Goal: Task Accomplishment & Management: Manage account settings

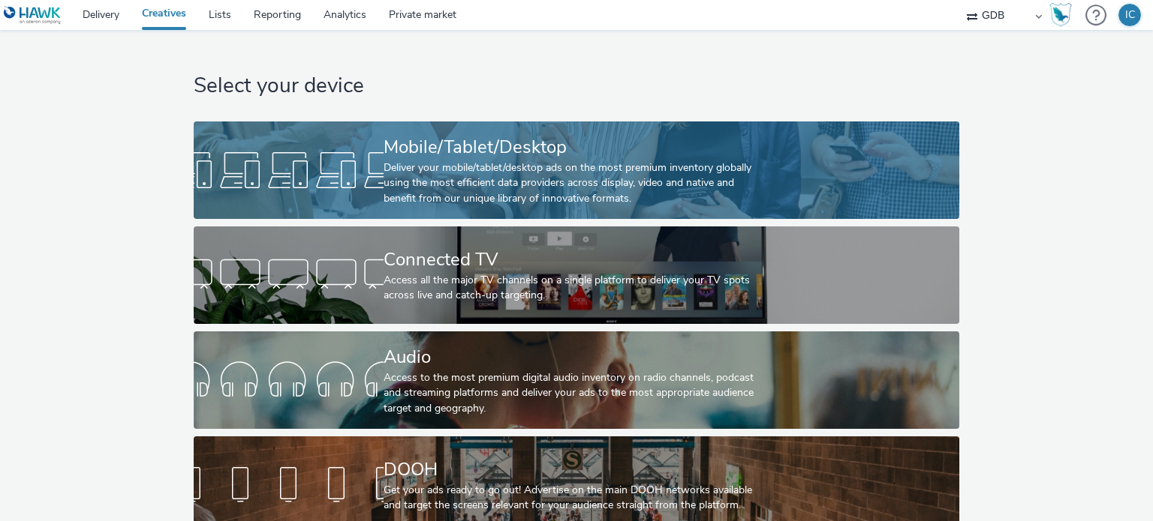
click at [485, 148] on div "Mobile/Tablet/Desktop" at bounding box center [573, 147] width 380 height 26
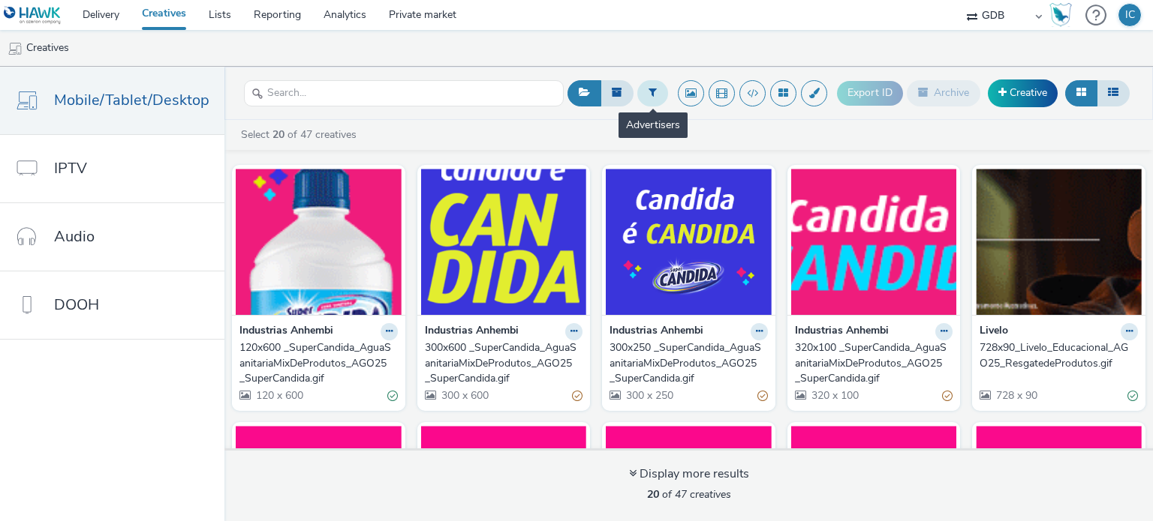
click at [645, 97] on button at bounding box center [652, 93] width 31 height 26
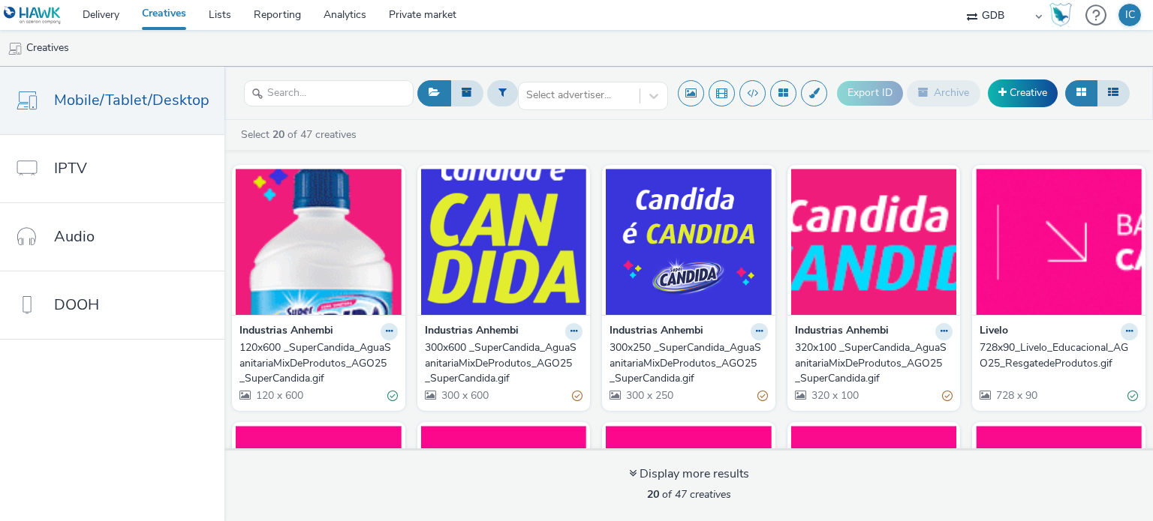
click at [47, 3] on link at bounding box center [35, 15] width 71 height 30
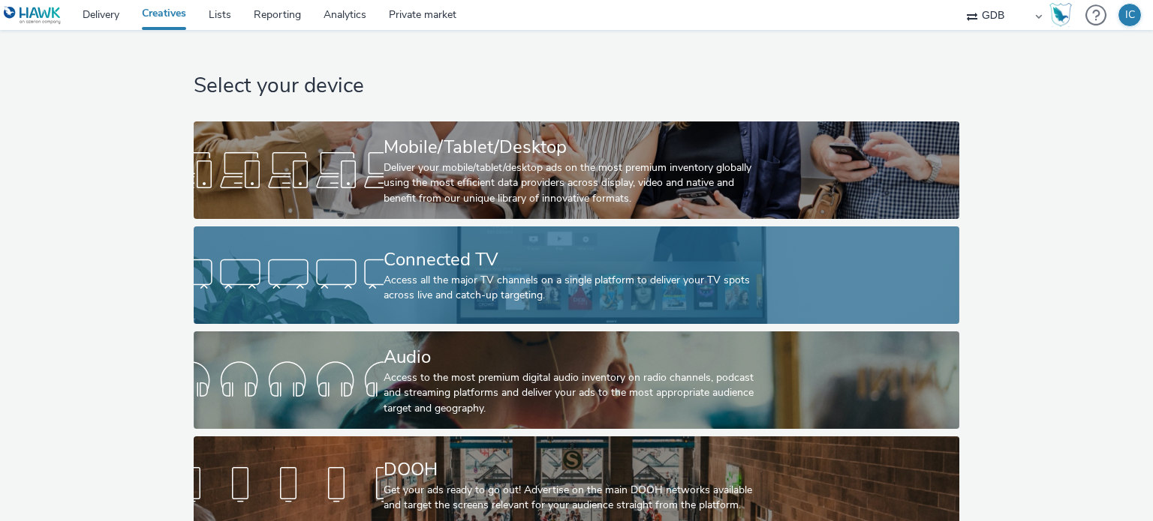
click at [310, 292] on div at bounding box center [289, 275] width 190 height 48
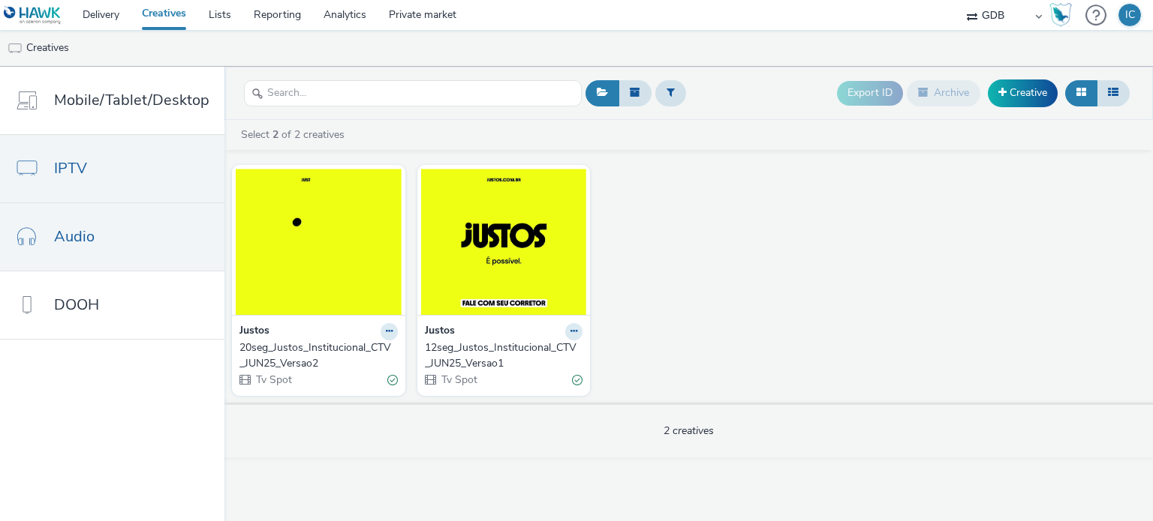
click at [100, 260] on link "Audio" at bounding box center [112, 237] width 224 height 68
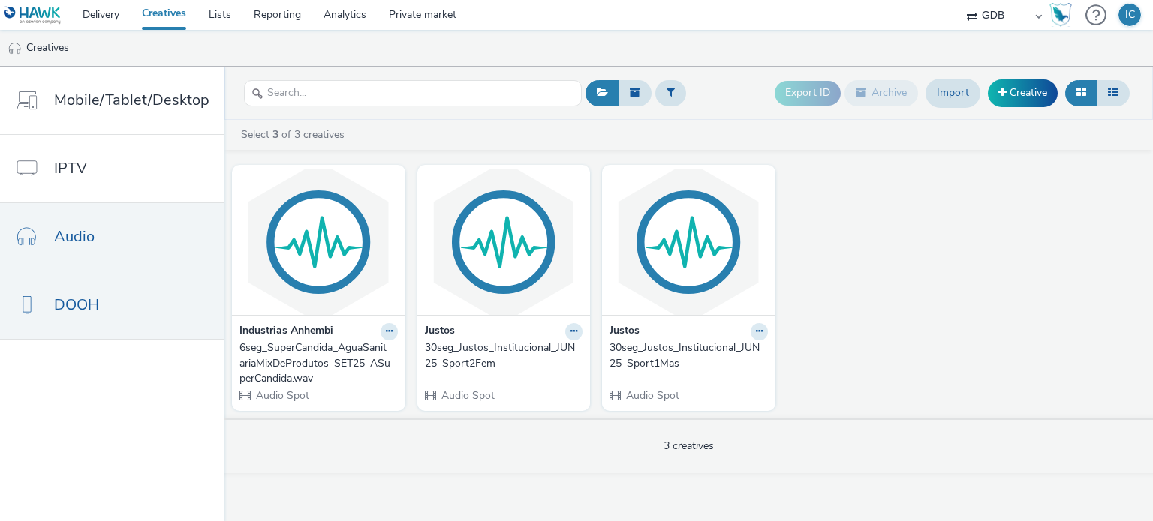
click at [117, 327] on link "DOOH" at bounding box center [112, 306] width 224 height 68
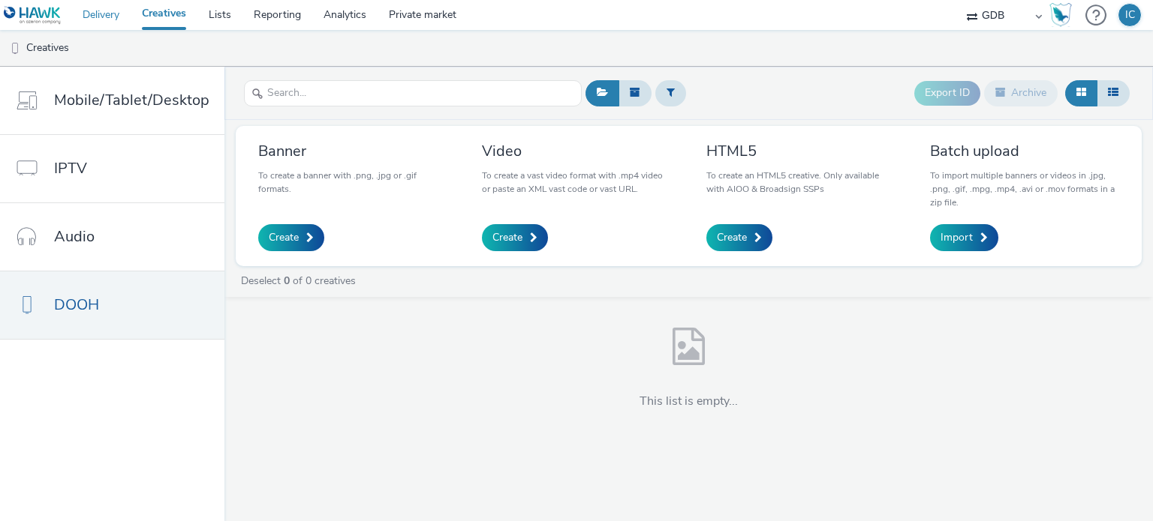
click at [96, 15] on link "Delivery" at bounding box center [100, 15] width 59 height 30
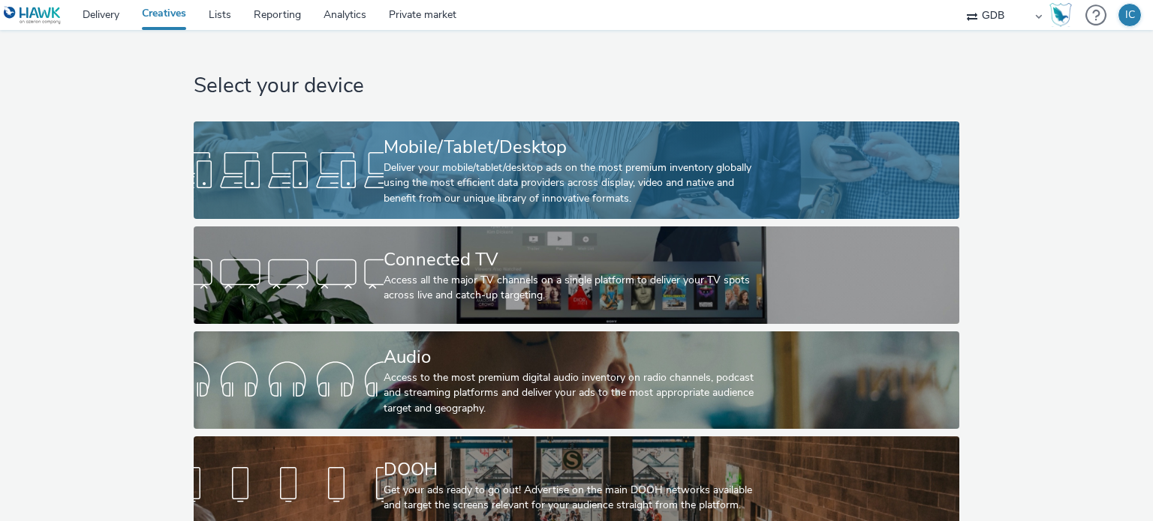
click at [389, 167] on div "Deliver your mobile/tablet/desktop ads on the most premium inventory globally u…" at bounding box center [573, 184] width 380 height 46
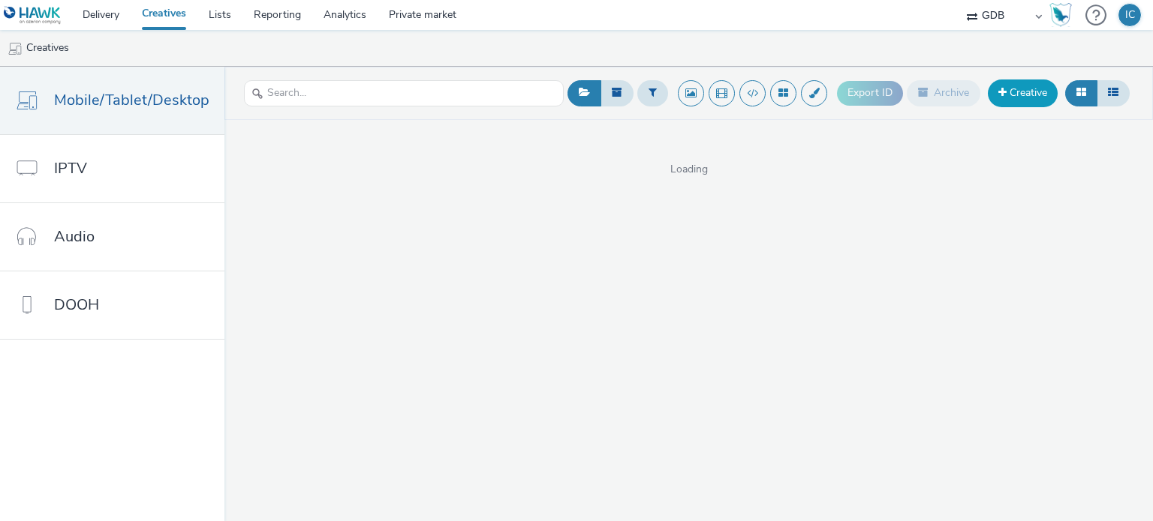
click at [993, 83] on link "Creative" at bounding box center [1022, 93] width 70 height 27
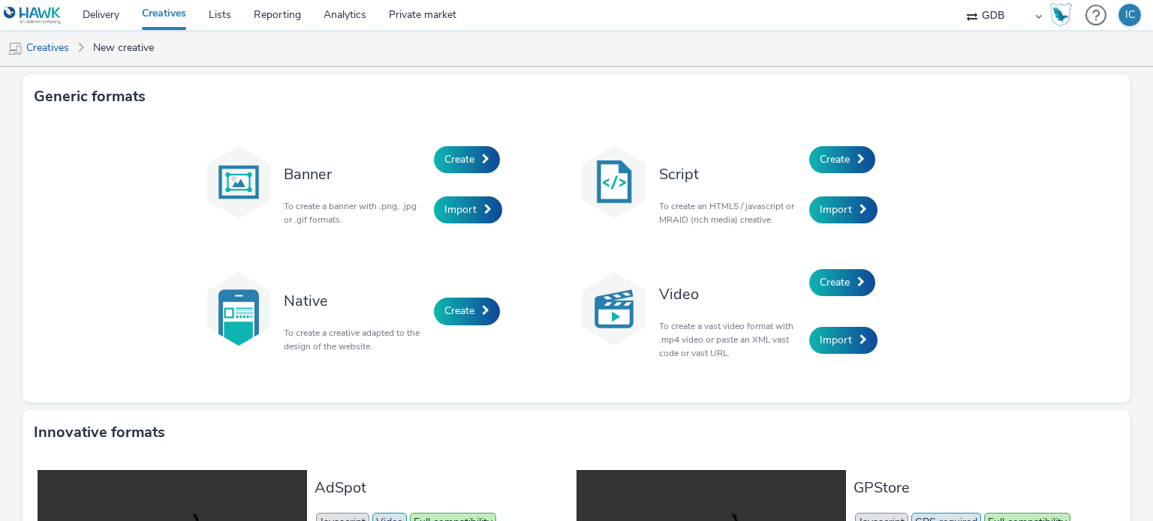
scroll to position [342, 0]
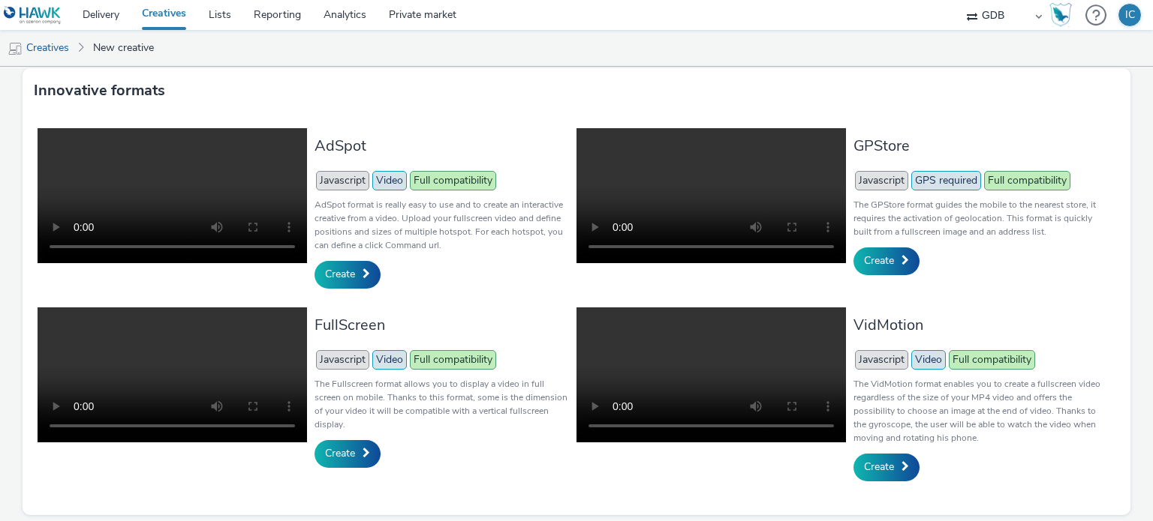
click at [519, 347] on div "FullScreen Javascript Video Full compatibility The Fullscreen format allows you…" at bounding box center [441, 395] width 254 height 174
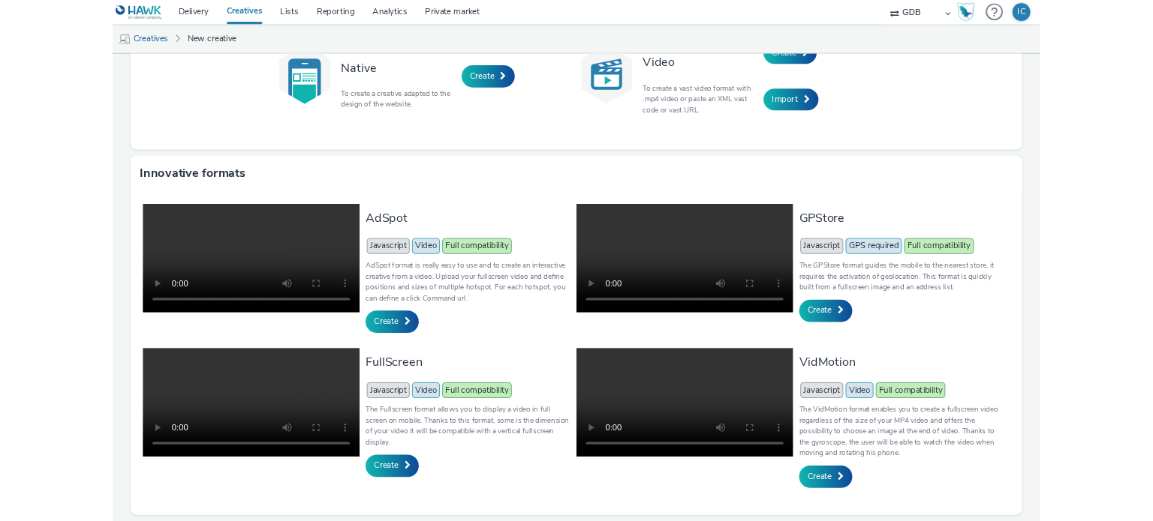
scroll to position [216, 0]
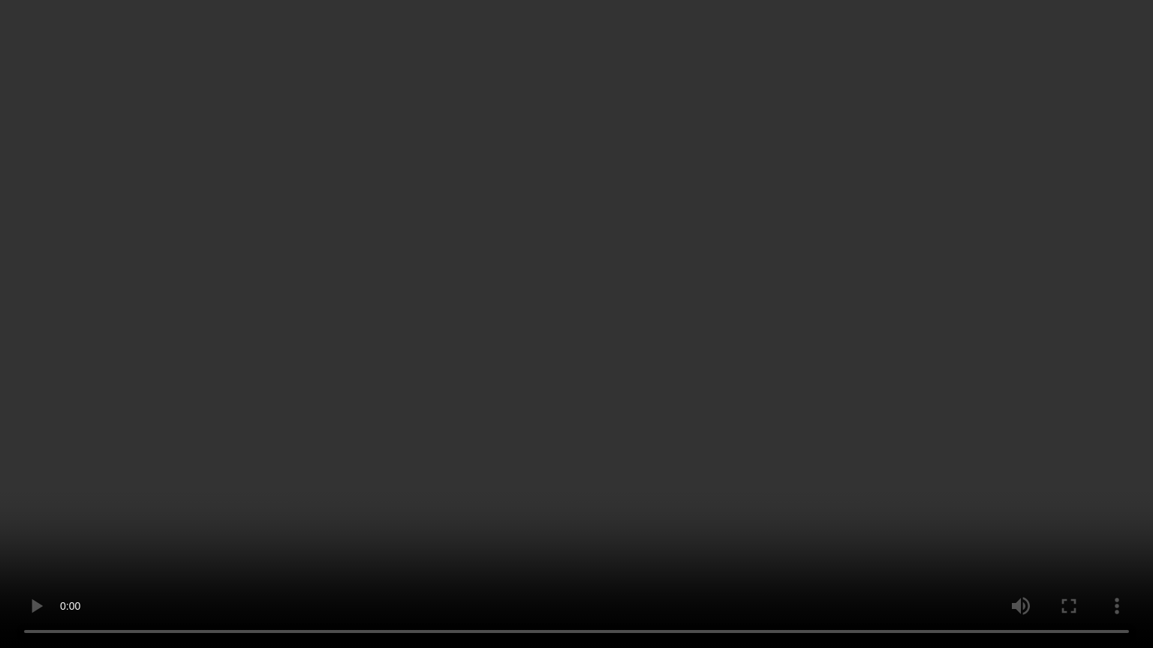
click at [324, 444] on video at bounding box center [576, 324] width 1153 height 648
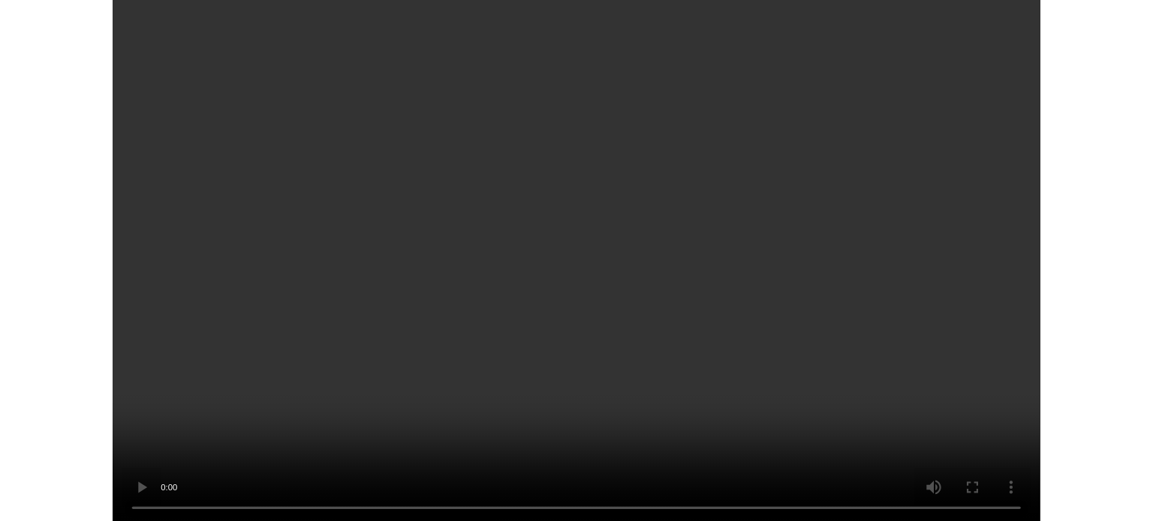
scroll to position [342, 0]
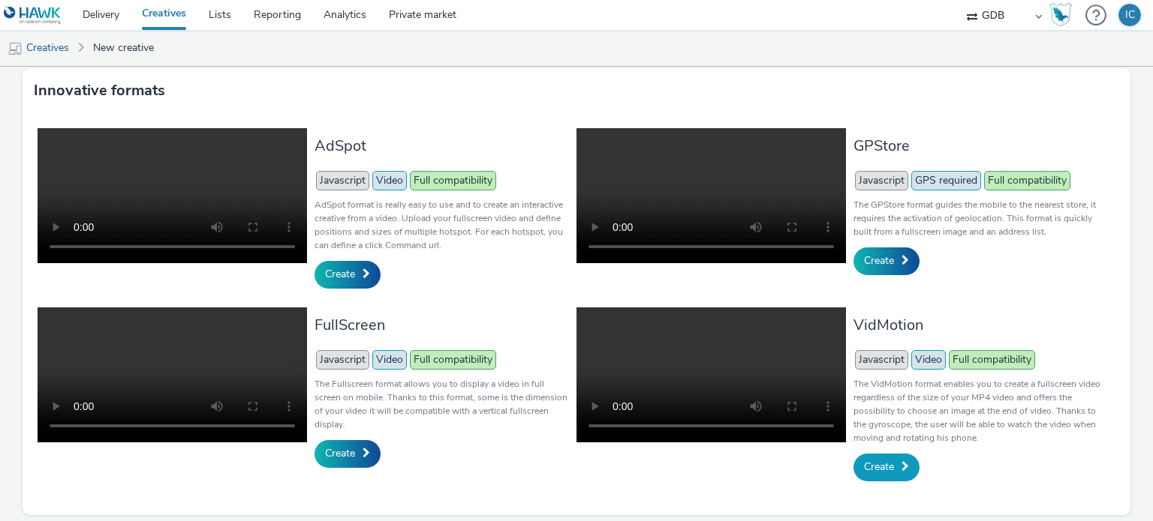
click at [886, 466] on link "Create" at bounding box center [886, 467] width 66 height 27
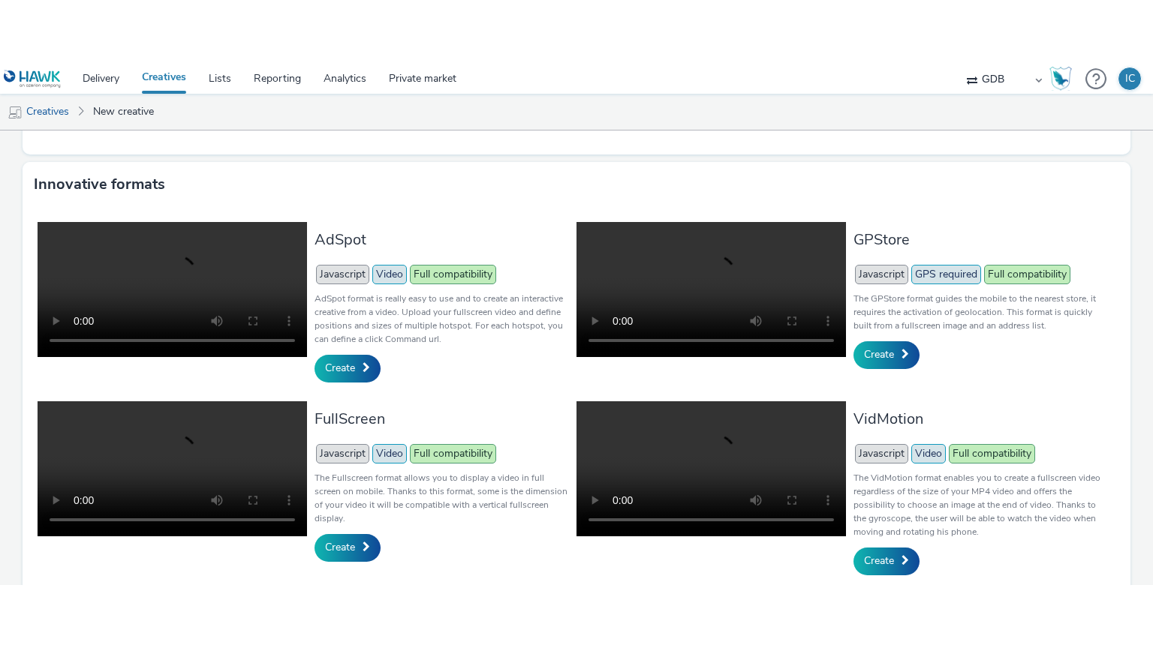
scroll to position [342, 0]
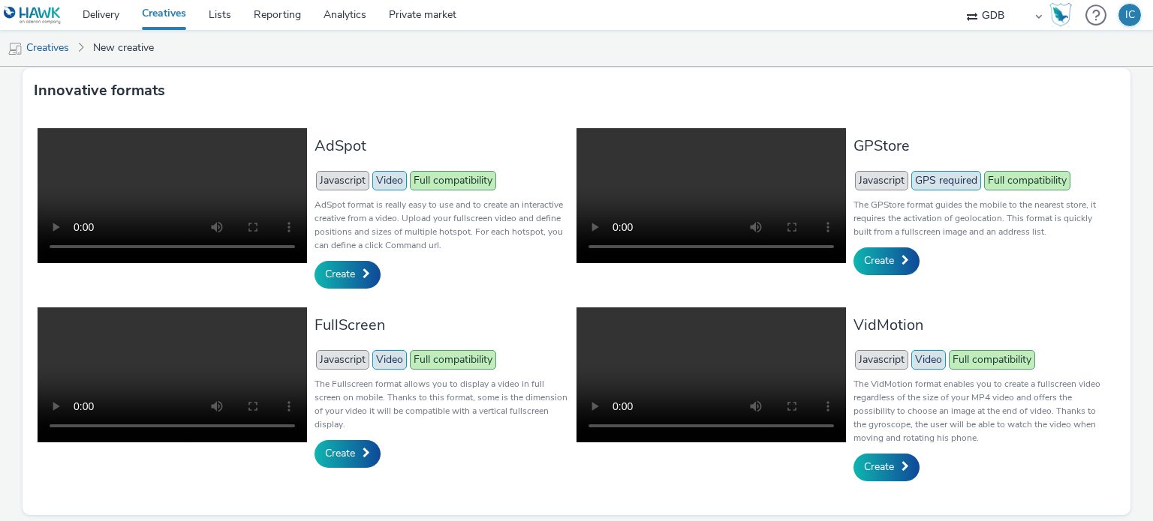
click at [249, 203] on video at bounding box center [172, 195] width 269 height 135
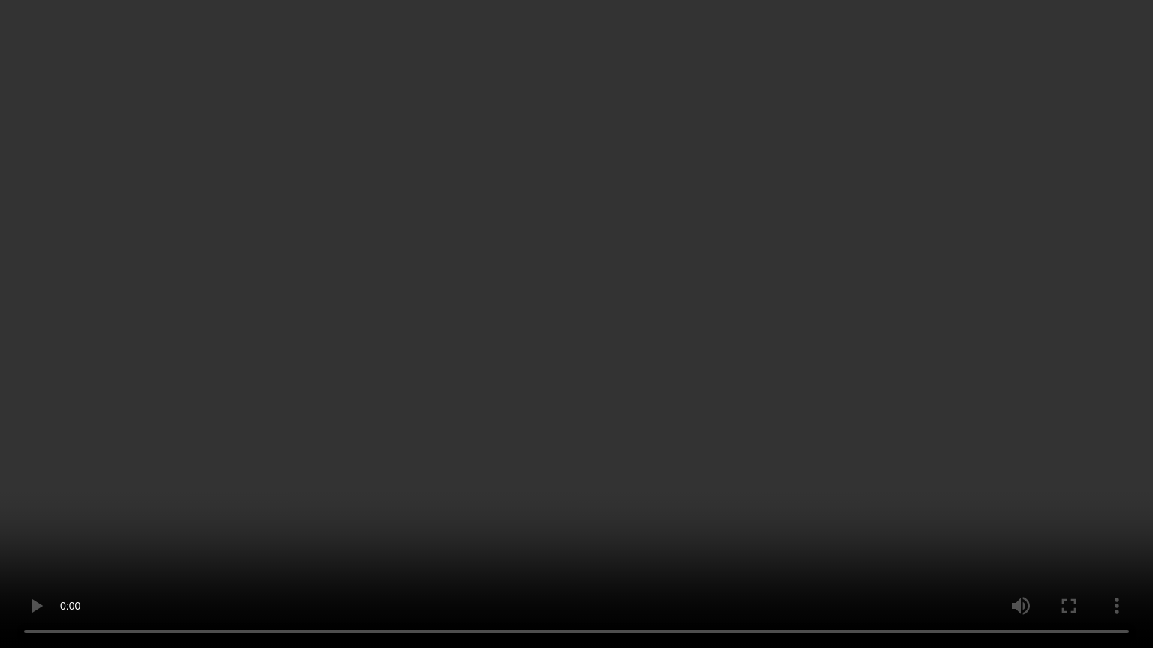
click at [300, 393] on video at bounding box center [576, 324] width 1153 height 648
click at [336, 359] on video at bounding box center [576, 324] width 1153 height 648
click at [396, 516] on video at bounding box center [576, 324] width 1153 height 648
click at [461, 381] on video at bounding box center [576, 324] width 1153 height 648
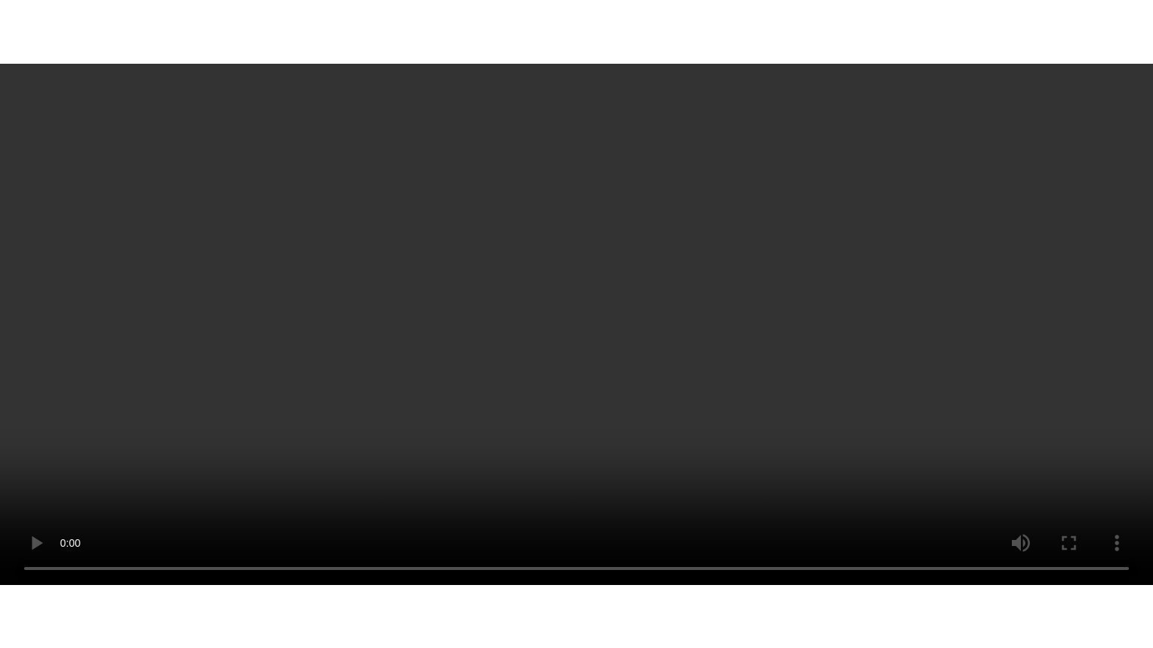
scroll to position [342, 0]
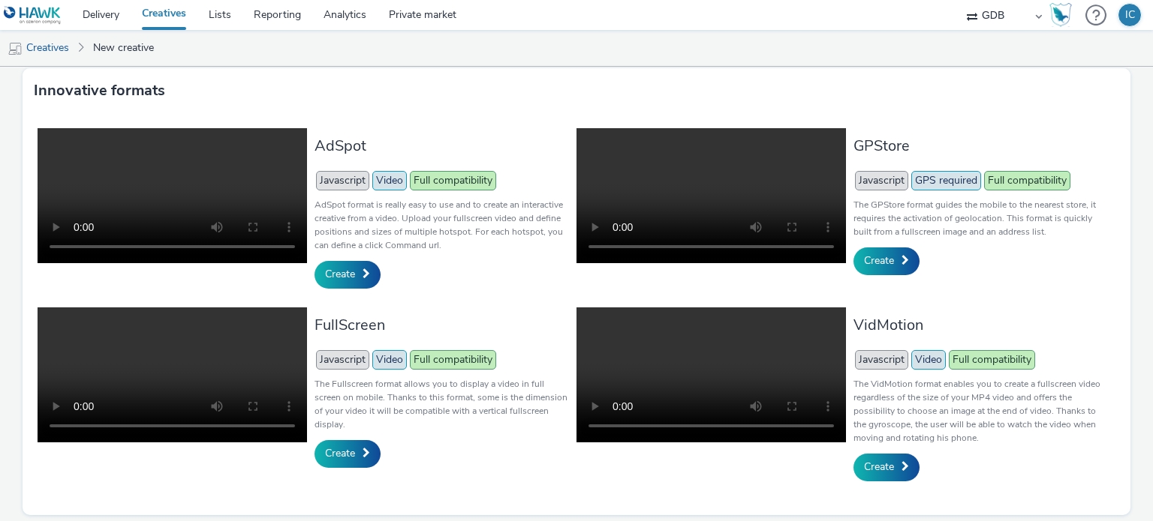
drag, startPoint x: 895, startPoint y: 203, endPoint x: 1002, endPoint y: 88, distance: 156.6
click at [1002, 88] on div "Innovative formats" at bounding box center [577, 90] width 1108 height 45
click at [651, 196] on video at bounding box center [710, 195] width 269 height 135
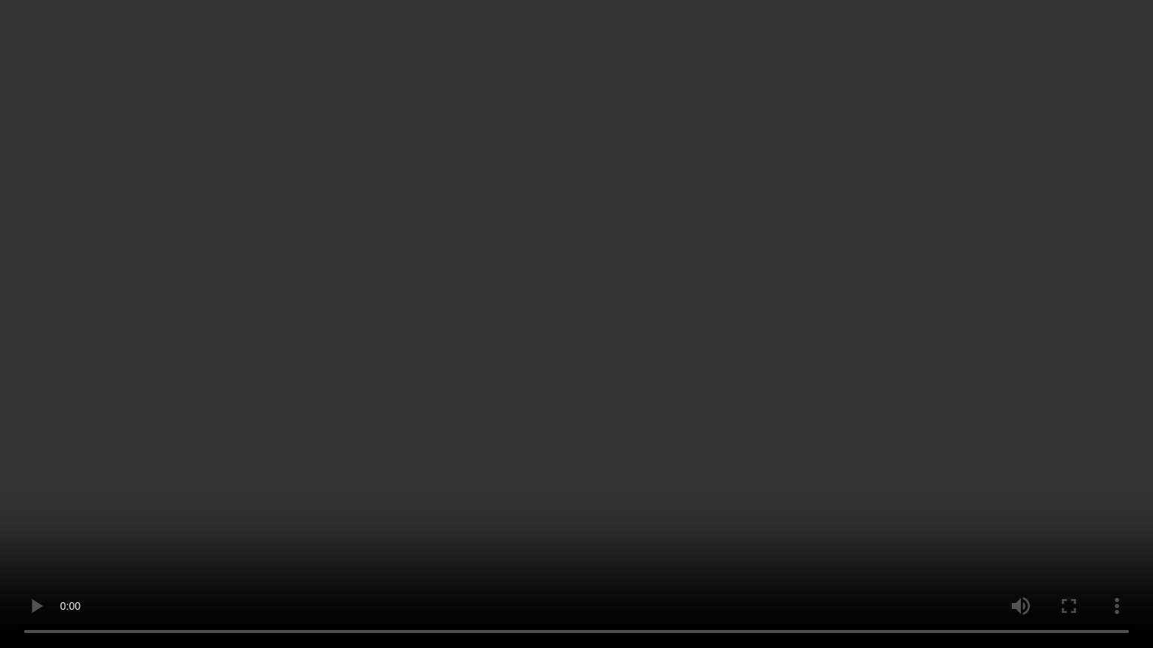
click at [760, 510] on video at bounding box center [576, 324] width 1153 height 648
click at [384, 521] on video at bounding box center [576, 324] width 1153 height 648
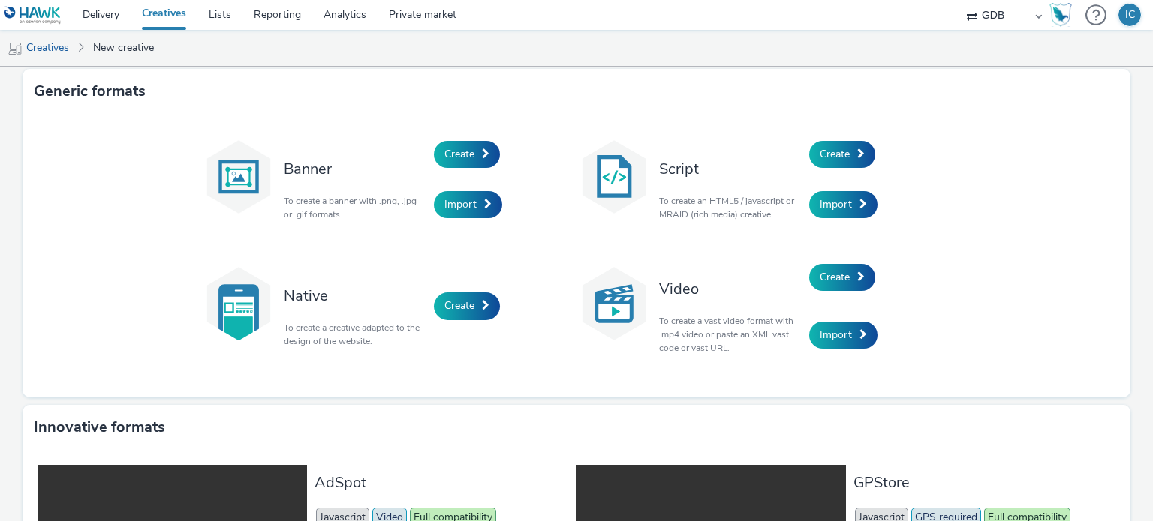
scroll to position [0, 0]
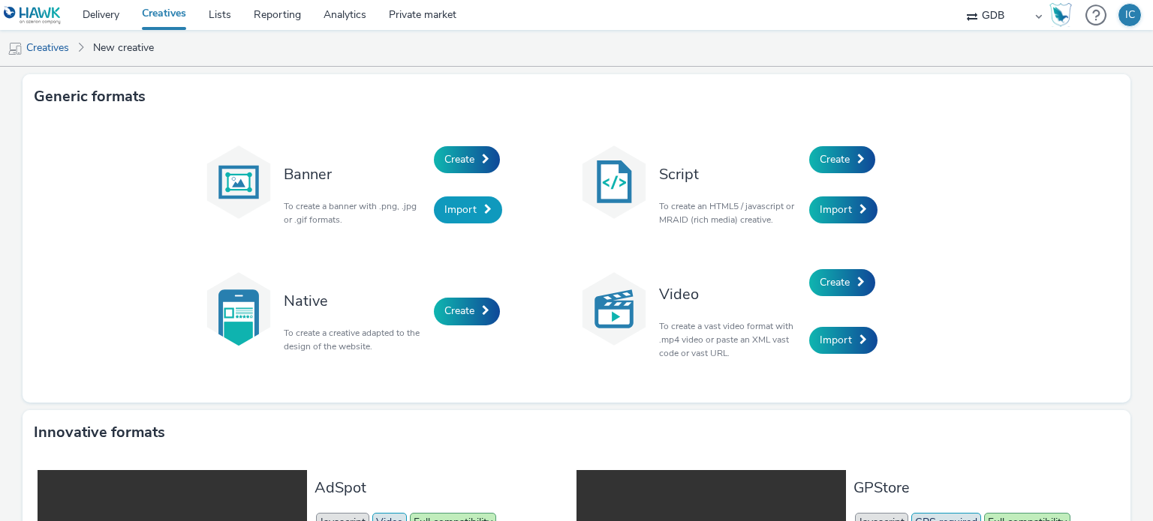
click at [476, 199] on link "Import" at bounding box center [468, 210] width 68 height 27
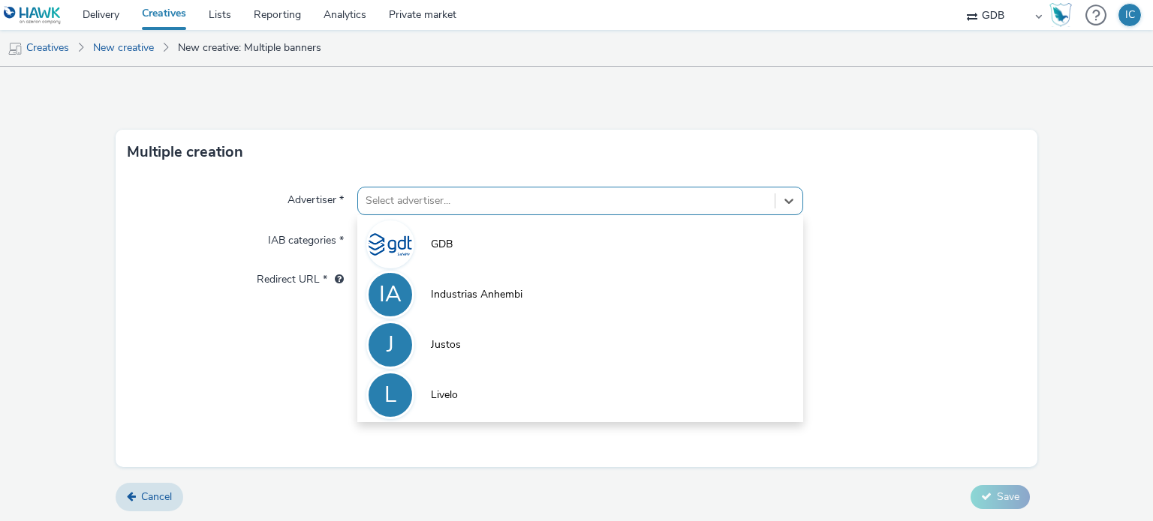
click at [476, 199] on div at bounding box center [565, 201] width 401 height 18
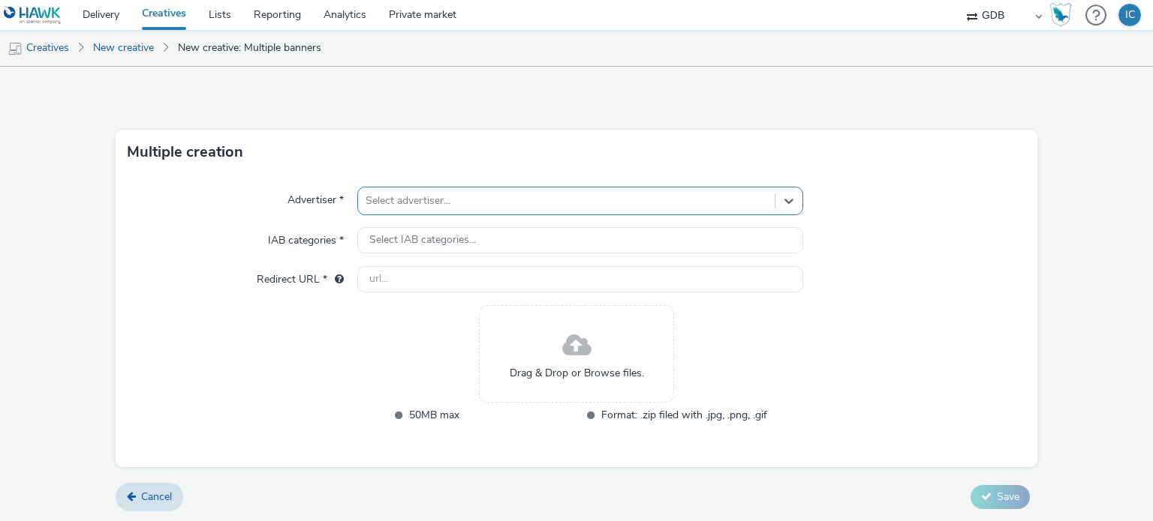
click at [476, 199] on div at bounding box center [565, 201] width 401 height 18
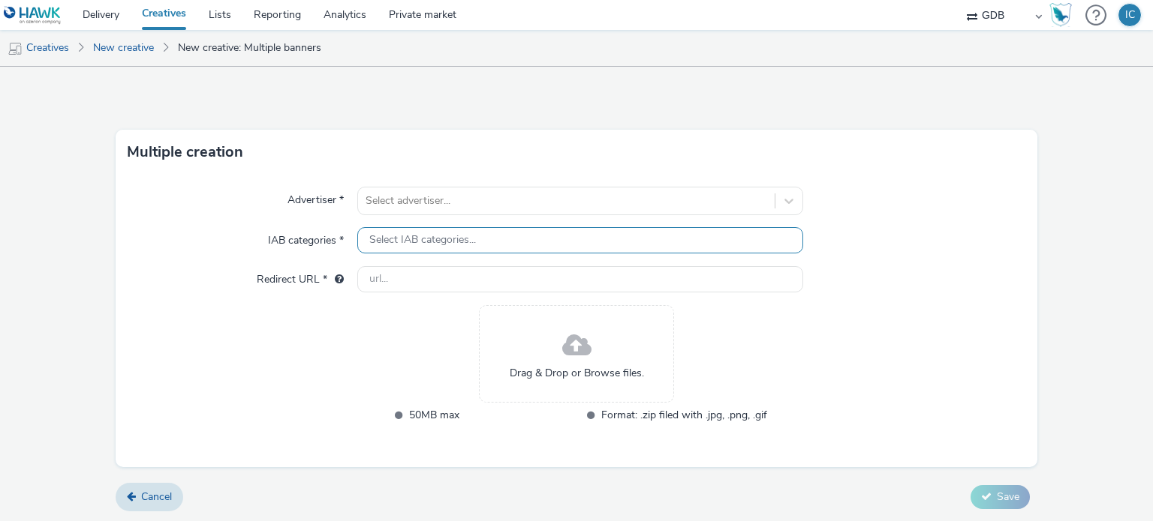
click at [465, 245] on span "Select IAB categories..." at bounding box center [422, 240] width 107 height 13
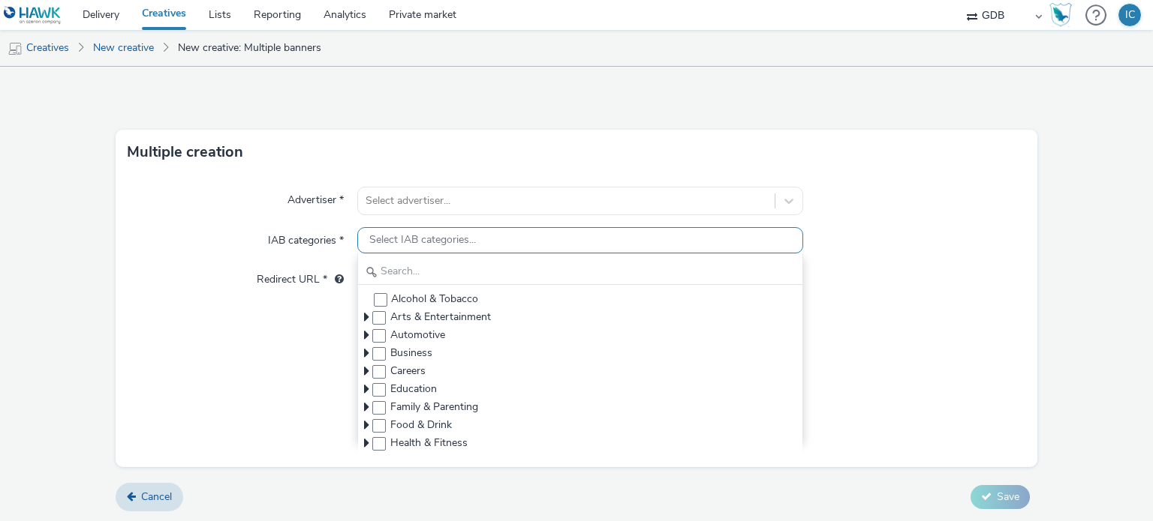
click at [465, 245] on span "Select IAB categories..." at bounding box center [422, 240] width 107 height 13
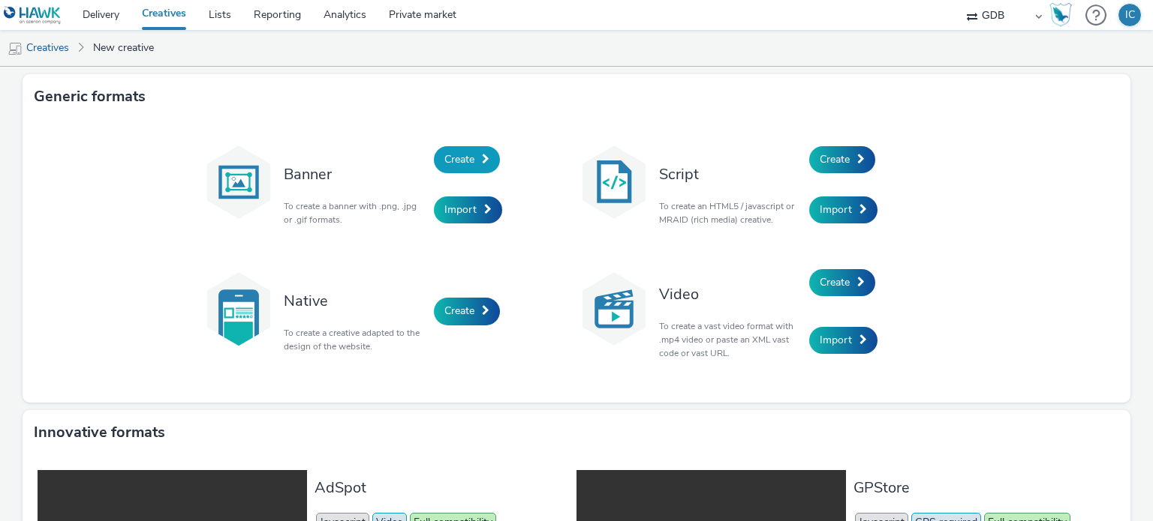
click at [447, 158] on span "Create" at bounding box center [459, 159] width 30 height 14
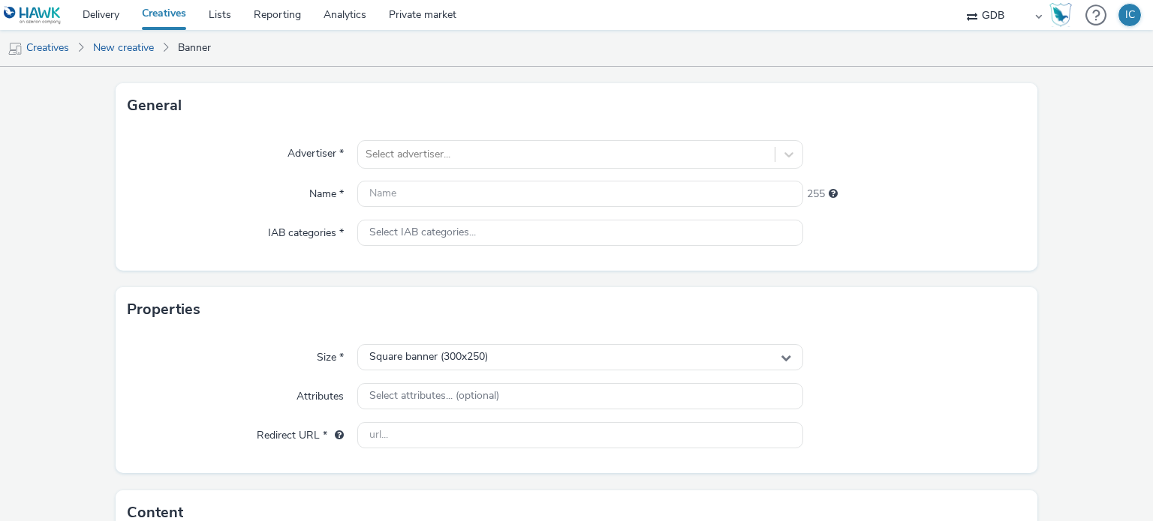
scroll to position [74, 0]
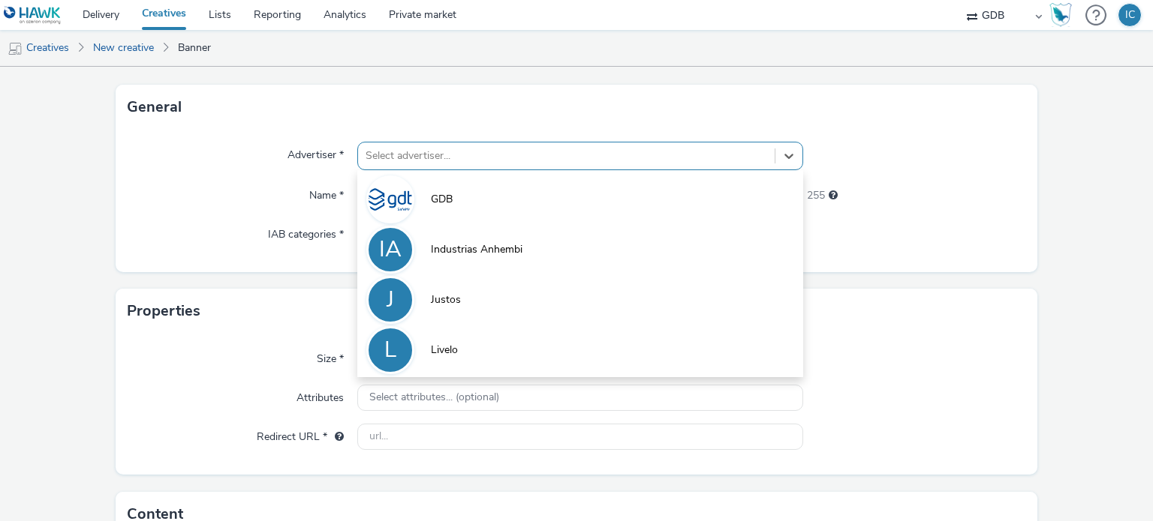
click at [384, 161] on div at bounding box center [565, 156] width 401 height 18
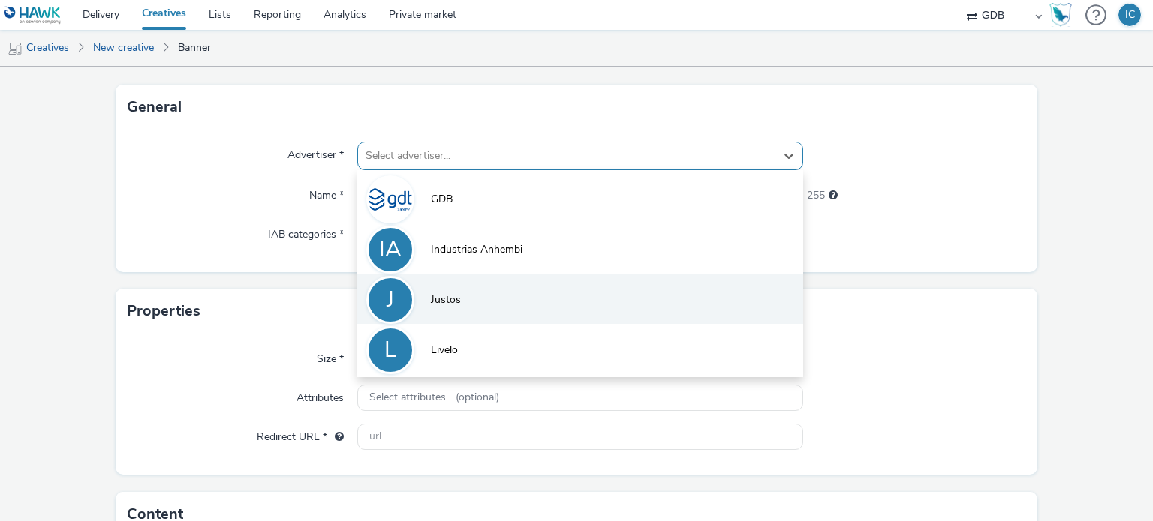
click at [445, 288] on li "J Justos" at bounding box center [579, 299] width 445 height 50
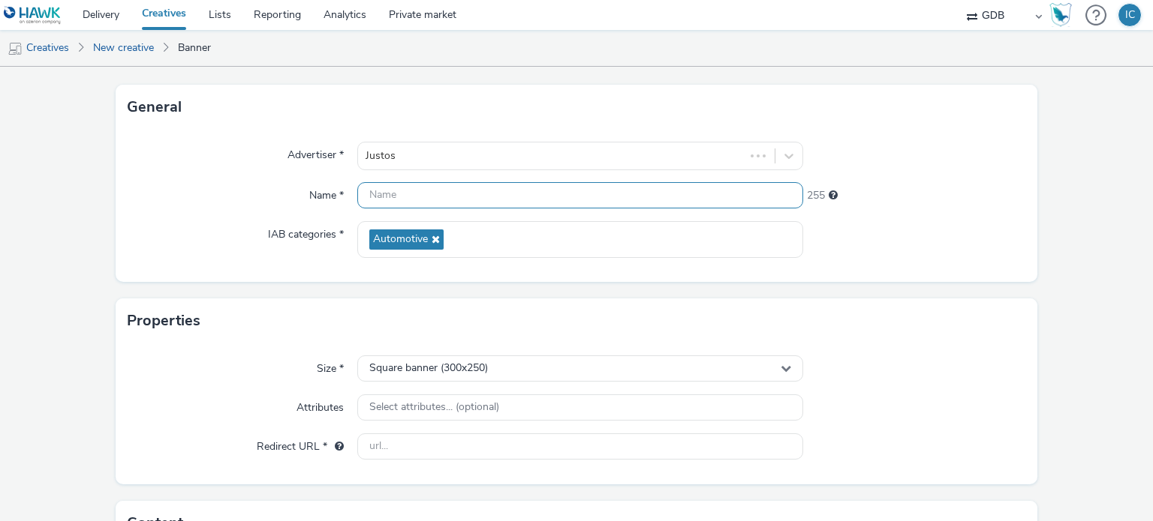
click at [404, 195] on input "text" at bounding box center [579, 195] width 445 height 26
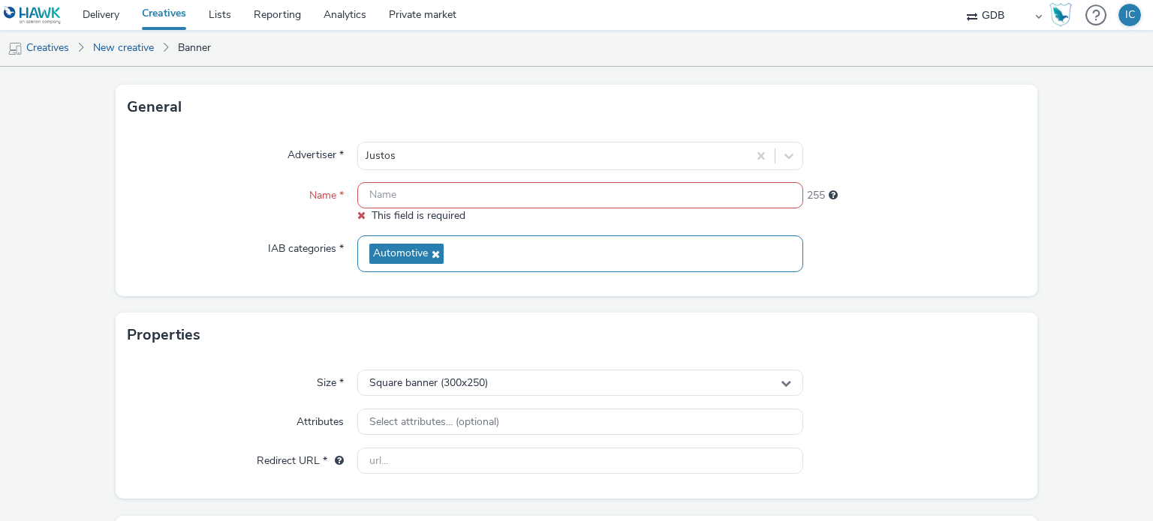
click at [481, 234] on div "Advertiser * Justos Name * This field is required 255 IAB categories * Automoti…" at bounding box center [577, 213] width 922 height 167
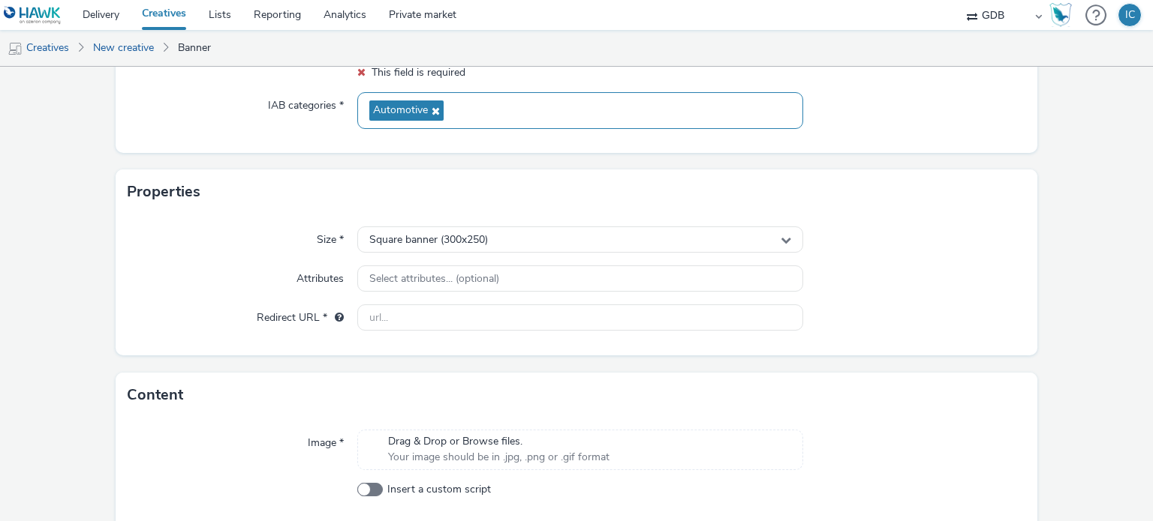
scroll to position [218, 0]
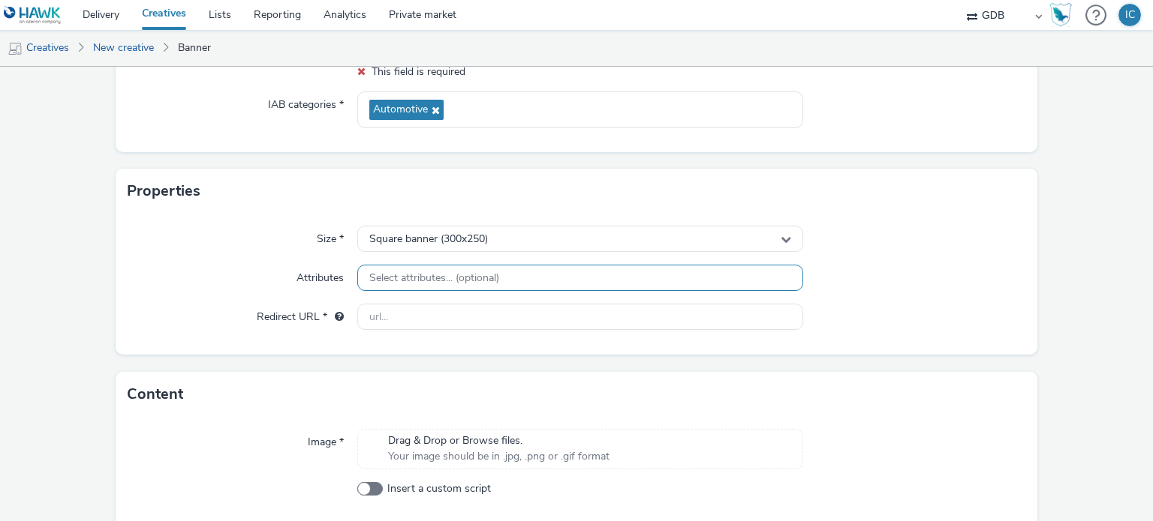
click at [455, 275] on span "Select attributes... (optional)" at bounding box center [434, 278] width 130 height 13
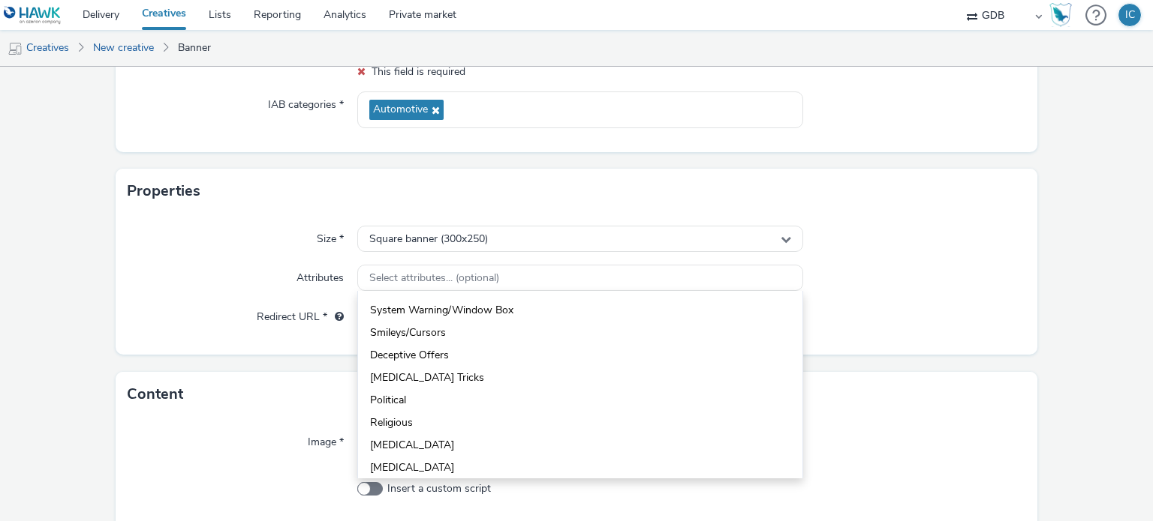
scroll to position [486, 0]
click at [237, 322] on div "Redirect URL *" at bounding box center [243, 317] width 230 height 27
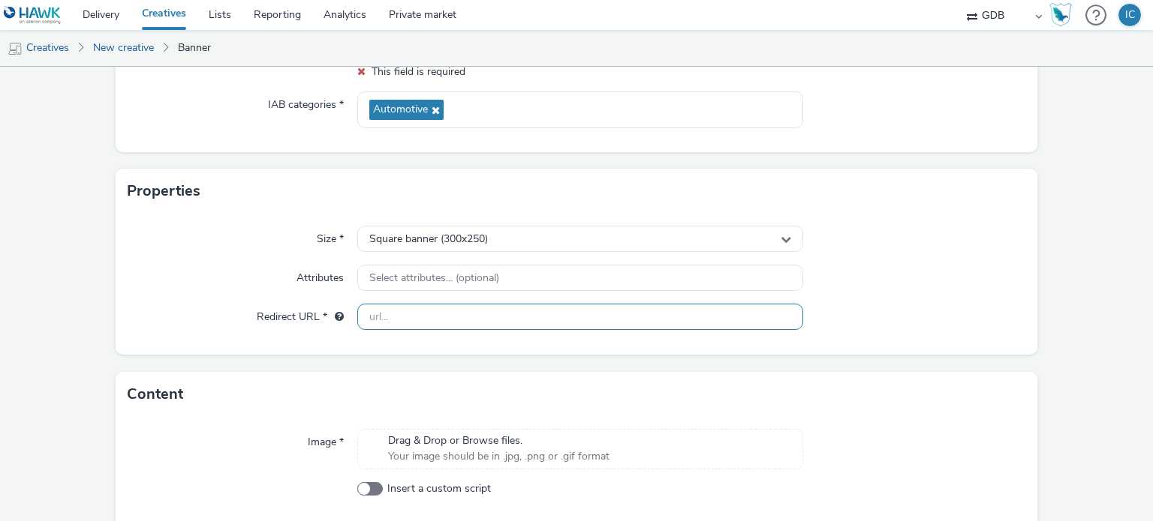
click at [485, 329] on input "text" at bounding box center [579, 317] width 445 height 26
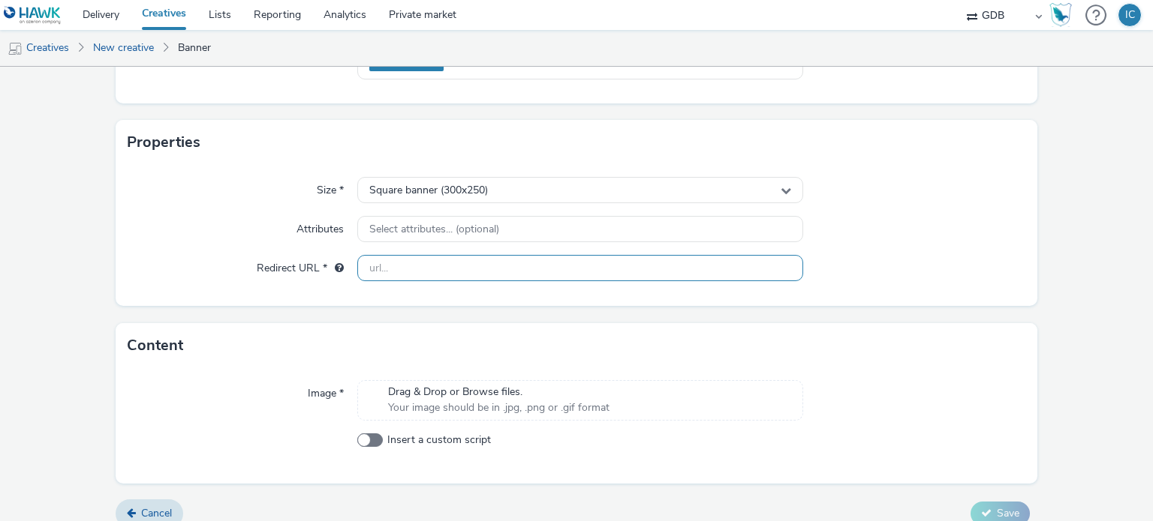
scroll to position [284, 0]
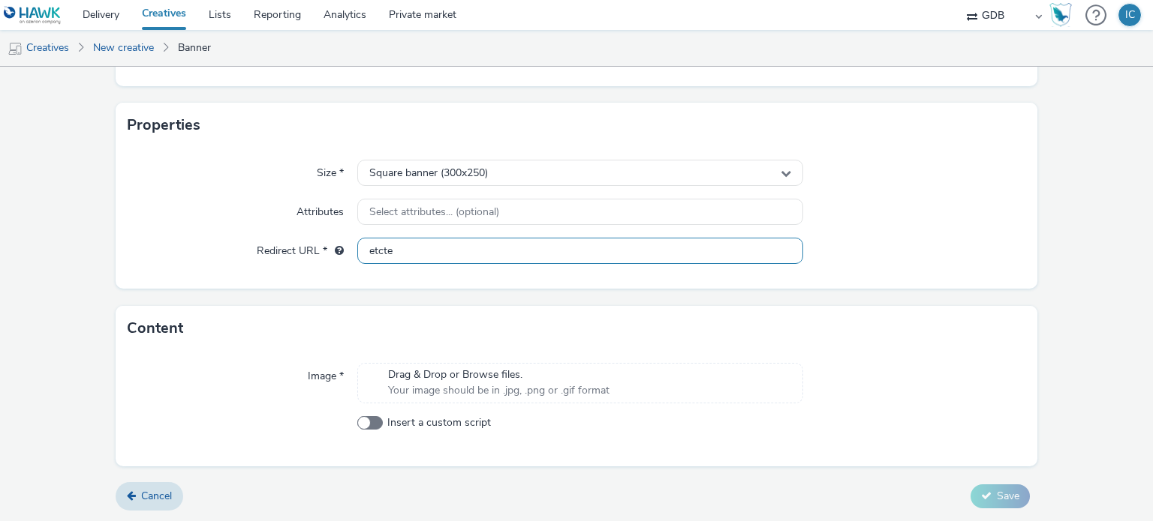
type input "etctec"
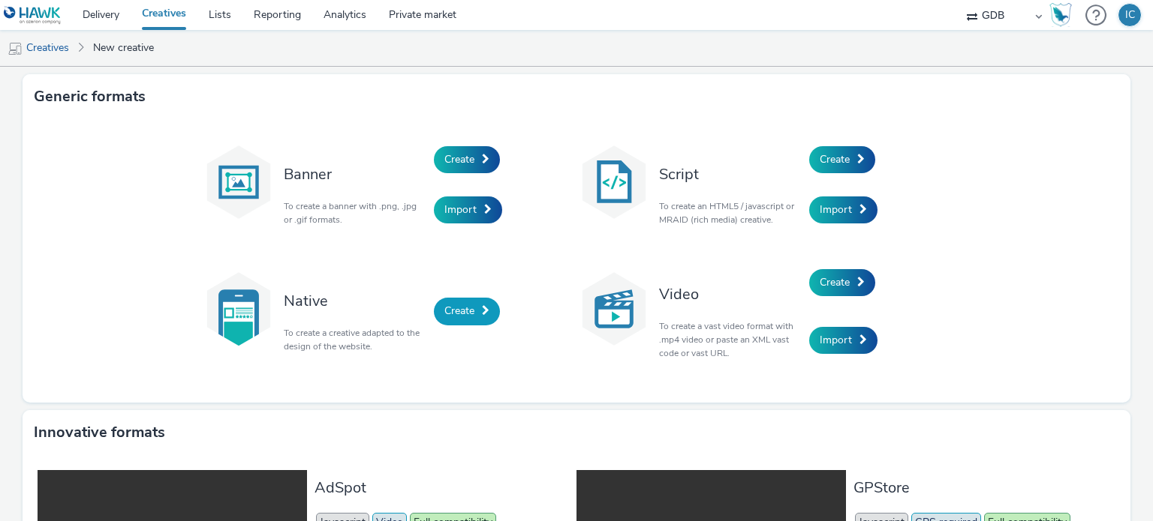
click at [445, 302] on link "Create" at bounding box center [467, 311] width 66 height 27
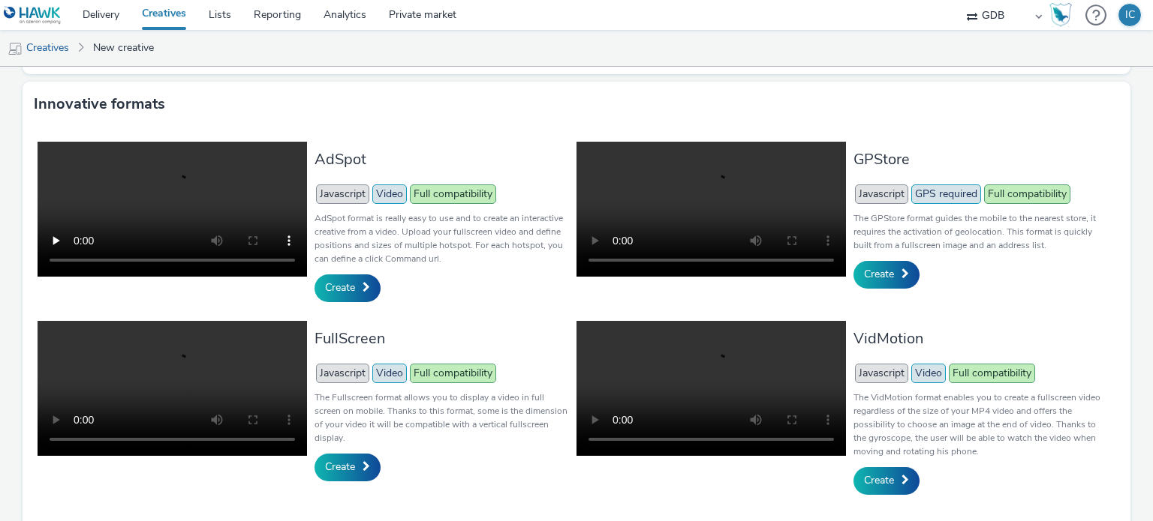
scroll to position [342, 0]
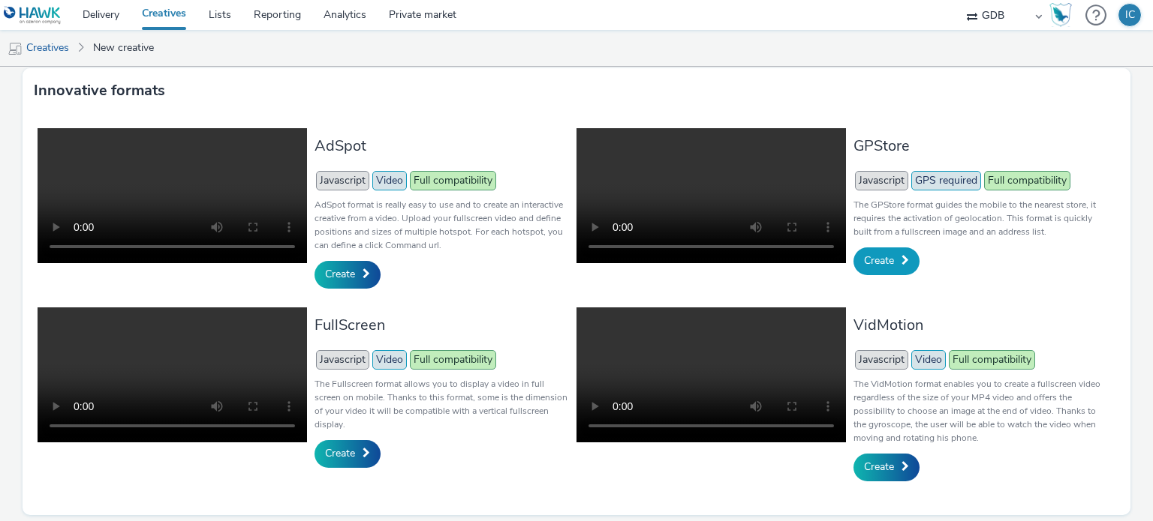
click at [877, 259] on span "Create" at bounding box center [879, 261] width 30 height 14
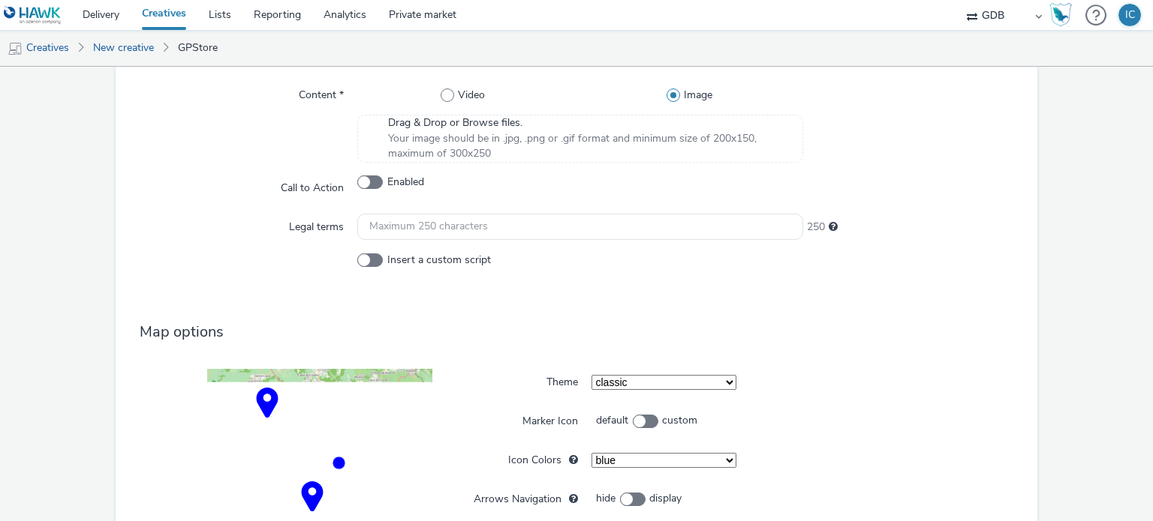
scroll to position [900, 0]
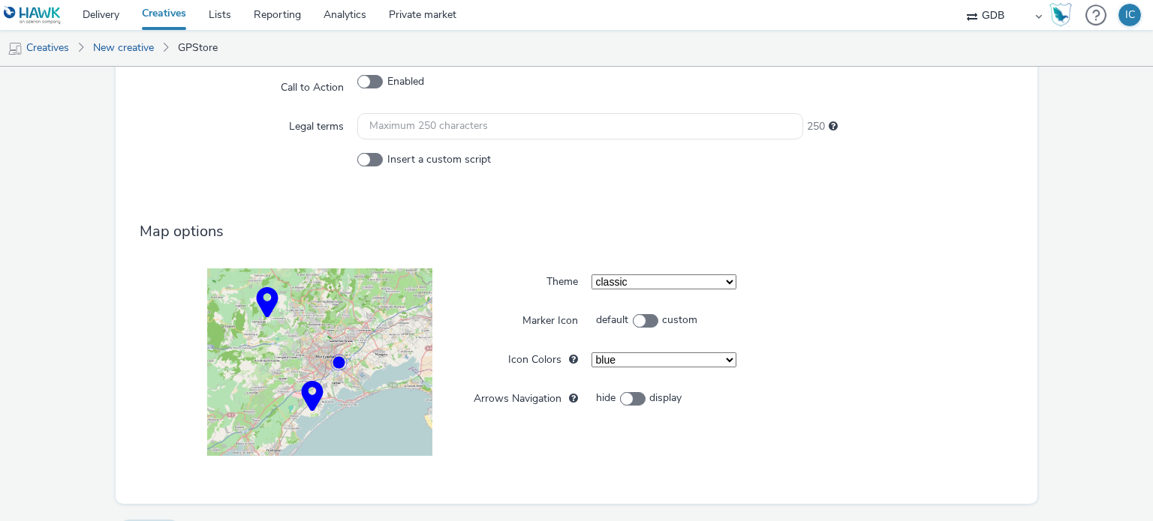
click at [591, 263] on div "This format needs to know the GPS position of the mobile user. Don’t forget to …" at bounding box center [577, 153] width 922 height 702
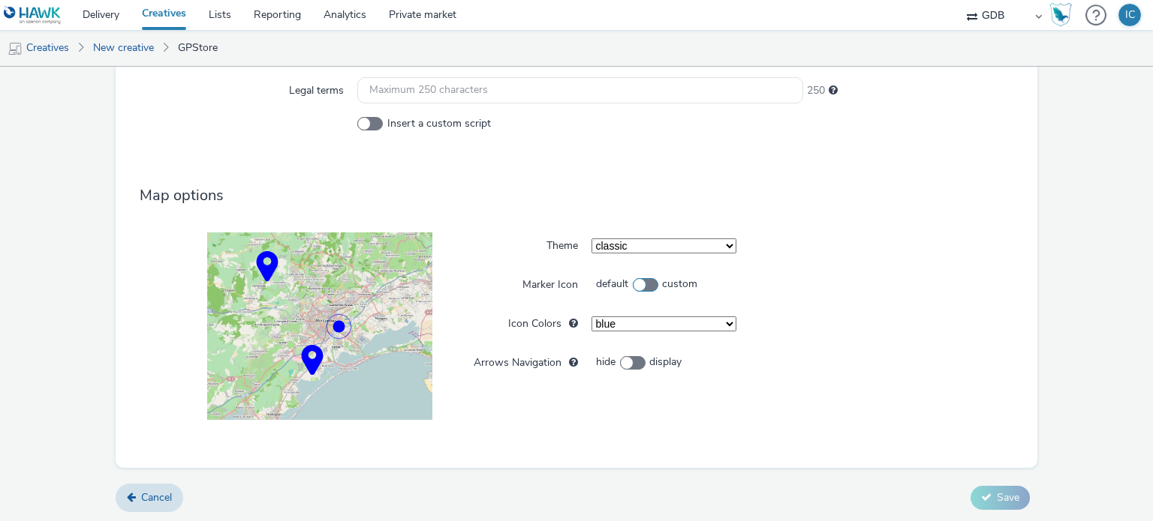
click at [633, 287] on span at bounding box center [646, 285] width 26 height 14
click at [601, 287] on input "default custom" at bounding box center [596, 285] width 10 height 10
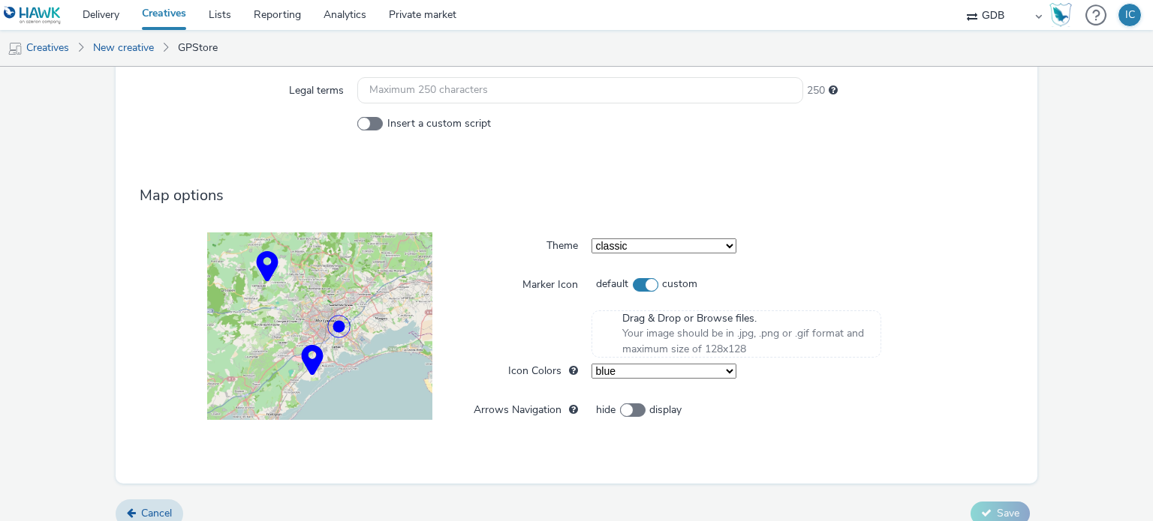
click at [633, 287] on span at bounding box center [646, 285] width 26 height 14
click at [601, 287] on input "default custom" at bounding box center [596, 285] width 10 height 10
checkbox input "false"
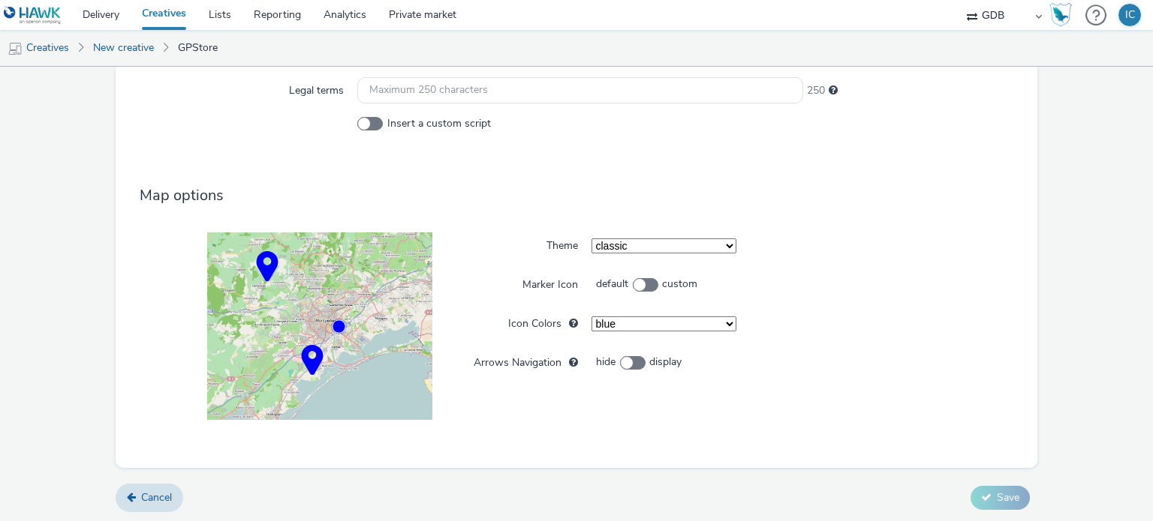
click at [621, 317] on select "blue green orange yellow red purple violet" at bounding box center [663, 324] width 145 height 15
click at [591, 317] on select "blue green orange yellow red purple violet" at bounding box center [663, 324] width 145 height 15
click at [611, 329] on div "blue green orange yellow red purple violet" at bounding box center [735, 324] width 289 height 27
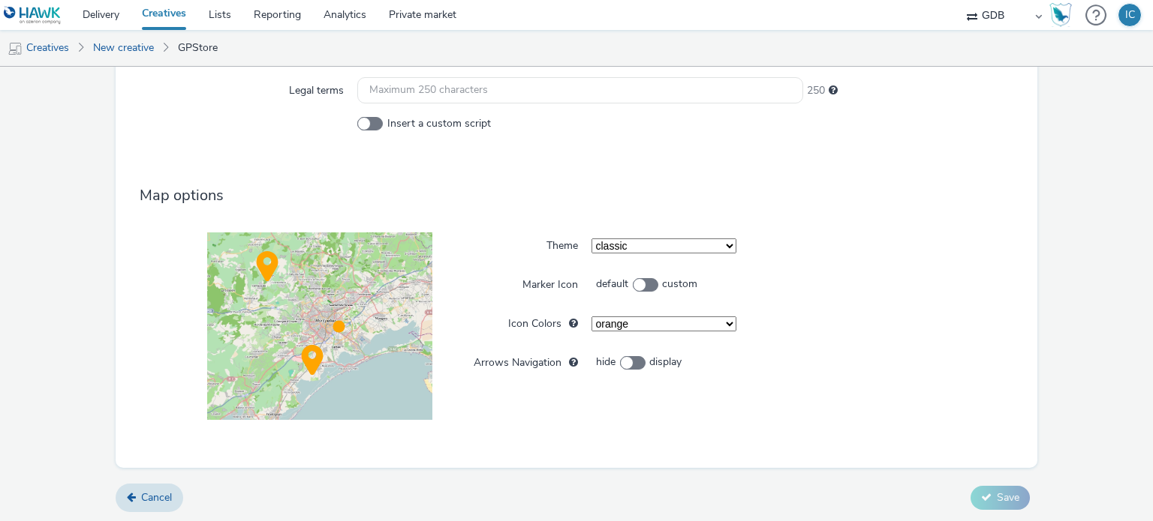
click at [611, 329] on div "blue green orange yellow red purple violet" at bounding box center [735, 324] width 289 height 27
click at [621, 328] on select "blue green orange yellow red purple violet" at bounding box center [663, 324] width 145 height 15
click at [591, 317] on select "blue green orange yellow red purple violet" at bounding box center [663, 324] width 145 height 15
select select "4"
click at [639, 363] on label "hide display" at bounding box center [640, 362] width 98 height 15
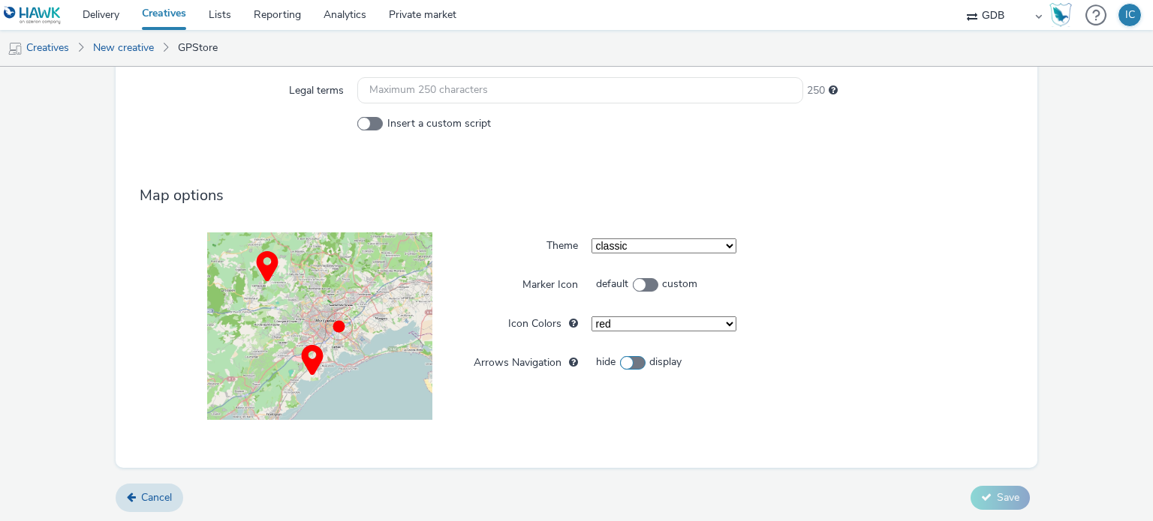
click at [601, 363] on input "hide display" at bounding box center [596, 363] width 10 height 10
click at [629, 363] on span at bounding box center [633, 363] width 26 height 14
click at [601, 363] on input "hide display" at bounding box center [596, 363] width 10 height 10
click at [629, 363] on span at bounding box center [633, 363] width 26 height 14
click at [601, 363] on input "hide display" at bounding box center [596, 363] width 10 height 10
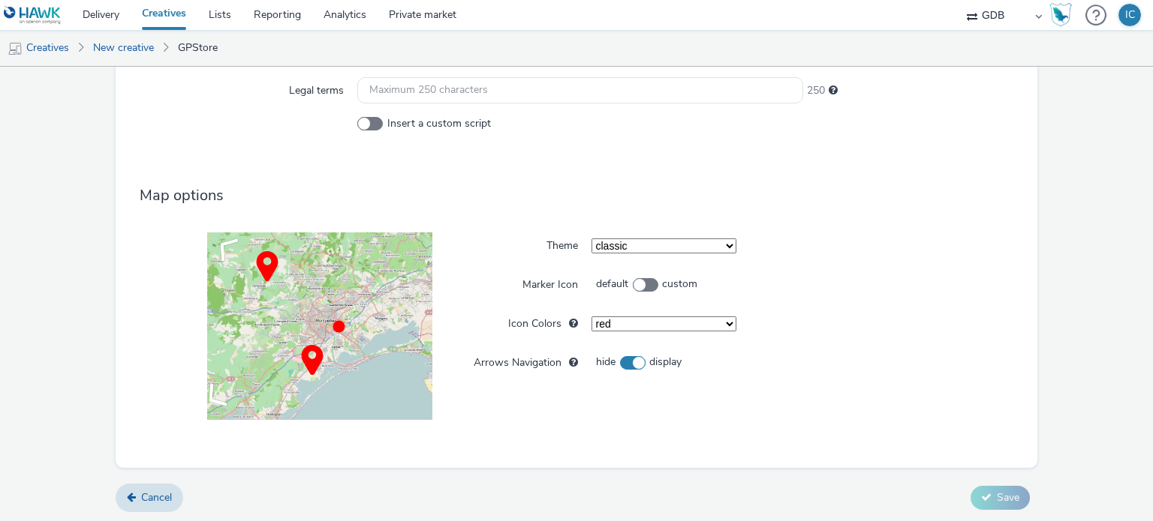
click at [629, 363] on span at bounding box center [633, 363] width 26 height 14
click at [601, 363] on input "hide display" at bounding box center [596, 363] width 10 height 10
click at [629, 363] on span at bounding box center [633, 363] width 26 height 14
click at [601, 363] on input "hide display" at bounding box center [596, 363] width 10 height 10
checkbox input "true"
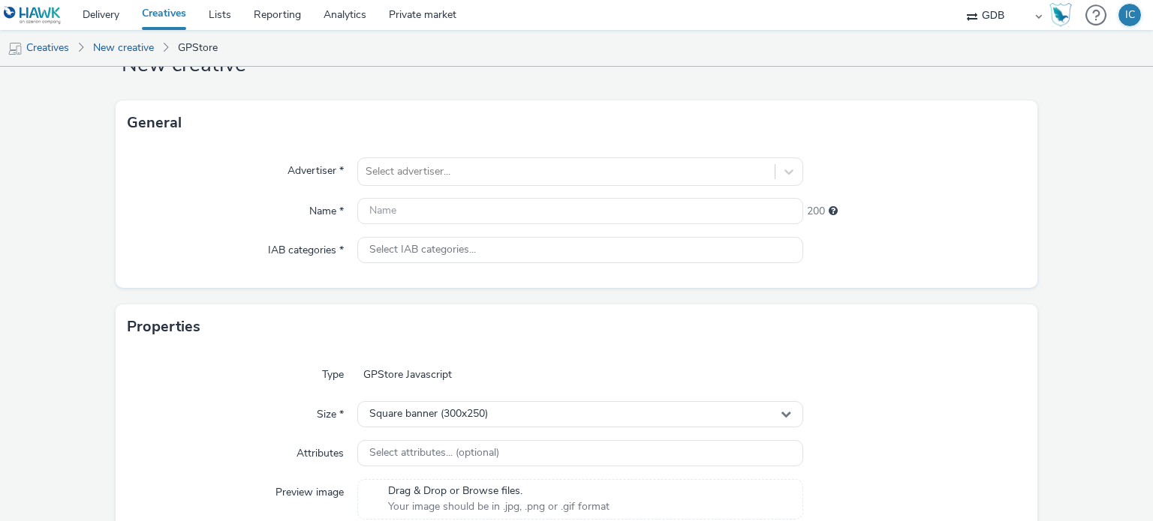
scroll to position [0, 0]
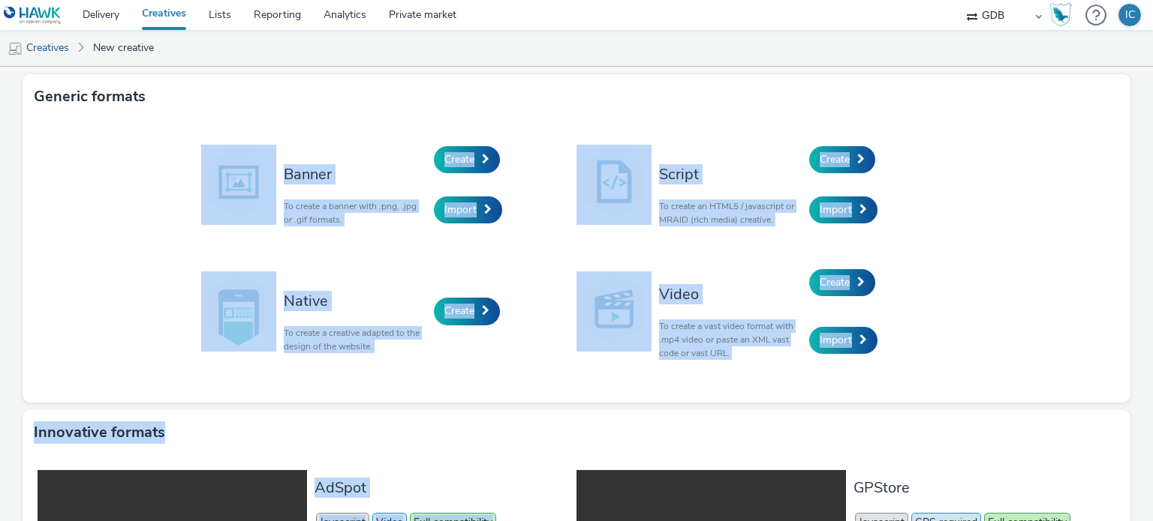
drag, startPoint x: 320, startPoint y: 74, endPoint x: 524, endPoint y: 505, distance: 477.0
click at [524, 505] on div "Generic formats Banner To create a banner with .png, .jpg or .gif formats. Crea…" at bounding box center [576, 466] width 1153 height 798
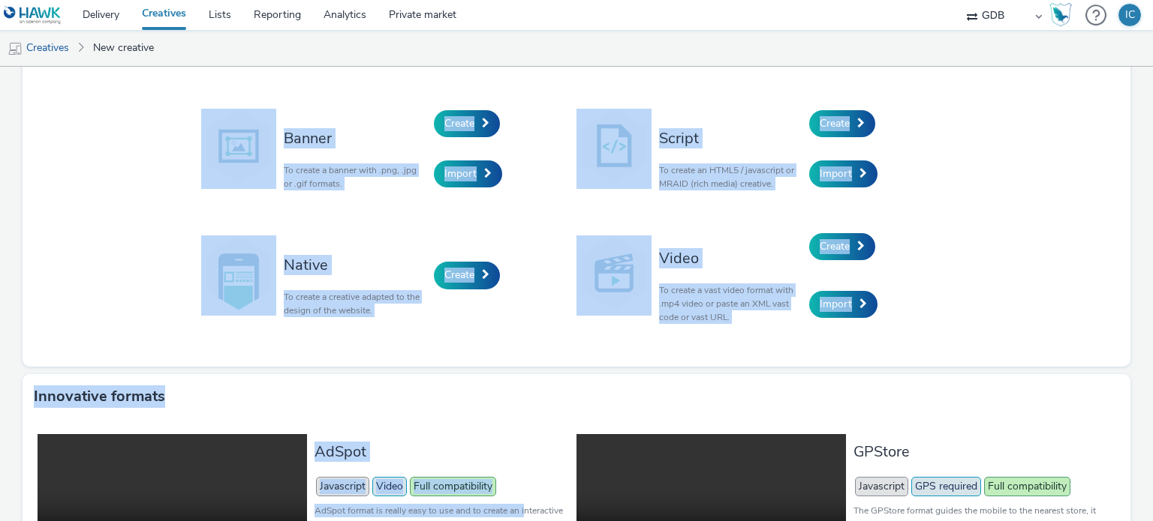
click at [760, 320] on p "To create a vast video format with .mp4 video or paste an XML vast code or vast…" at bounding box center [730, 304] width 143 height 41
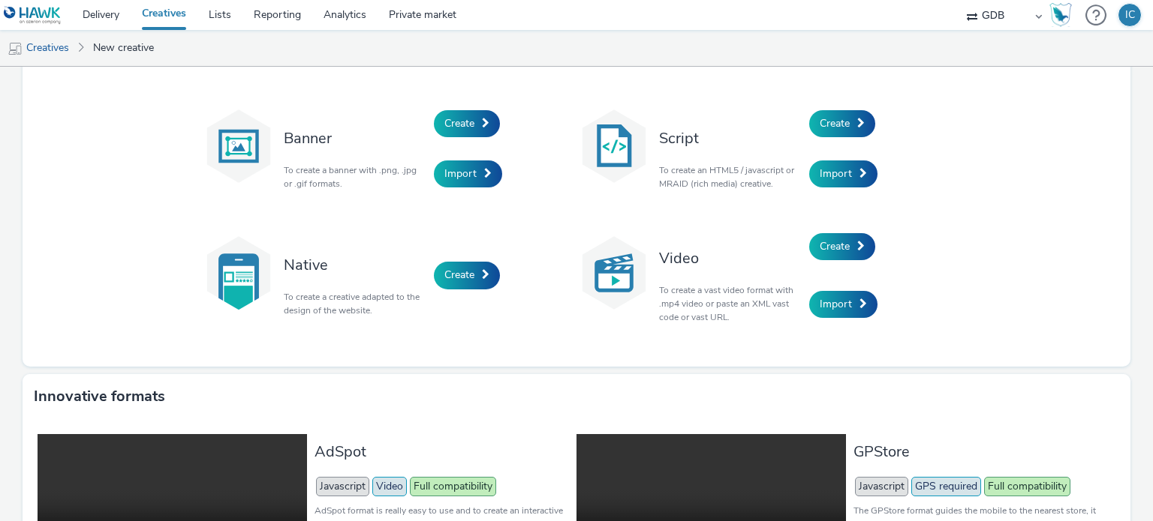
click at [809, 141] on div "Create" at bounding box center [880, 123] width 143 height 51
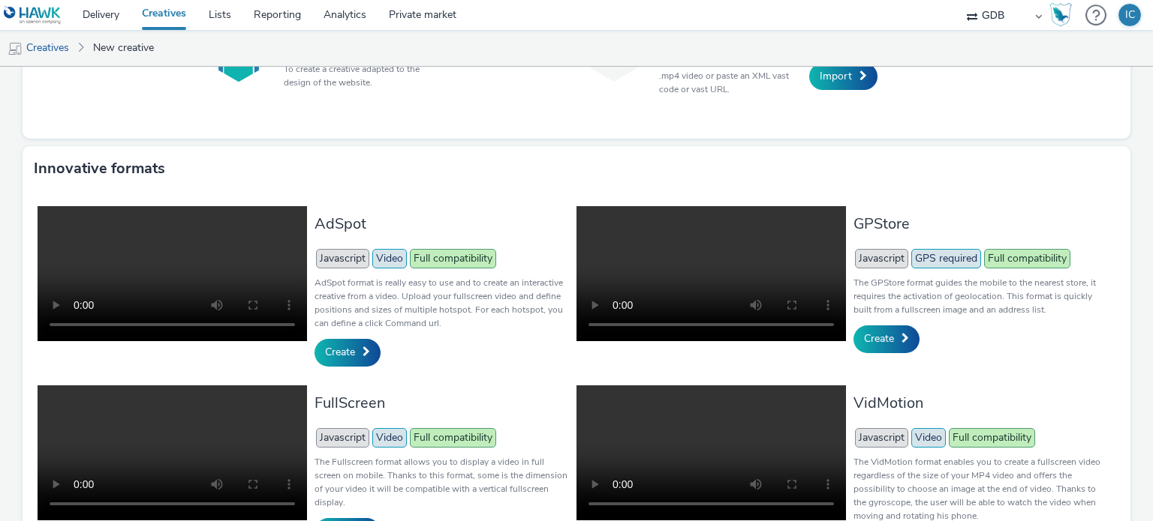
scroll to position [342, 0]
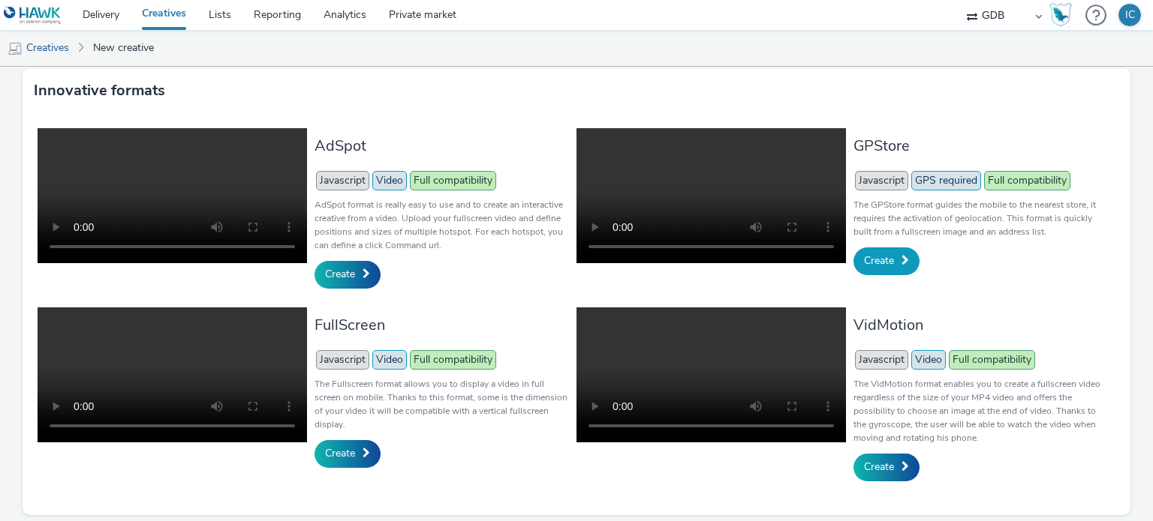
click at [877, 262] on span "Create" at bounding box center [879, 261] width 30 height 14
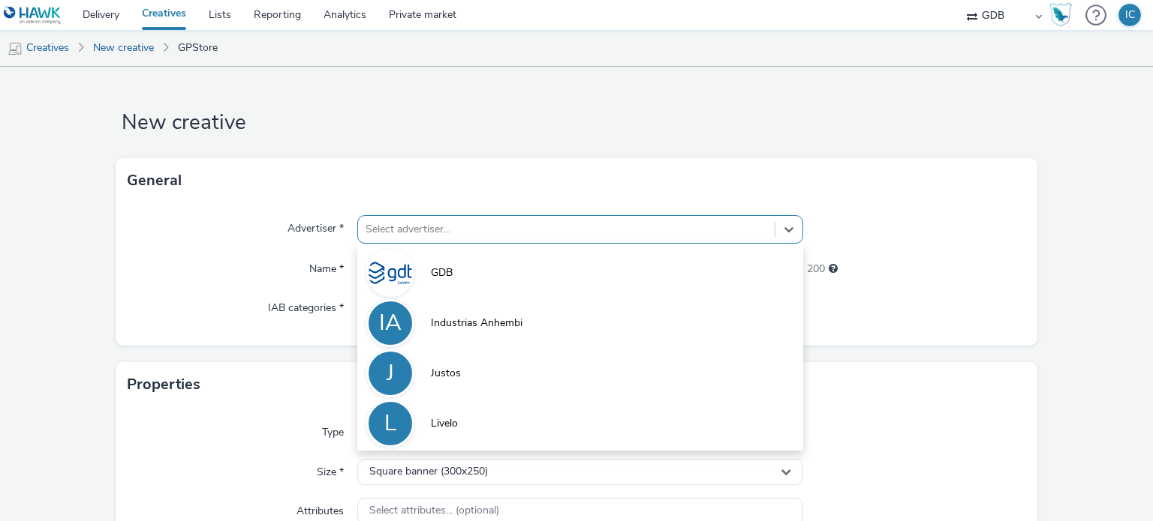
click at [611, 239] on div "Select advertiser..." at bounding box center [566, 230] width 416 height 24
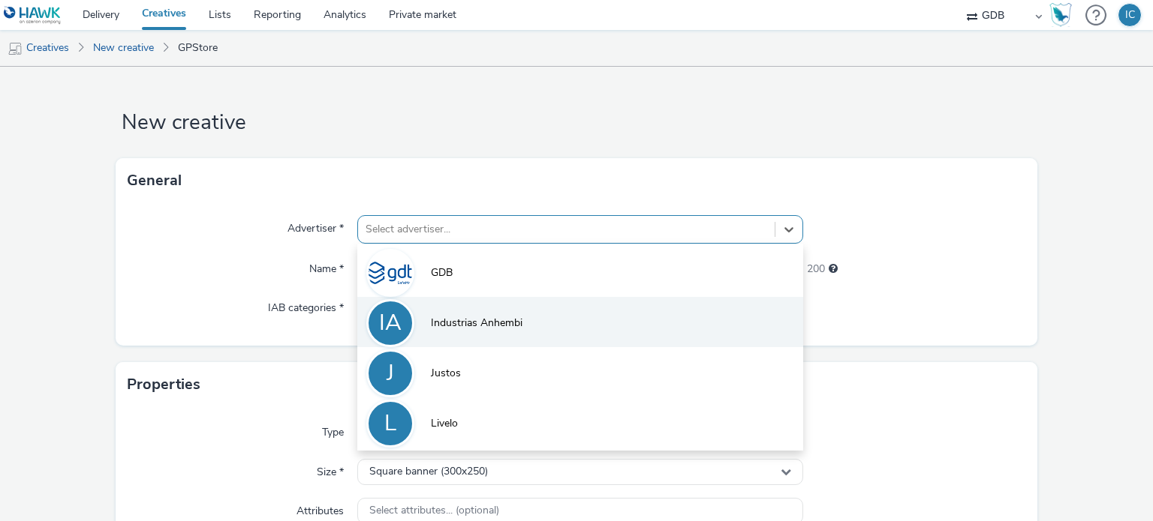
click at [545, 311] on li "IA Industrias Anhembi" at bounding box center [579, 322] width 445 height 50
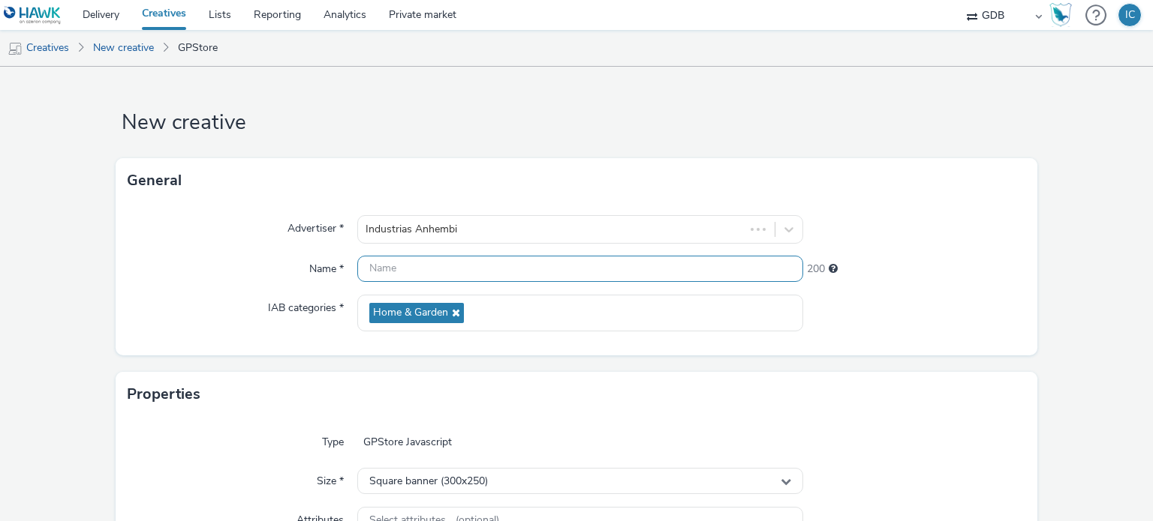
click at [545, 277] on input "text" at bounding box center [579, 269] width 445 height 26
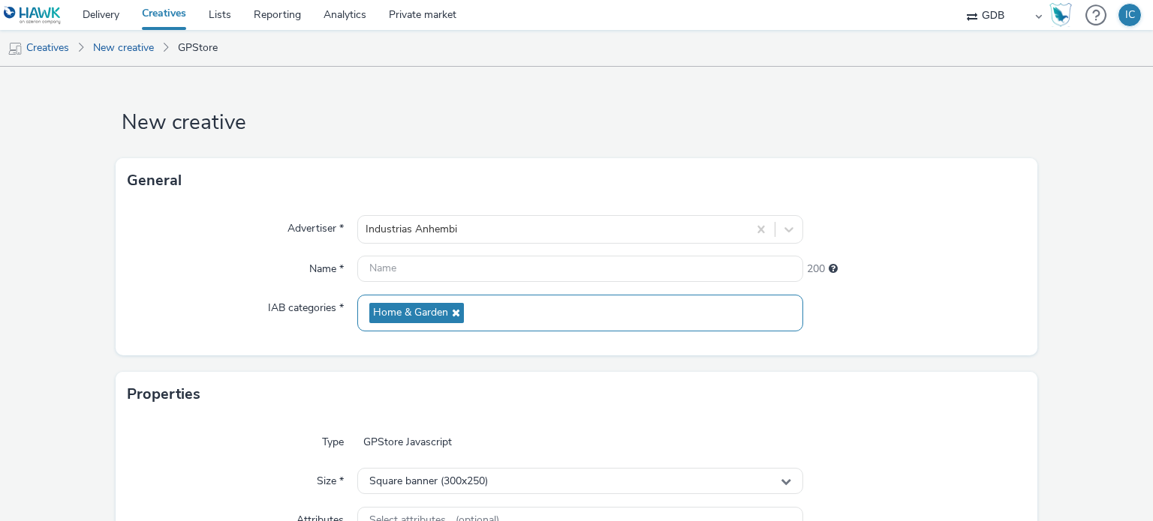
click at [474, 308] on div "Home & Garden" at bounding box center [579, 313] width 445 height 37
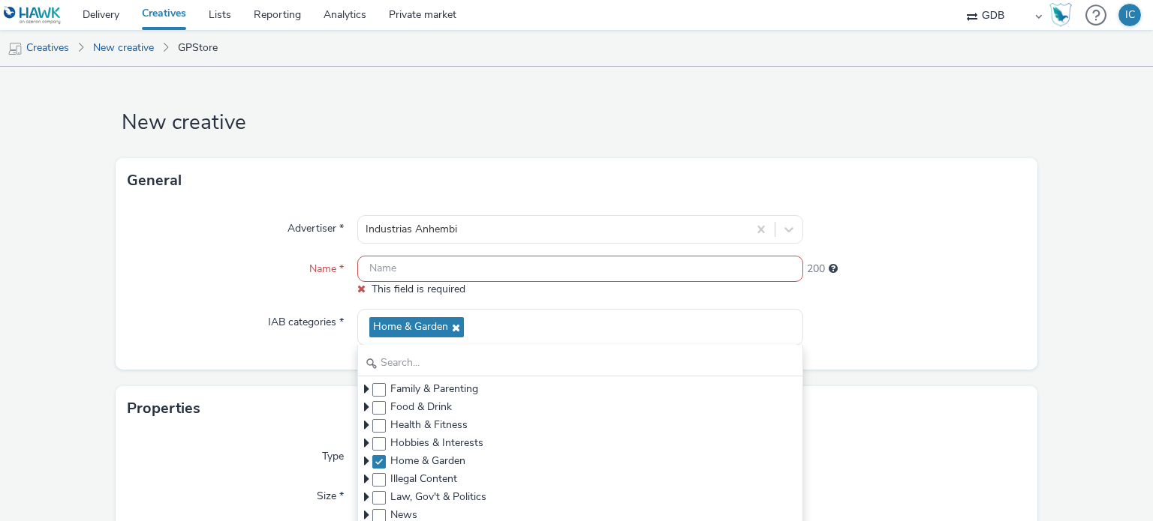
scroll to position [111, 0]
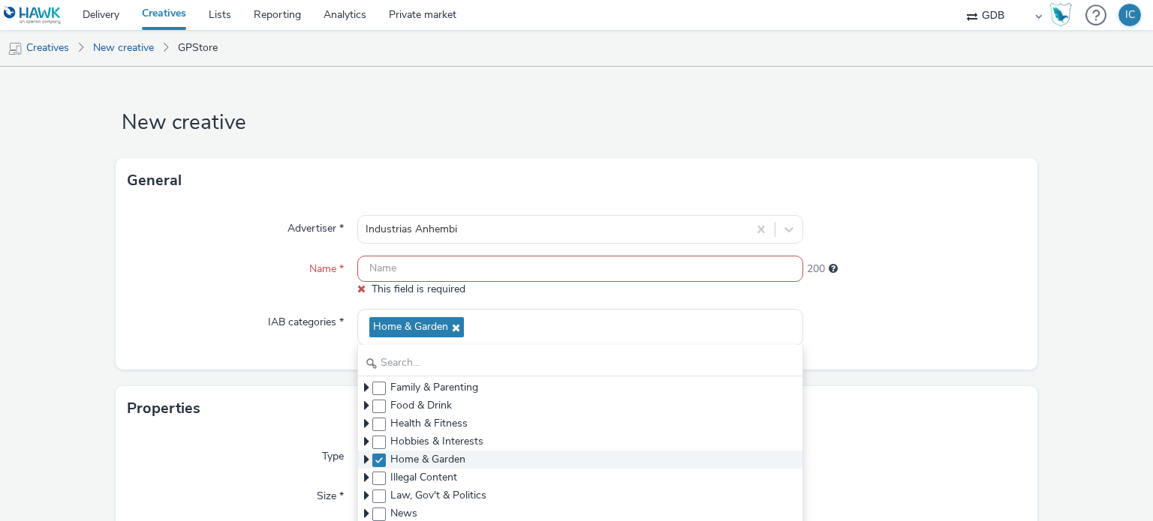
click at [359, 458] on span "Home & Garden" at bounding box center [579, 460] width 443 height 18
click at [364, 458] on icon at bounding box center [366, 459] width 5 height 15
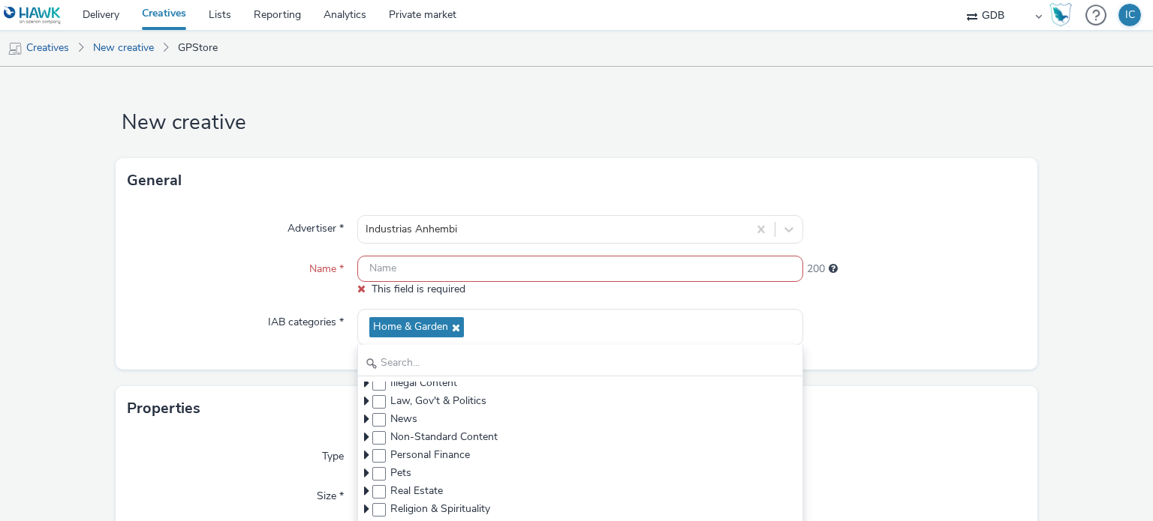
scroll to position [368, 0]
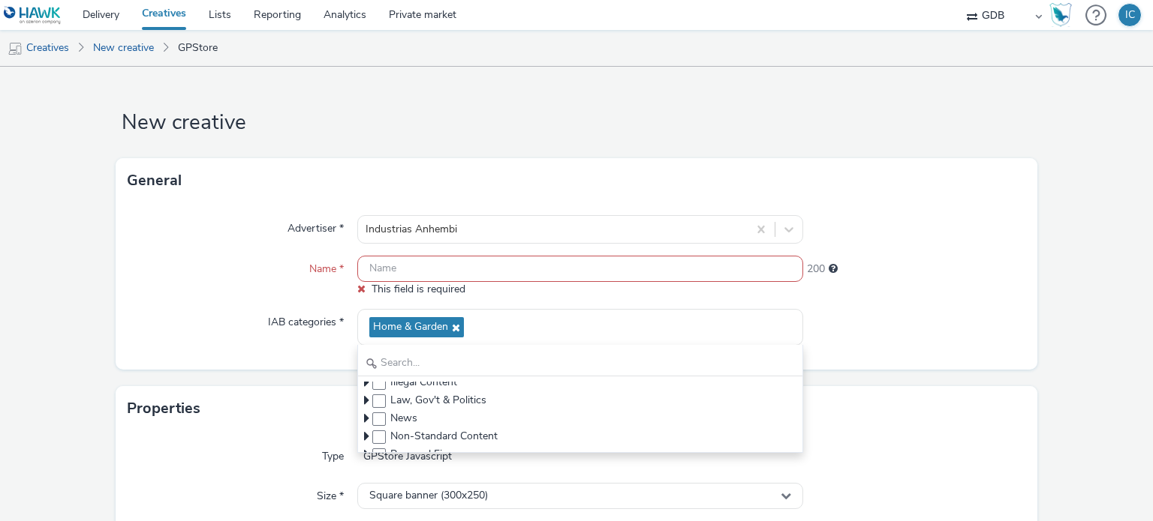
click at [294, 368] on div "Advertiser * Industrias Anhembi Name * This field is required 200 IAB categorie…" at bounding box center [577, 286] width 922 height 167
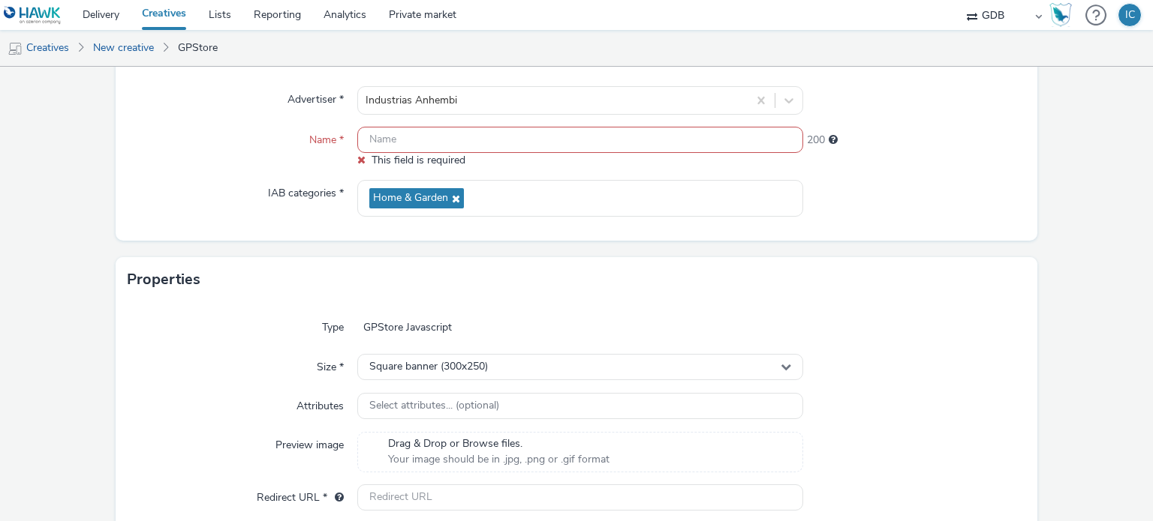
scroll to position [150, 0]
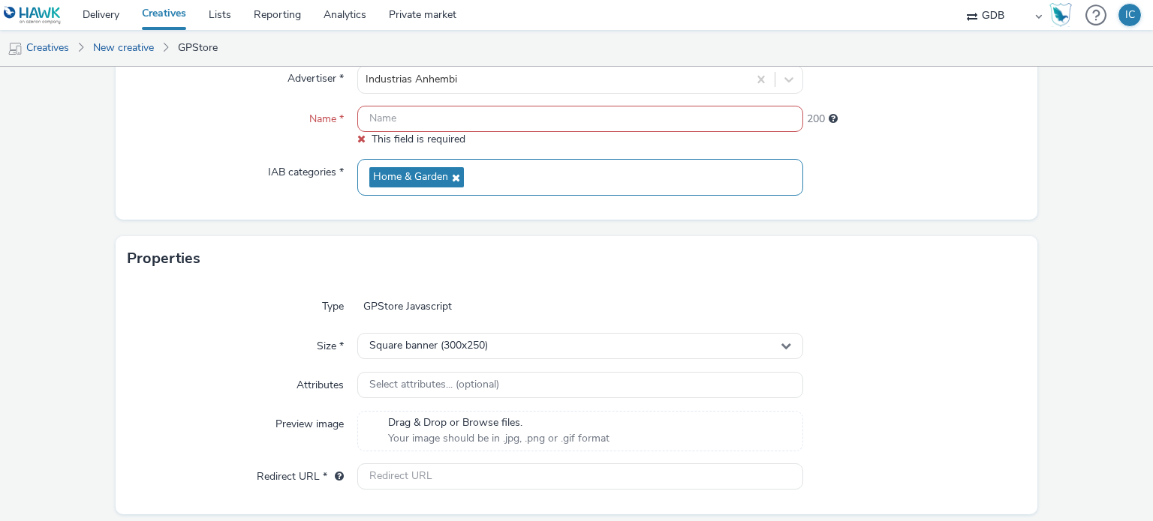
click at [578, 164] on div "Home & Garden" at bounding box center [579, 177] width 445 height 37
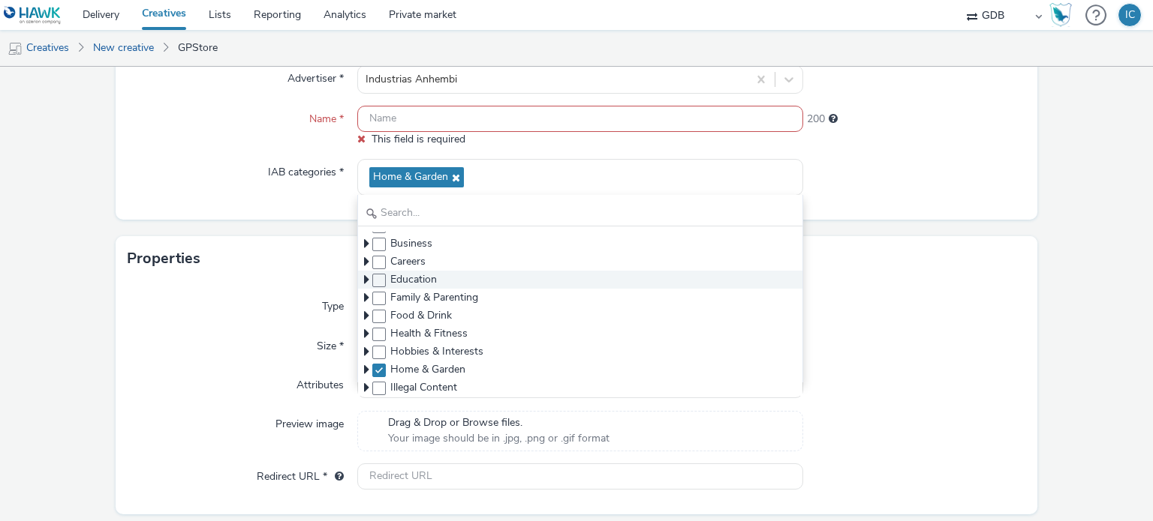
scroll to position [53, 0]
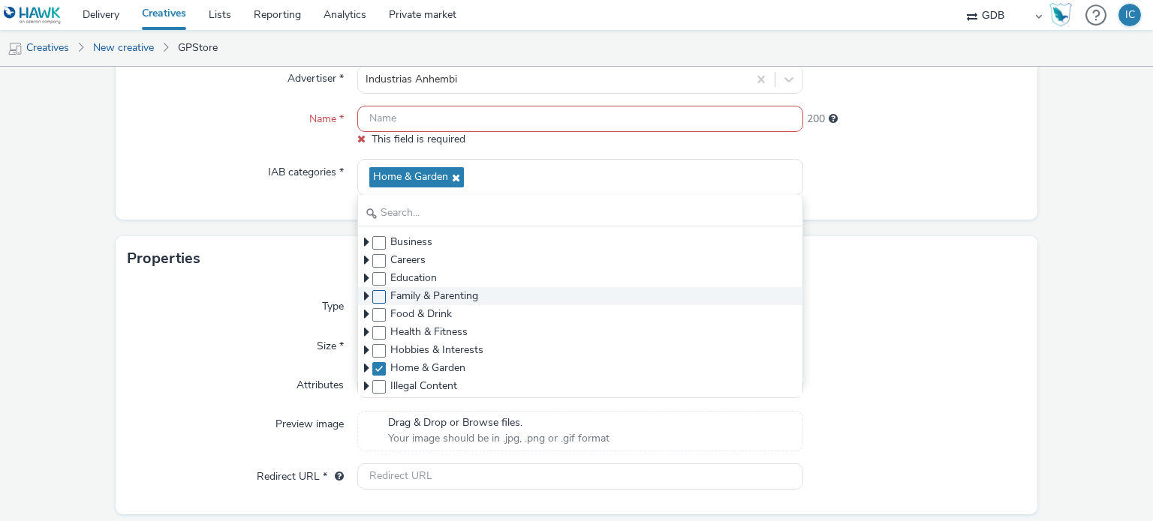
click at [376, 293] on span at bounding box center [379, 297] width 14 height 14
checkbox input "true"
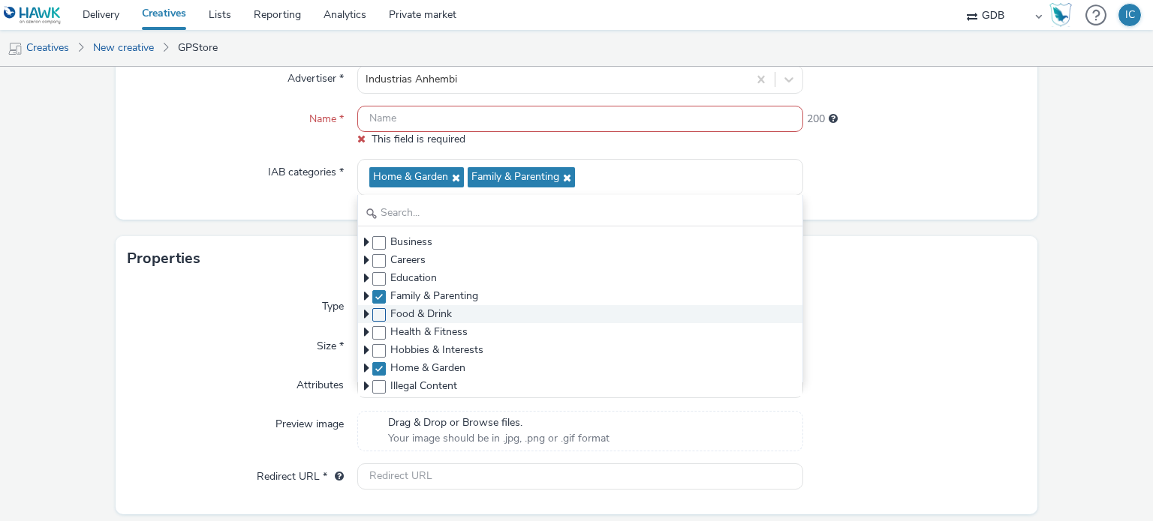
click at [376, 314] on span at bounding box center [379, 315] width 14 height 14
checkbox input "true"
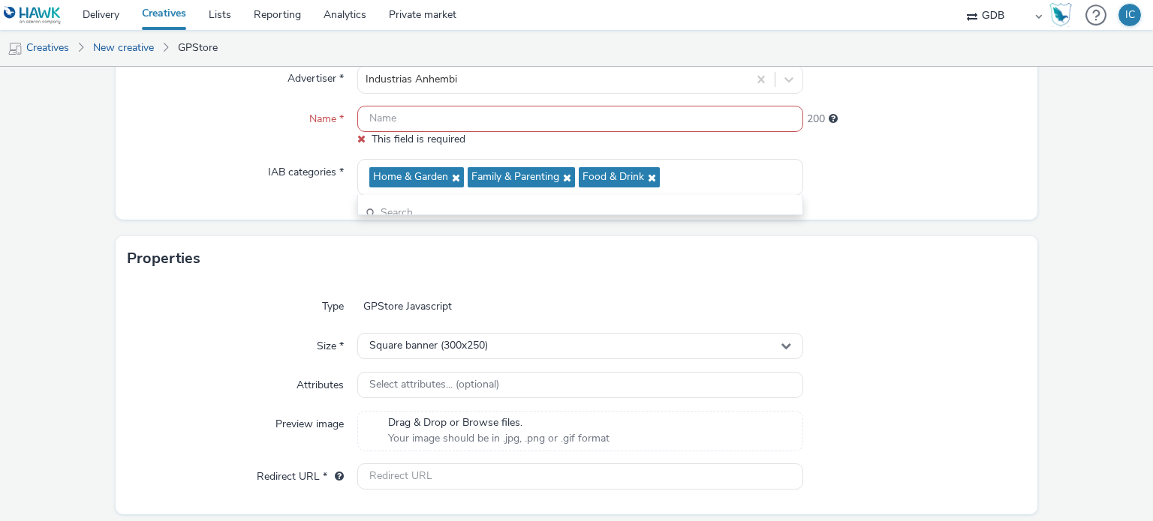
click at [246, 272] on div "Properties" at bounding box center [577, 258] width 922 height 45
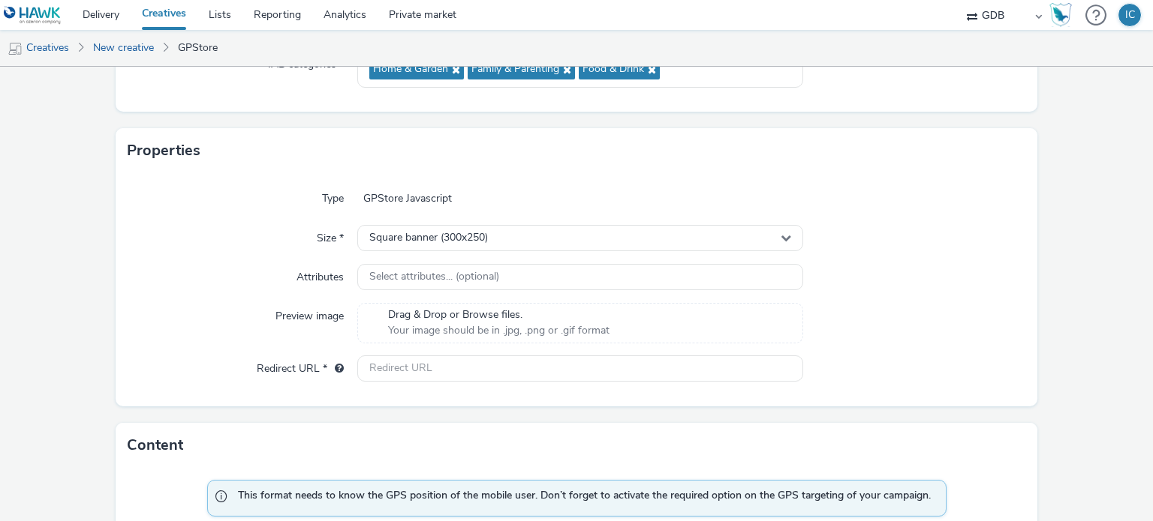
scroll to position [263, 0]
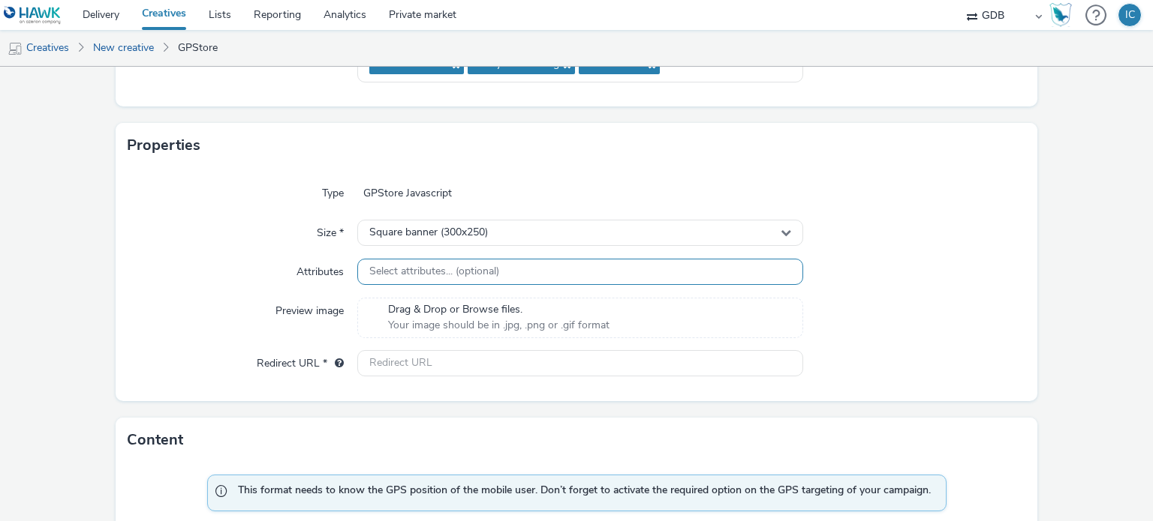
click at [501, 260] on div "Select attributes... (optional)" at bounding box center [579, 272] width 445 height 26
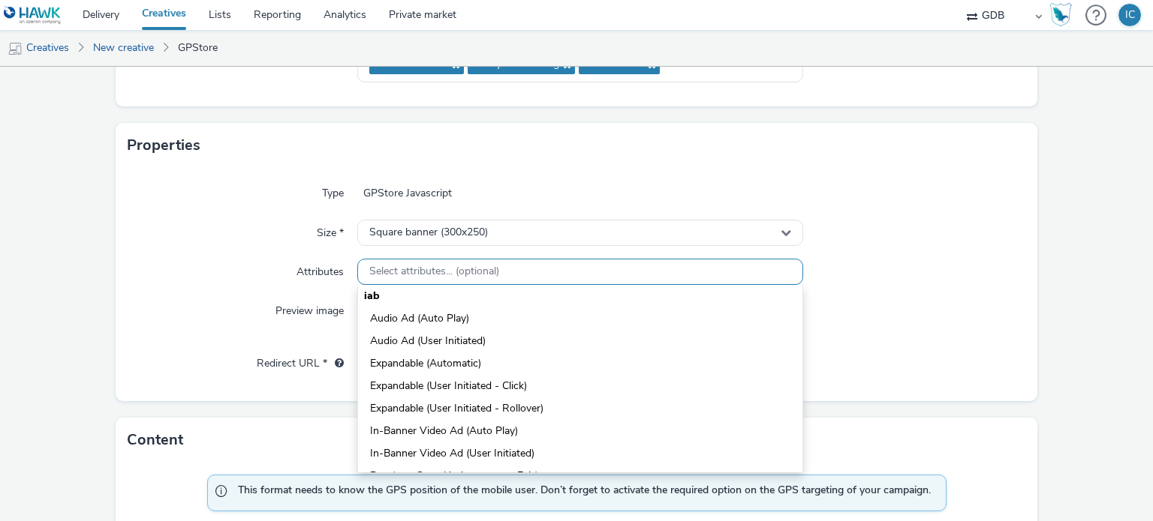
click at [501, 260] on div "Select attributes... (optional)" at bounding box center [579, 272] width 445 height 26
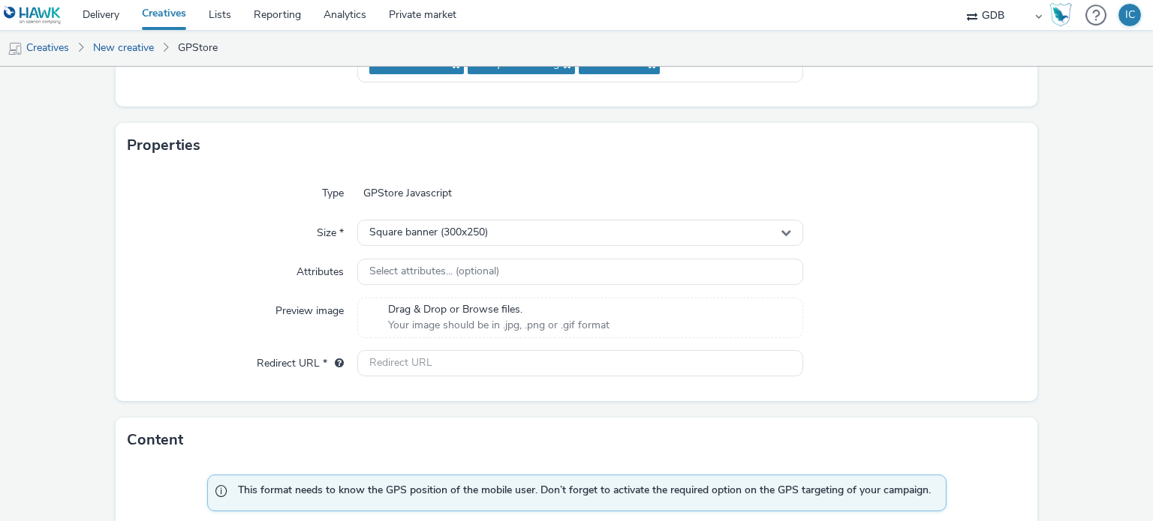
click at [481, 308] on span "Drag & Drop or Browse files." at bounding box center [498, 309] width 221 height 15
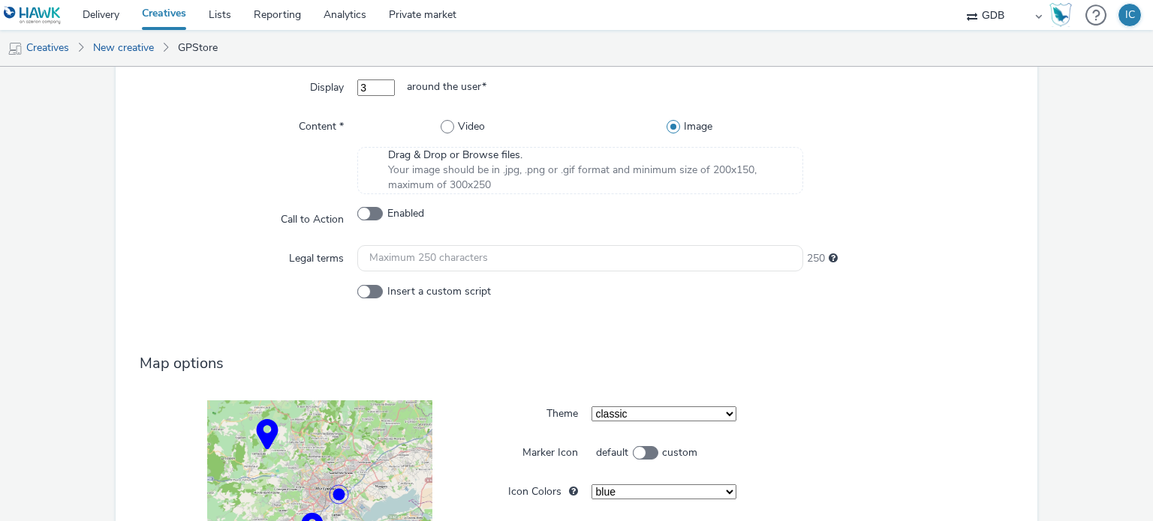
scroll to position [960, 0]
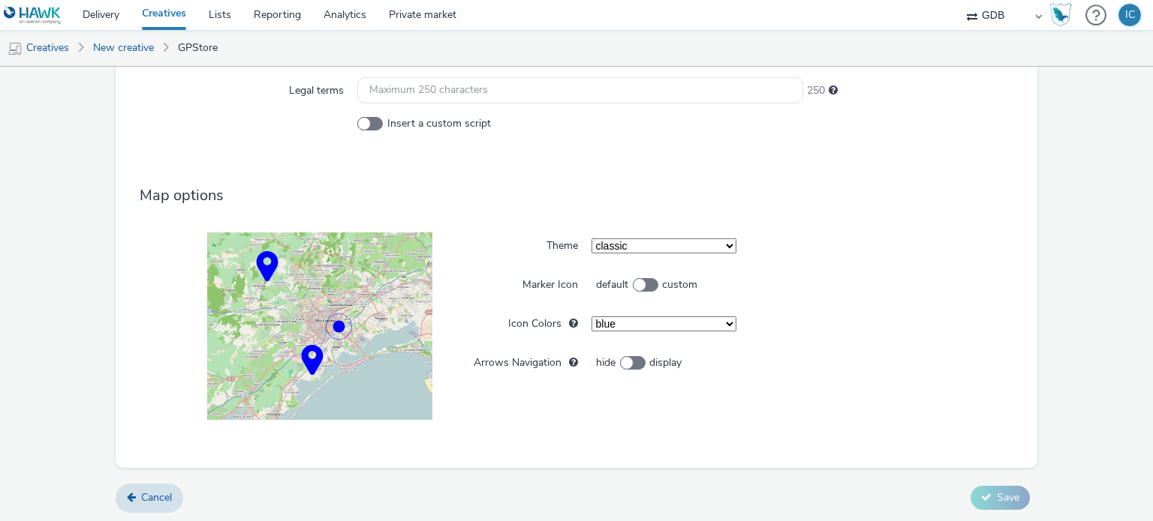
click at [340, 326] on circle at bounding box center [338, 326] width 12 height 12
click at [134, 497] on icon at bounding box center [131, 497] width 9 height 11
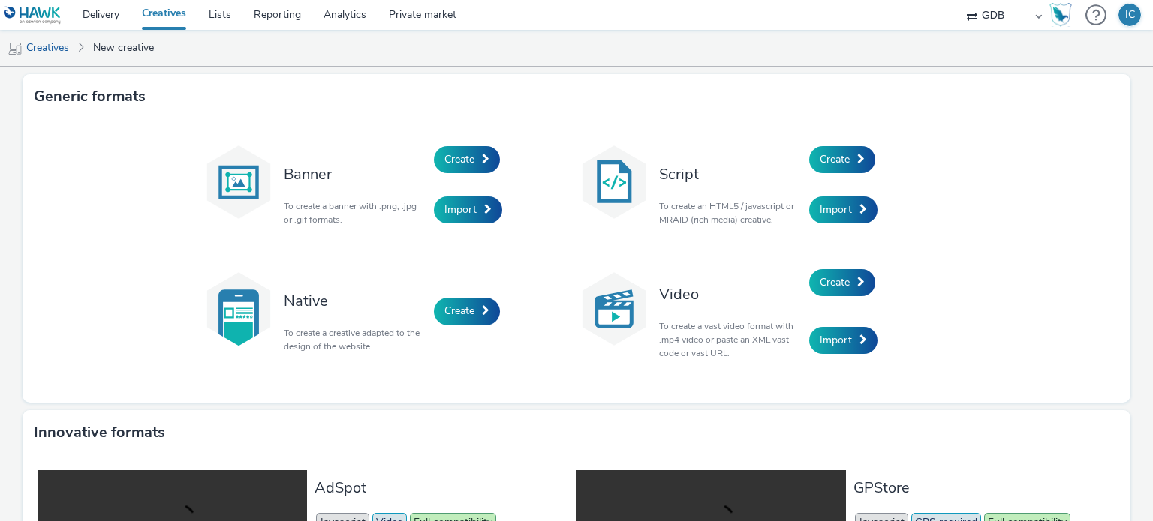
scroll to position [342, 0]
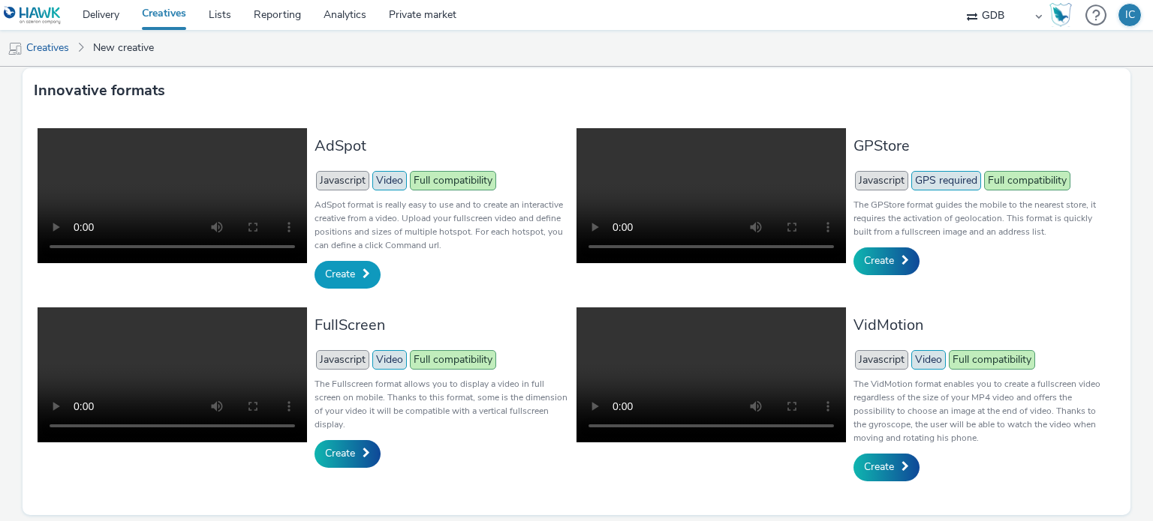
click at [353, 272] on link "Create" at bounding box center [347, 274] width 66 height 27
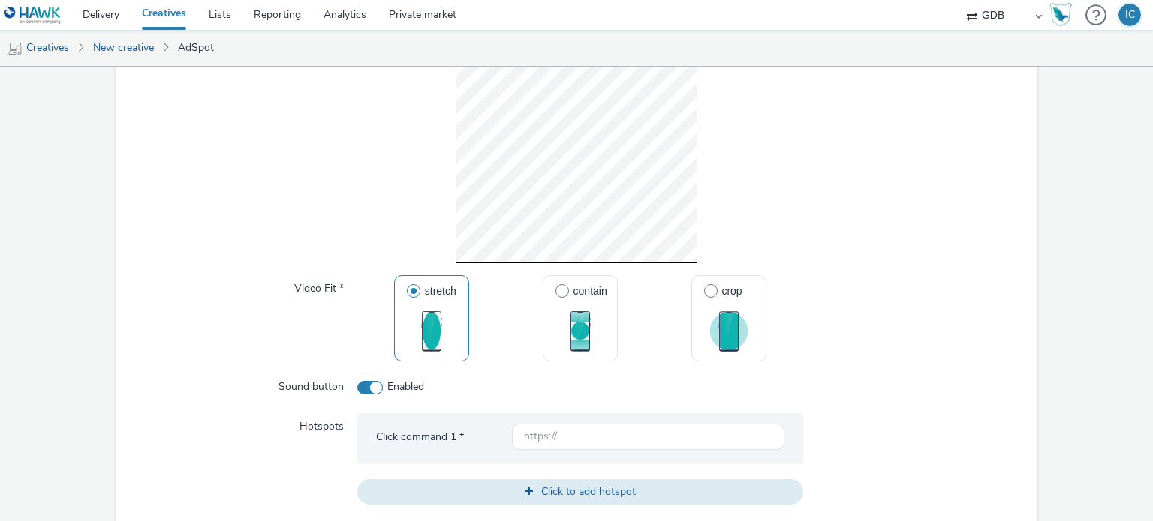
scroll to position [1165, 0]
click at [567, 297] on label "contain" at bounding box center [580, 289] width 65 height 29
click at [565, 295] on input "contain" at bounding box center [560, 290] width 10 height 10
radio input "false"
radio input "true"
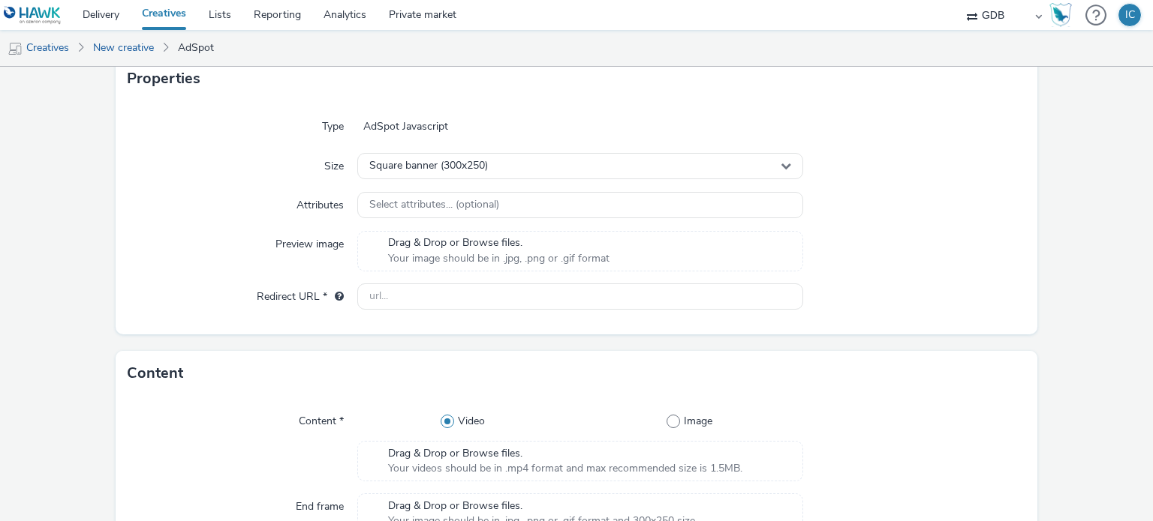
scroll to position [0, 0]
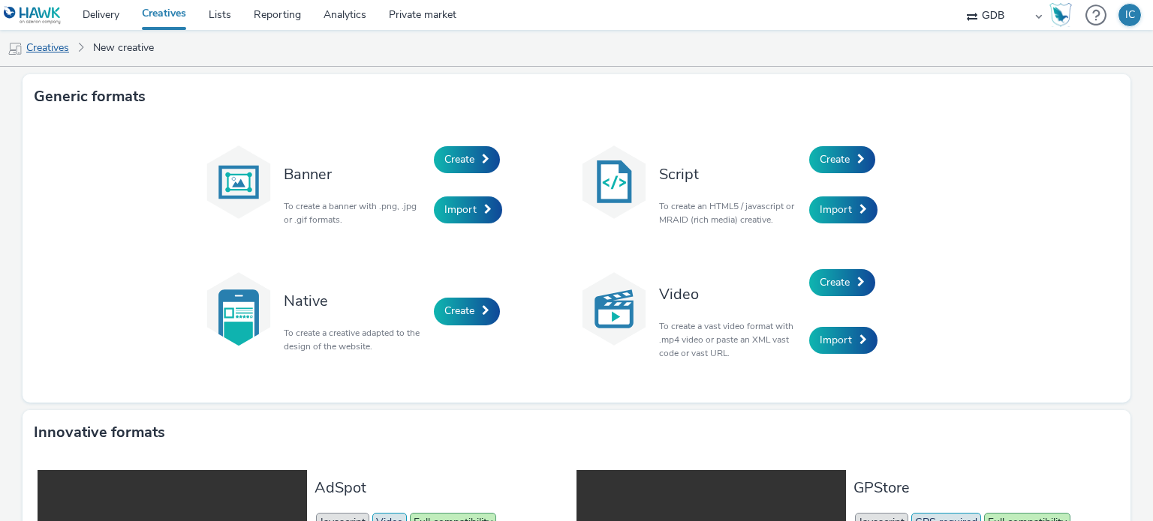
click at [57, 61] on link "Creatives" at bounding box center [38, 48] width 77 height 36
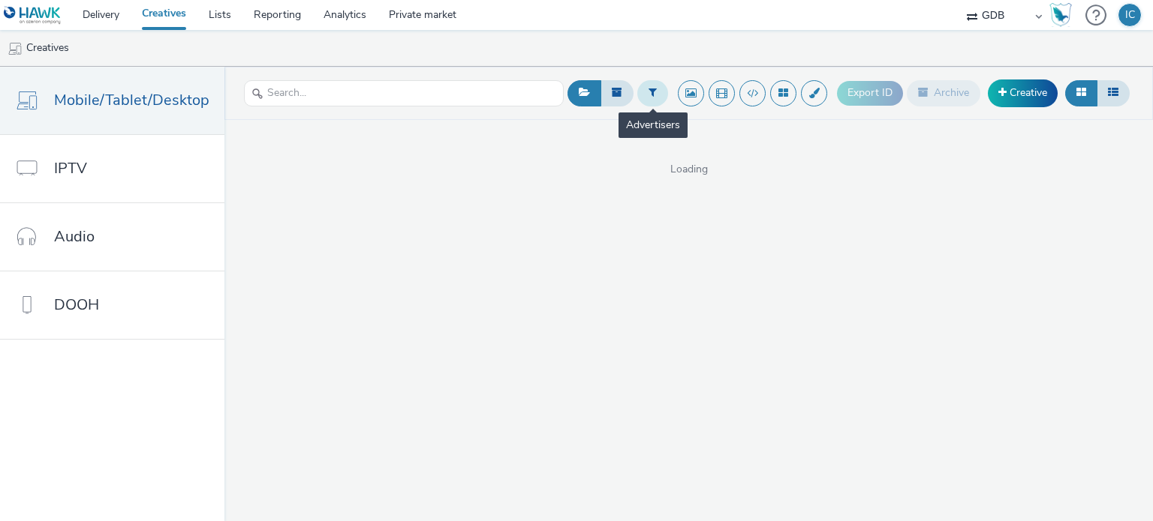
click at [648, 101] on button at bounding box center [652, 93] width 31 height 26
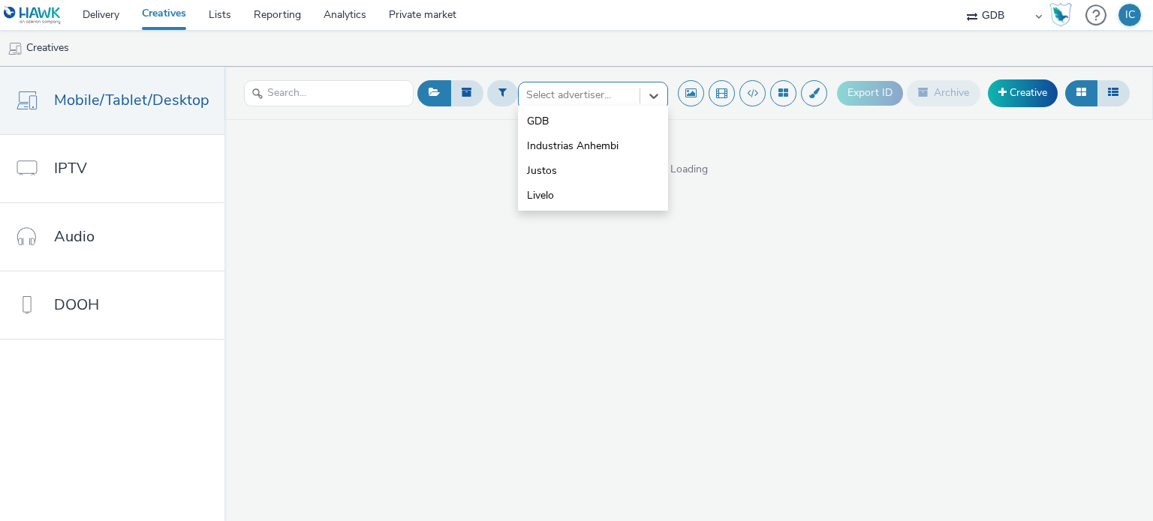
click at [555, 92] on div at bounding box center [579, 95] width 106 height 18
click at [585, 144] on span "Industrias Anhembi" at bounding box center [573, 146] width 92 height 15
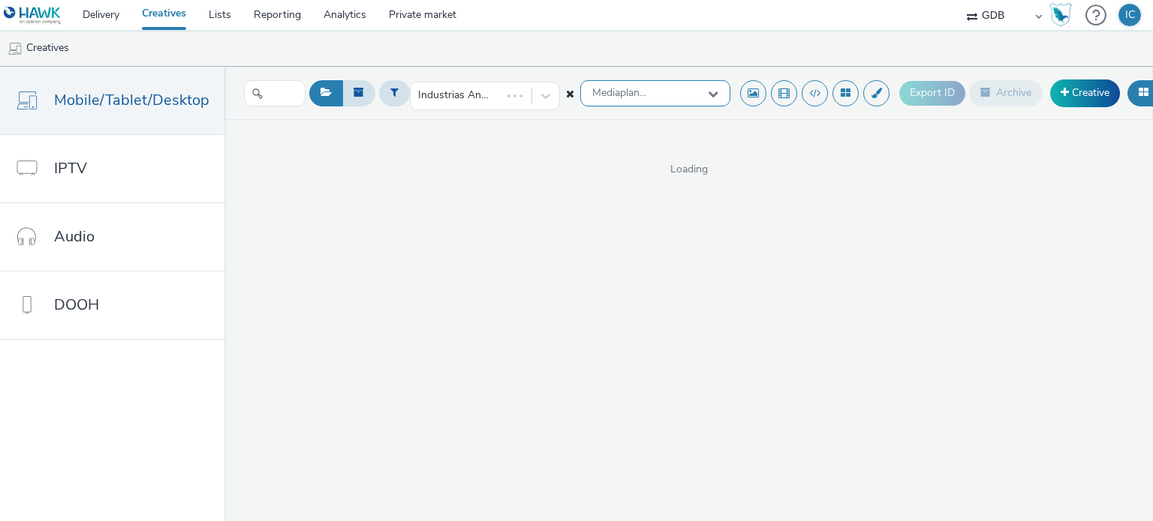
drag, startPoint x: 648, startPoint y: 110, endPoint x: 653, endPoint y: 99, distance: 12.1
click at [653, 99] on div "Industrias Anhembi Mediaplan..." at bounding box center [554, 93] width 351 height 37
click at [653, 99] on div "Mediaplan..." at bounding box center [655, 93] width 150 height 26
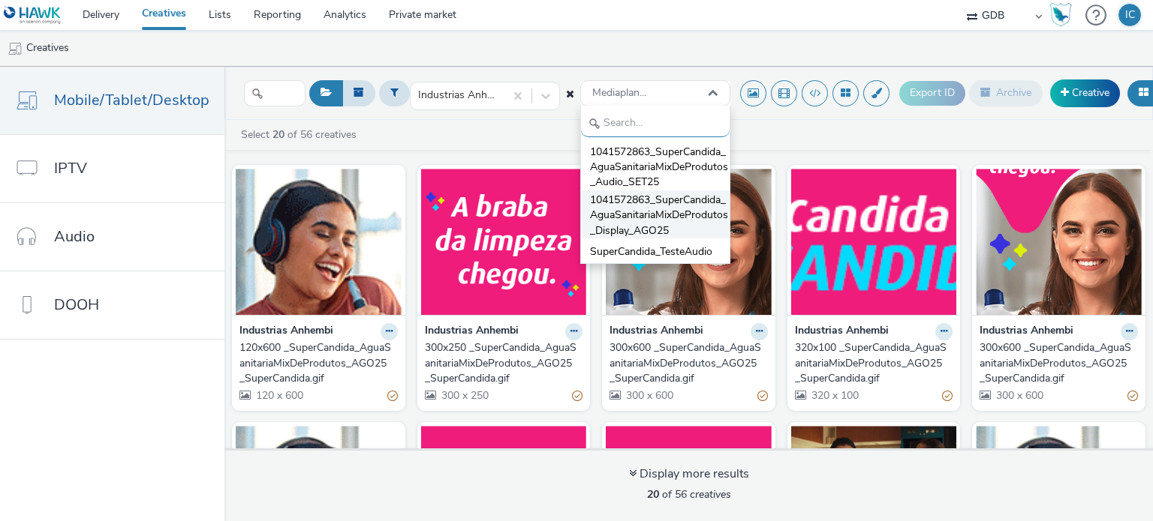
click at [642, 215] on span "1041572863_SuperCandida_AguaSanitariaMixDeProdutos_Display_AGO25" at bounding box center [660, 216] width 140 height 46
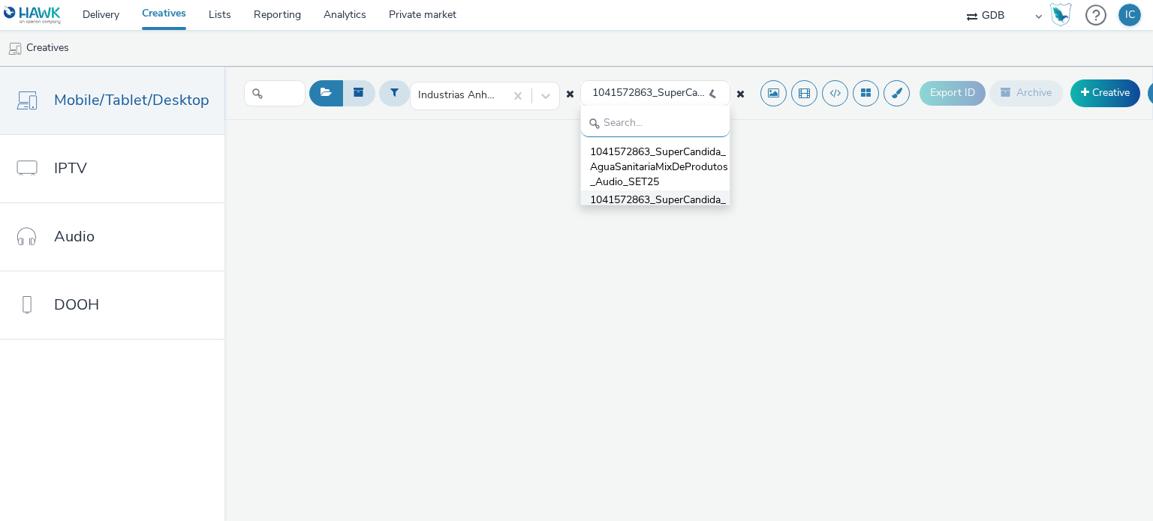
scroll to position [2, 0]
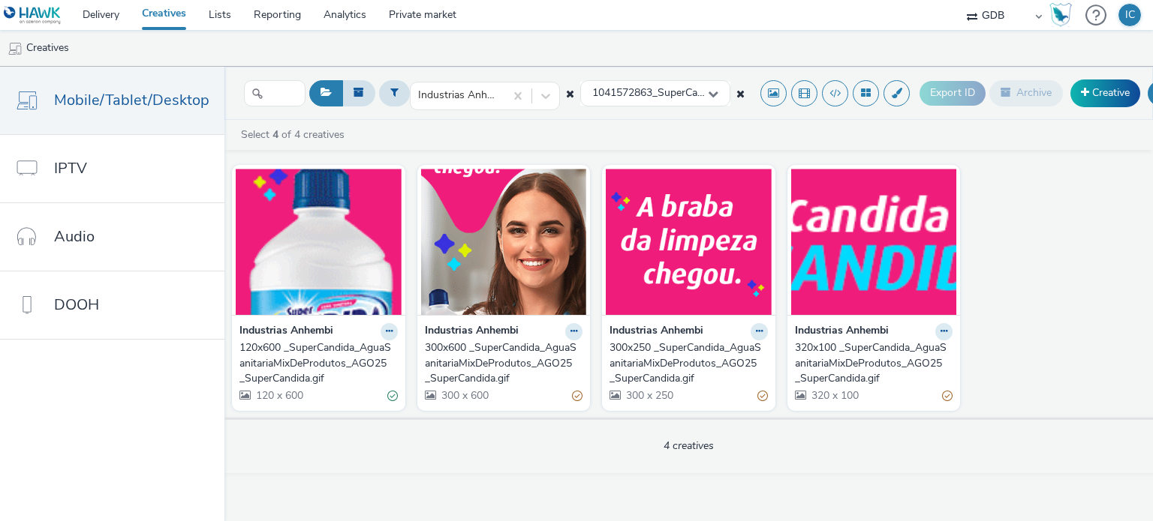
click at [736, 96] on icon at bounding box center [740, 94] width 8 height 11
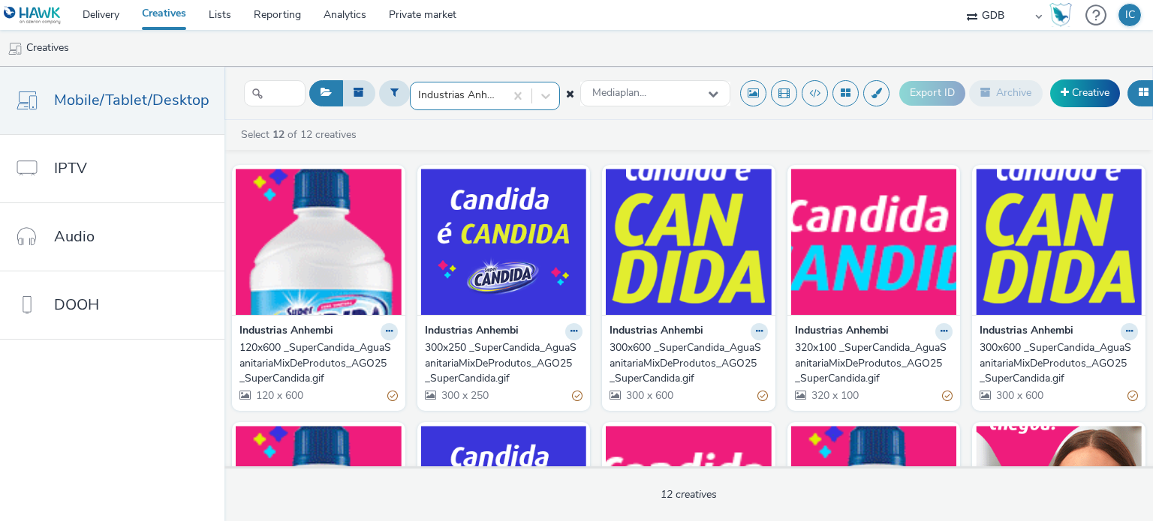
click at [488, 90] on div at bounding box center [457, 95] width 79 height 18
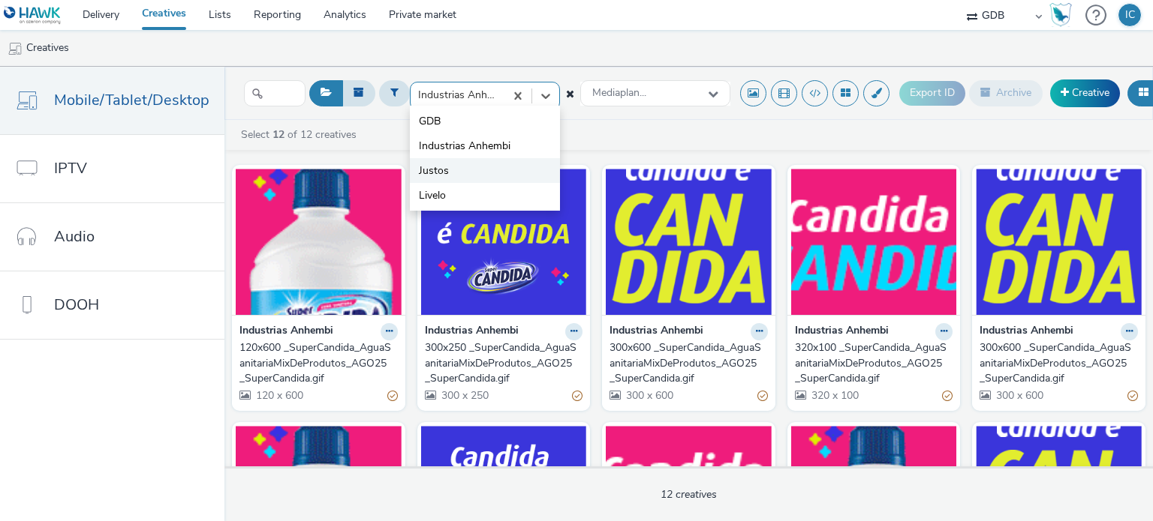
click at [450, 167] on li "Justos" at bounding box center [485, 170] width 150 height 25
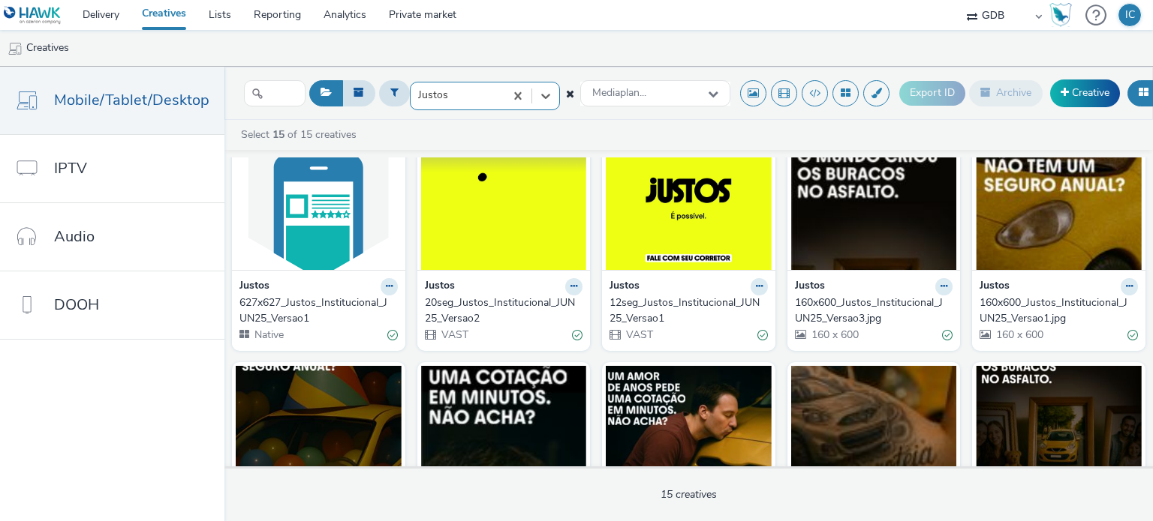
scroll to position [0, 0]
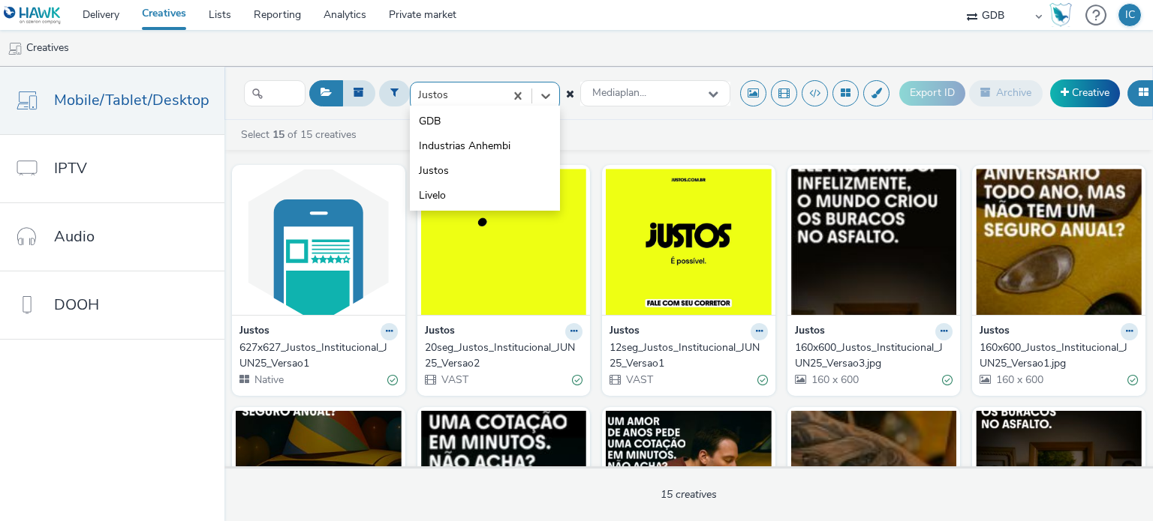
click at [485, 100] on div at bounding box center [457, 95] width 79 height 18
click at [444, 139] on span "Industrias Anhembi" at bounding box center [465, 146] width 92 height 15
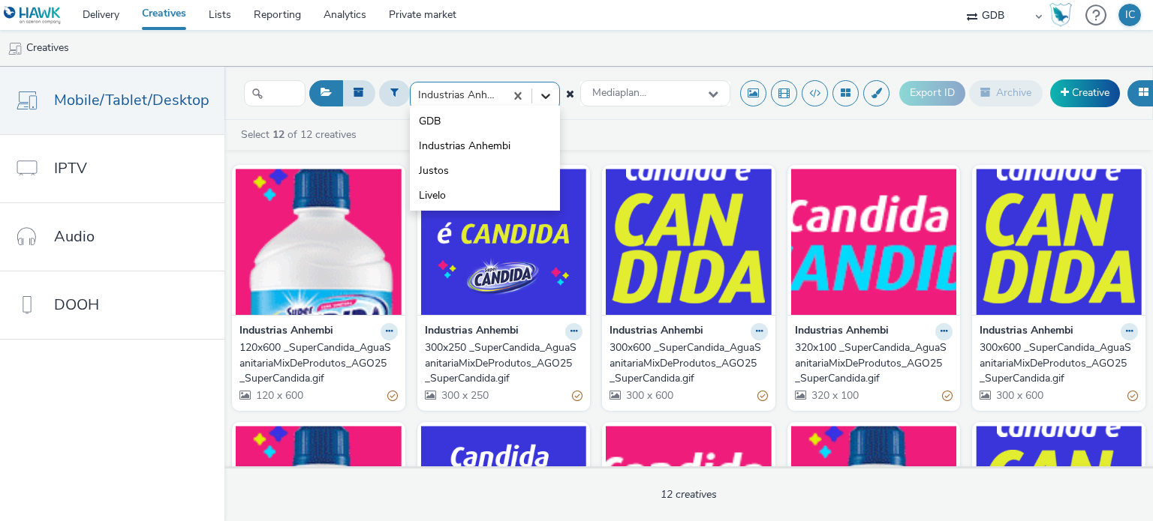
click at [540, 95] on icon at bounding box center [545, 96] width 15 height 15
click at [482, 185] on li "Livelo" at bounding box center [485, 195] width 150 height 25
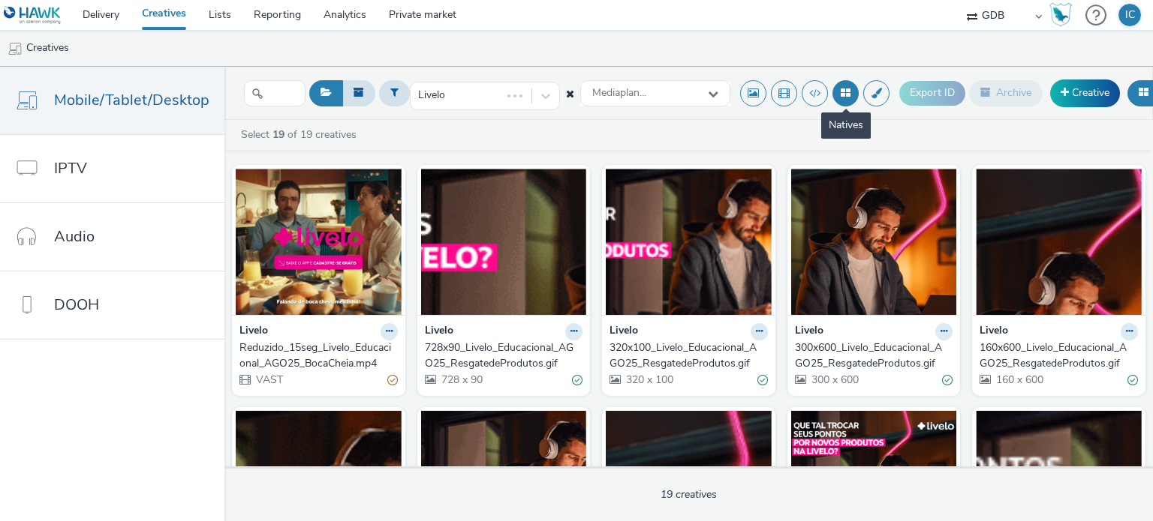
click at [837, 92] on button at bounding box center [845, 93] width 26 height 26
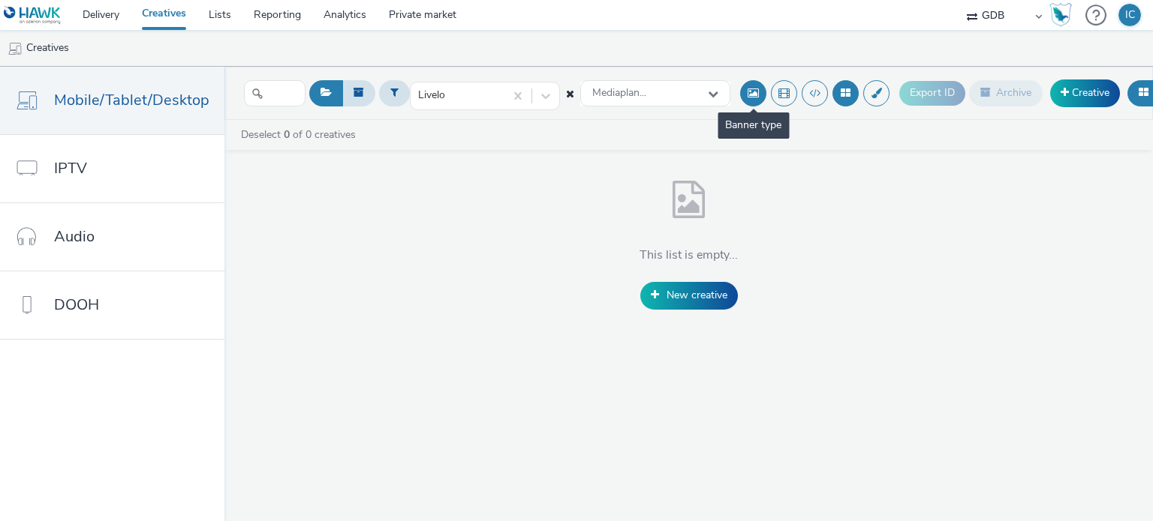
click at [747, 86] on button at bounding box center [753, 93] width 26 height 26
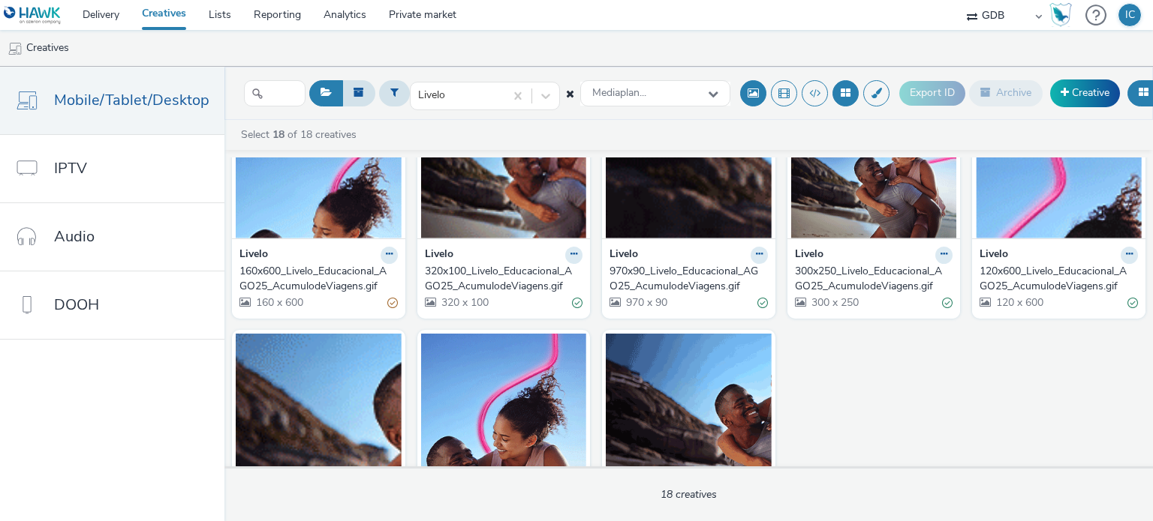
scroll to position [561, 0]
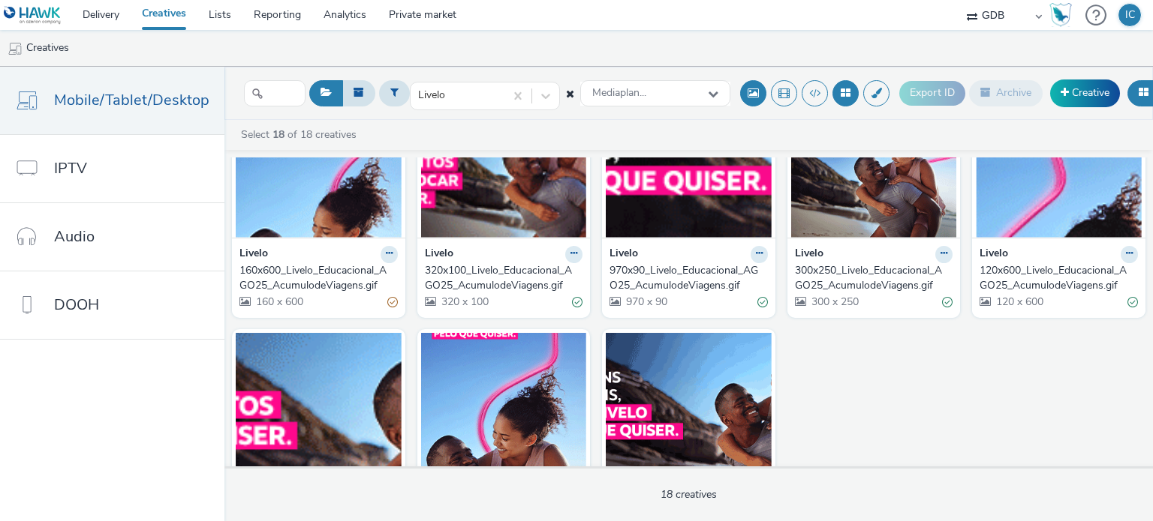
click at [1138, 92] on icon at bounding box center [1143, 92] width 10 height 11
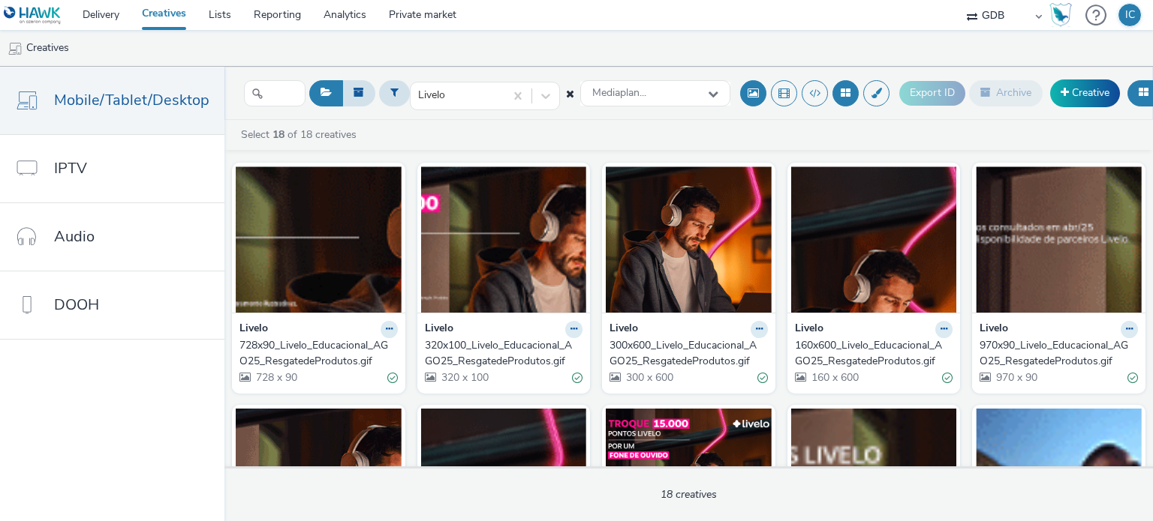
scroll to position [0, 0]
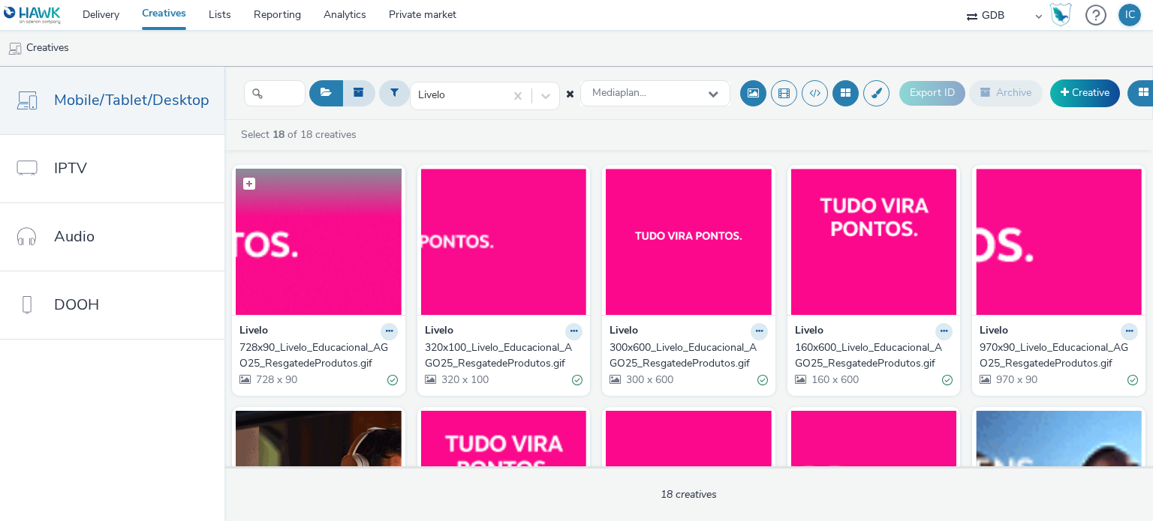
click at [296, 197] on figcaption at bounding box center [319, 193] width 166 height 48
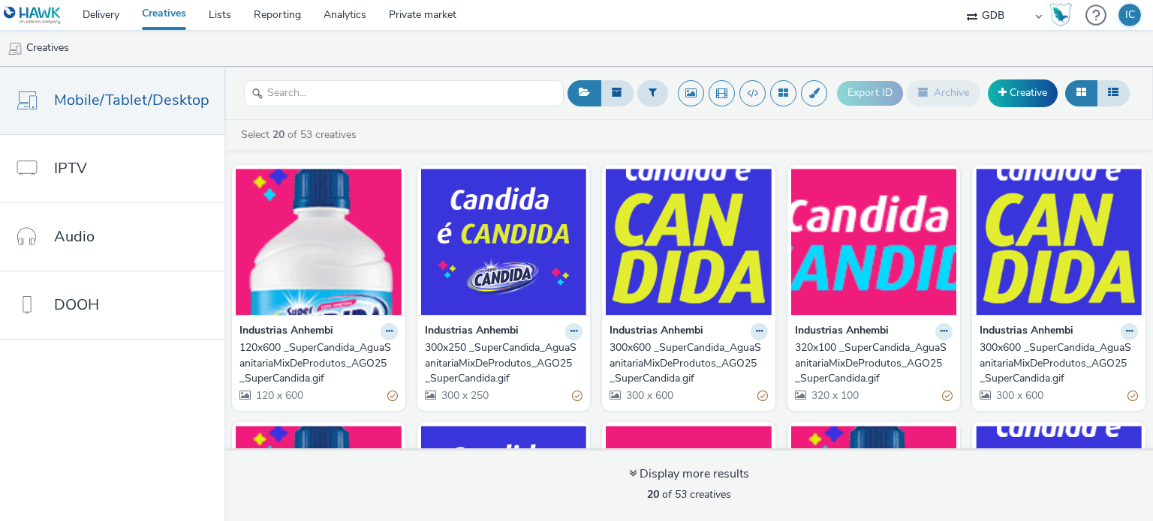
click at [276, 368] on div "120x600 _SuperCandida_AguaSanitariaMixDeProdutos_AGO25_SuperCandida.gif" at bounding box center [315, 364] width 152 height 46
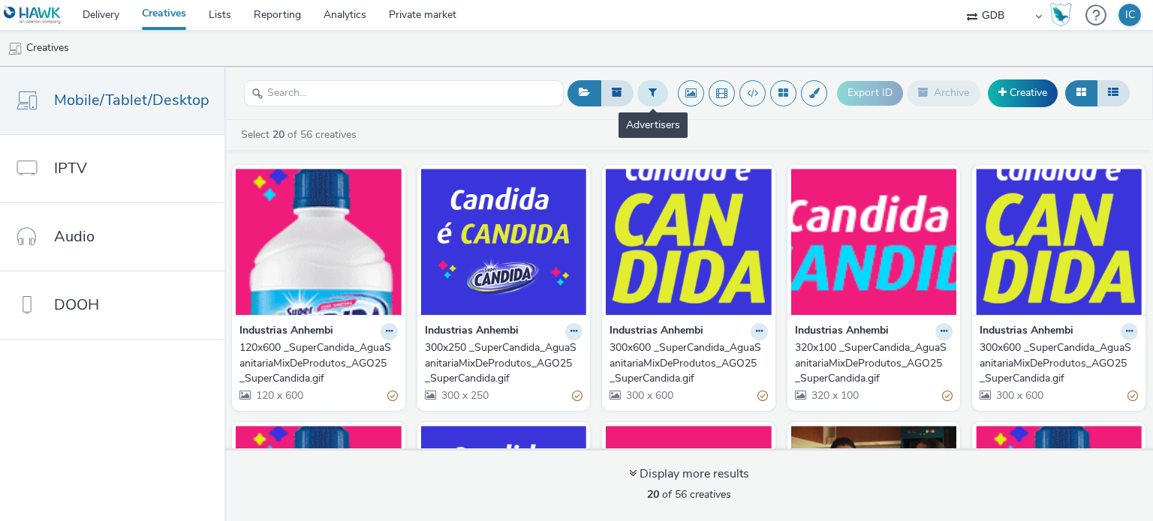
click at [655, 90] on icon at bounding box center [652, 92] width 8 height 11
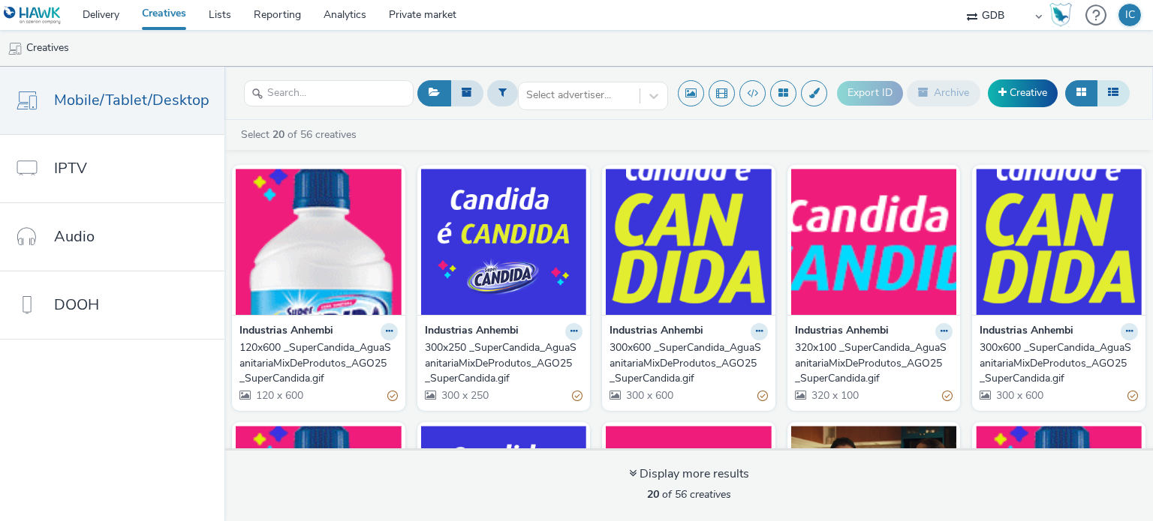
click at [1108, 90] on icon at bounding box center [1113, 92] width 11 height 11
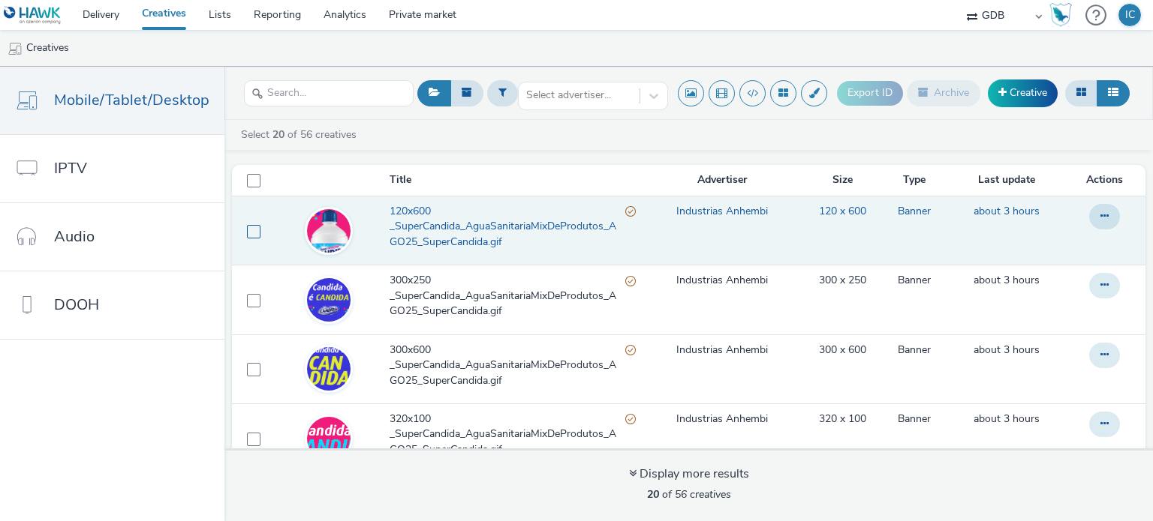
click at [247, 236] on span at bounding box center [254, 232] width 14 height 14
checkbox input "true"
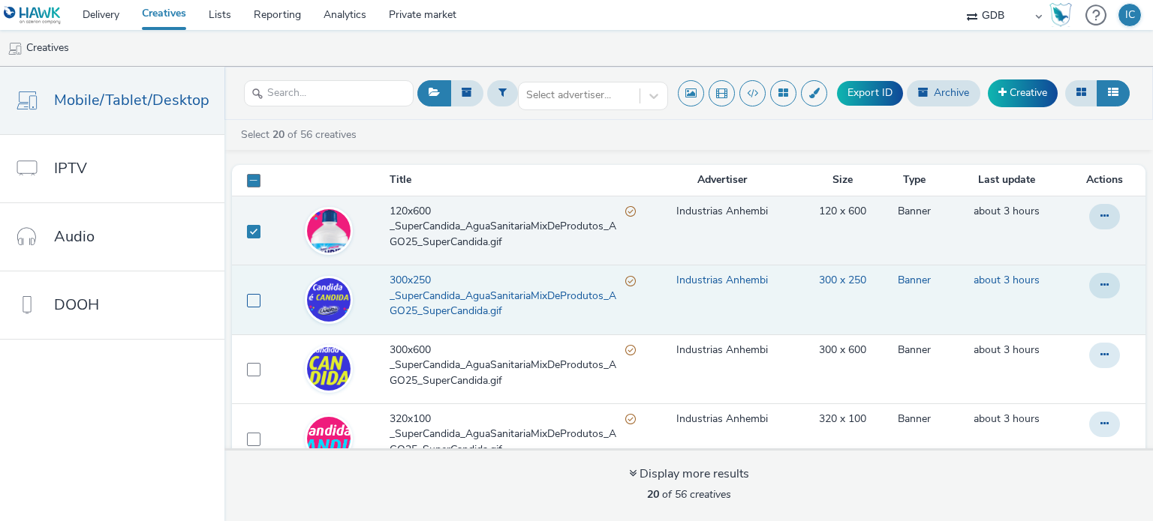
click at [248, 302] on span at bounding box center [254, 301] width 14 height 14
checkbox input "true"
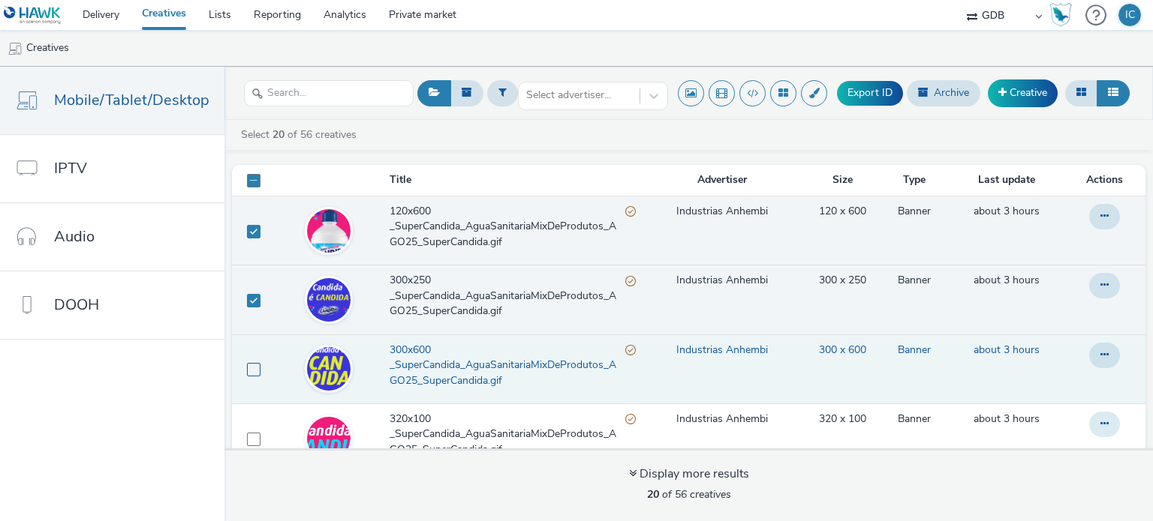
click at [248, 362] on label at bounding box center [254, 369] width 14 height 15
checkbox input "true"
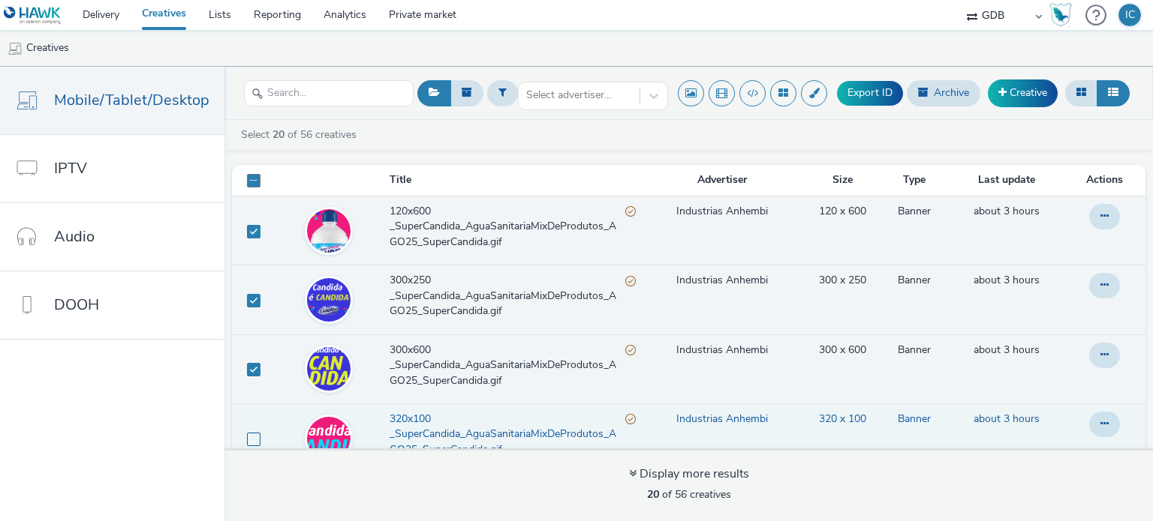
click at [254, 440] on span at bounding box center [254, 440] width 14 height 14
checkbox input "true"
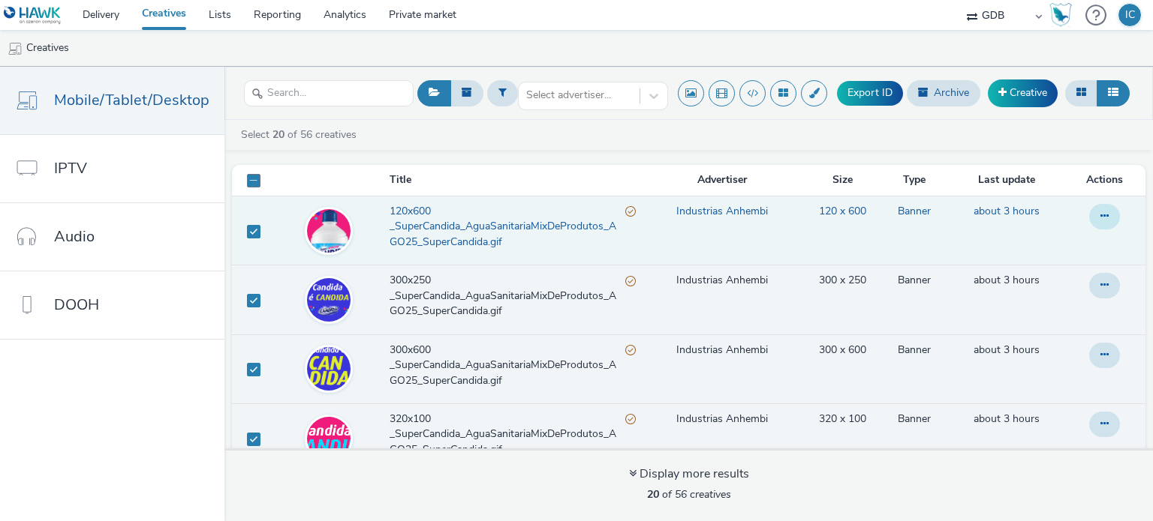
click at [1089, 209] on button at bounding box center [1104, 217] width 31 height 26
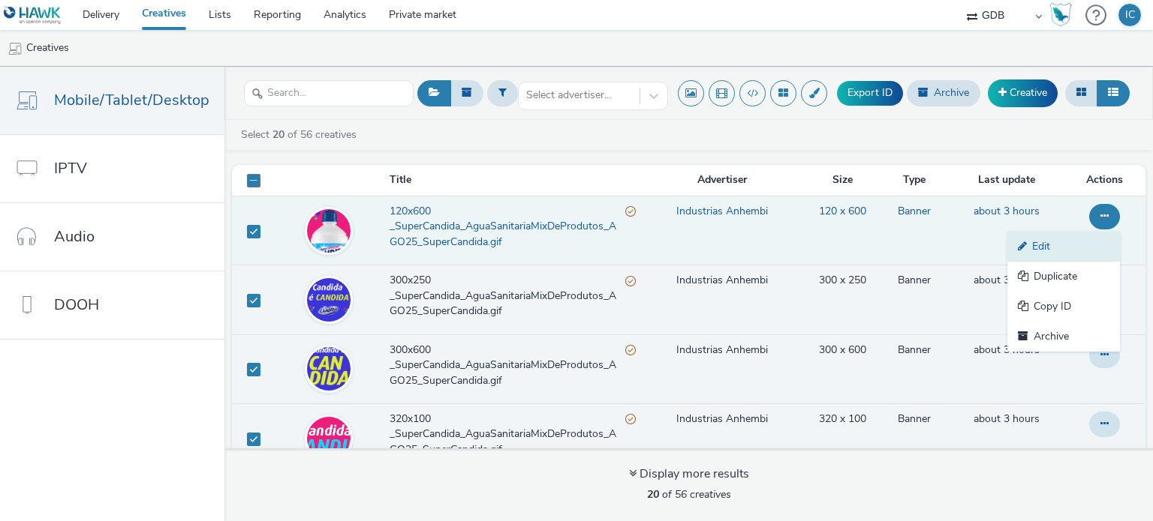
click at [1019, 245] on link "Edit" at bounding box center [1063, 247] width 113 height 30
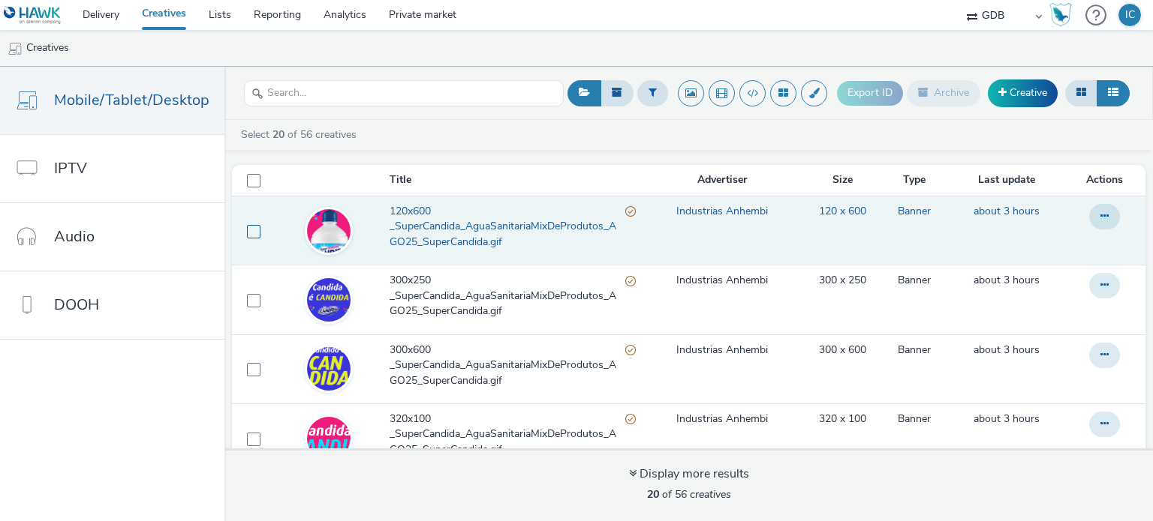
click at [247, 234] on span at bounding box center [254, 232] width 14 height 14
checkbox input "true"
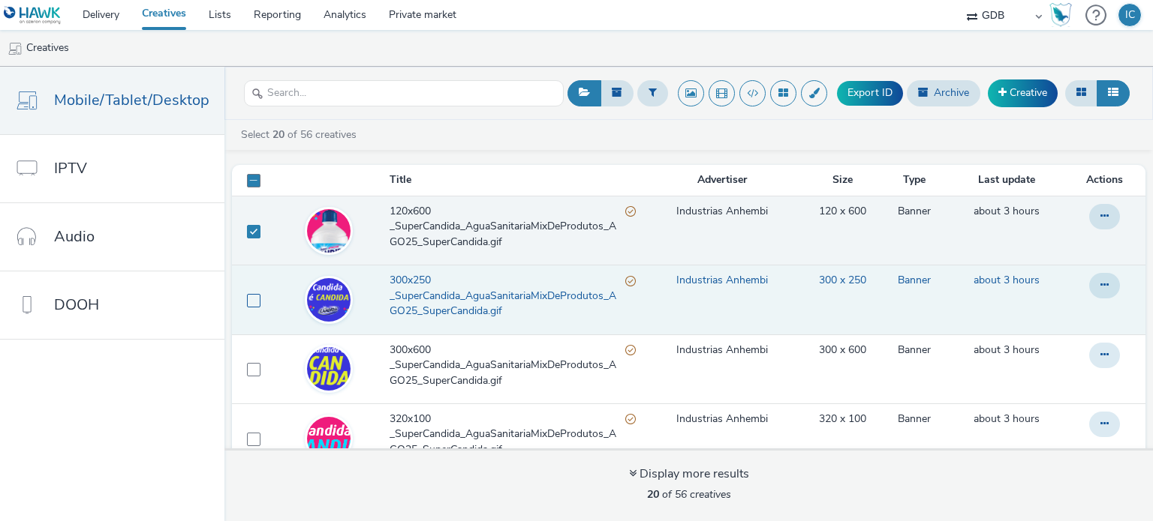
click at [248, 300] on span at bounding box center [254, 301] width 14 height 14
checkbox input "true"
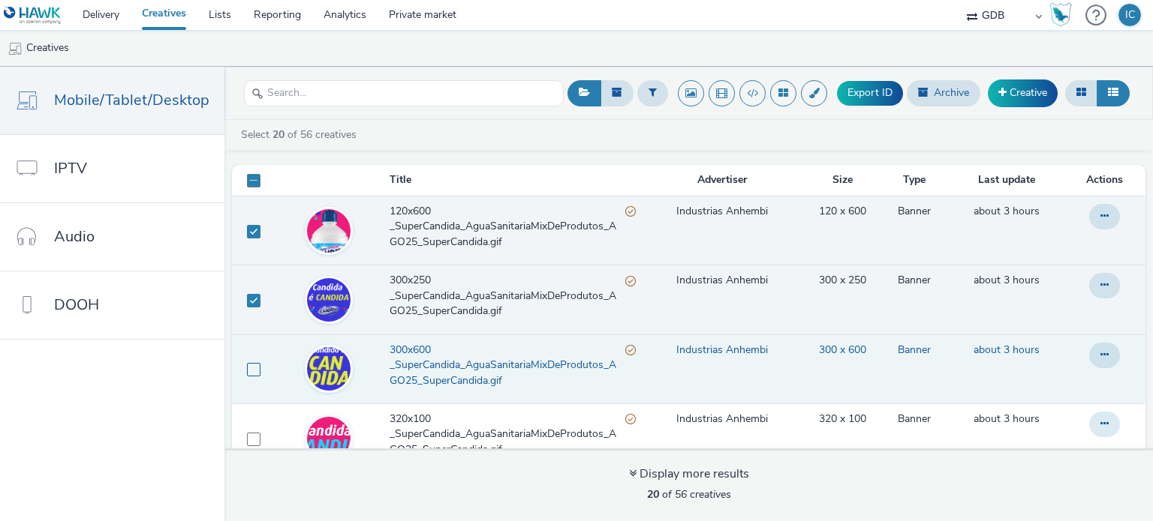
click at [247, 372] on span at bounding box center [254, 370] width 14 height 14
checkbox input "true"
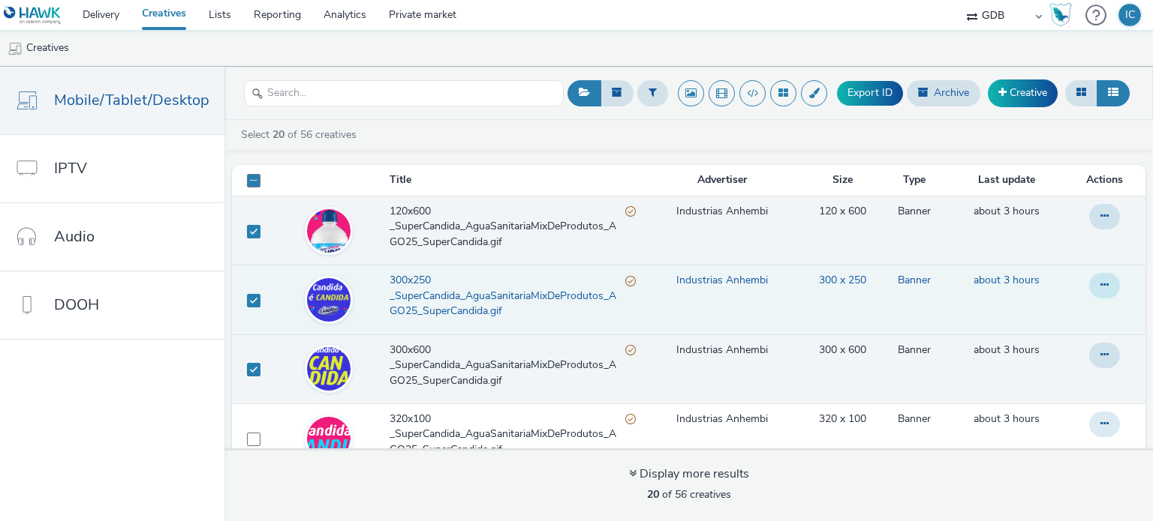
click at [1100, 286] on icon at bounding box center [1104, 285] width 8 height 11
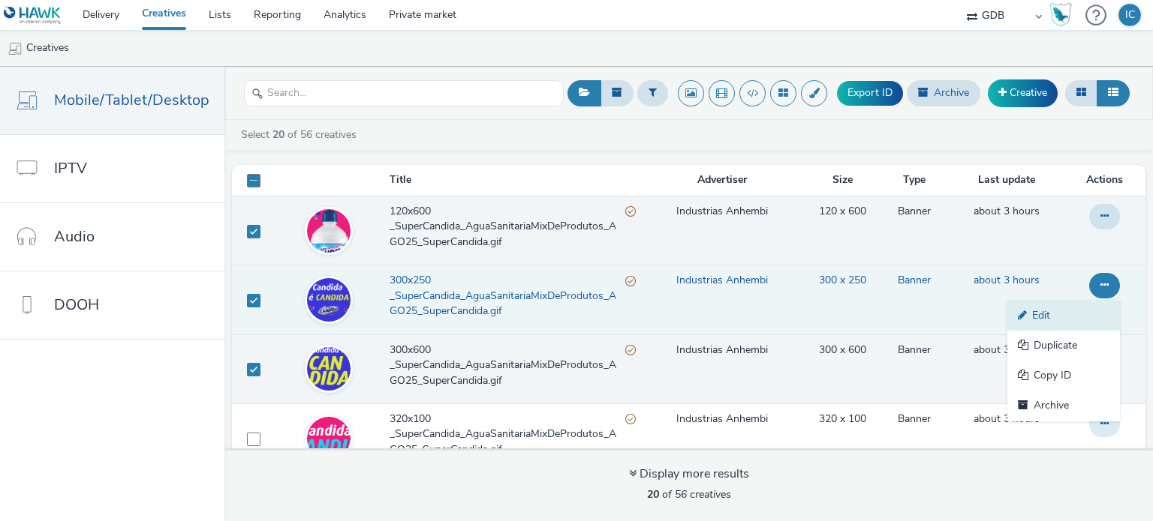
click at [1022, 313] on link "Edit" at bounding box center [1063, 316] width 113 height 30
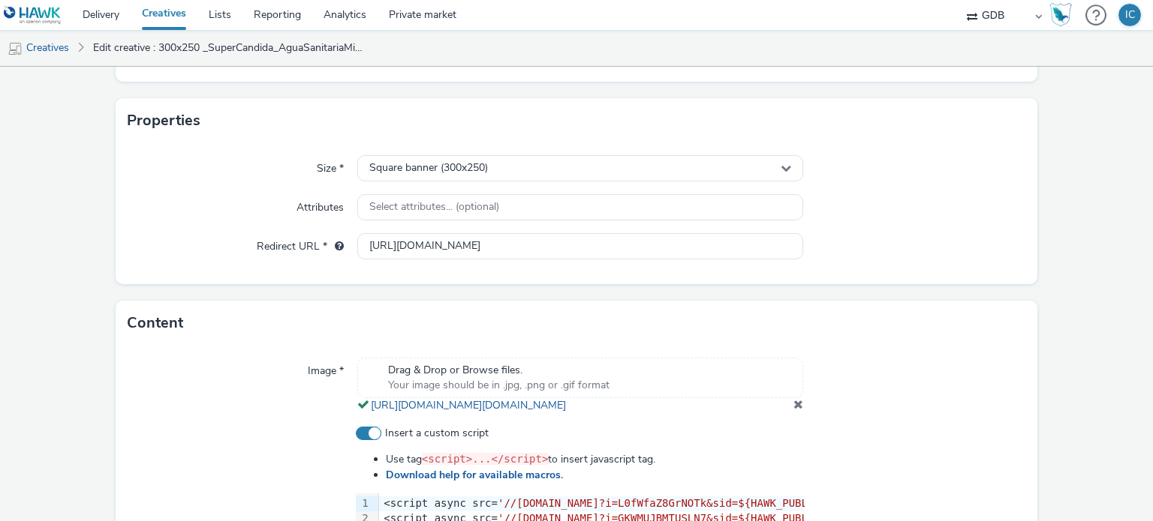
scroll to position [273, 0]
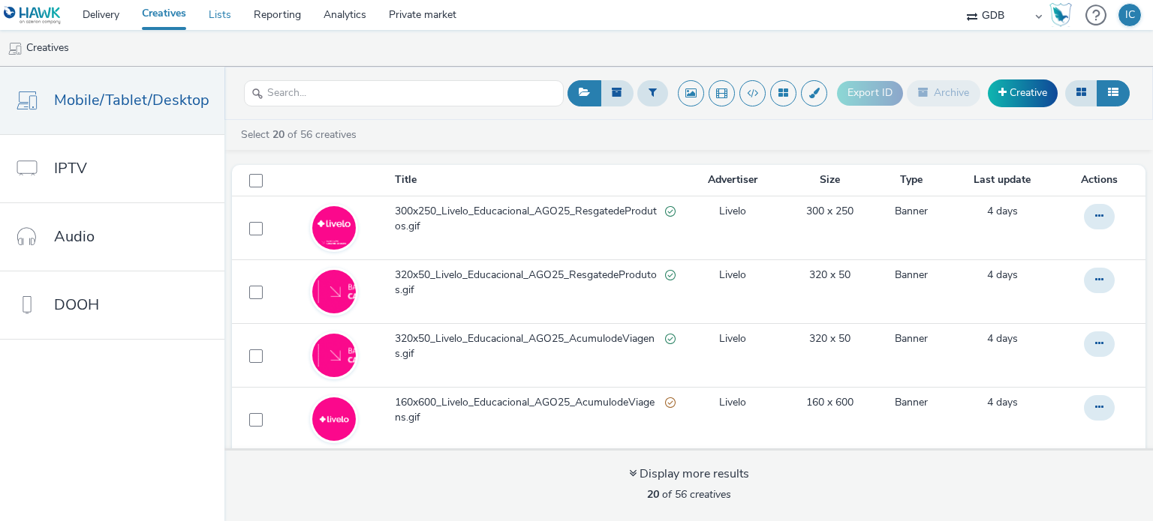
click at [207, 16] on link "Lists" at bounding box center [219, 15] width 45 height 30
